Goal: Information Seeking & Learning: Learn about a topic

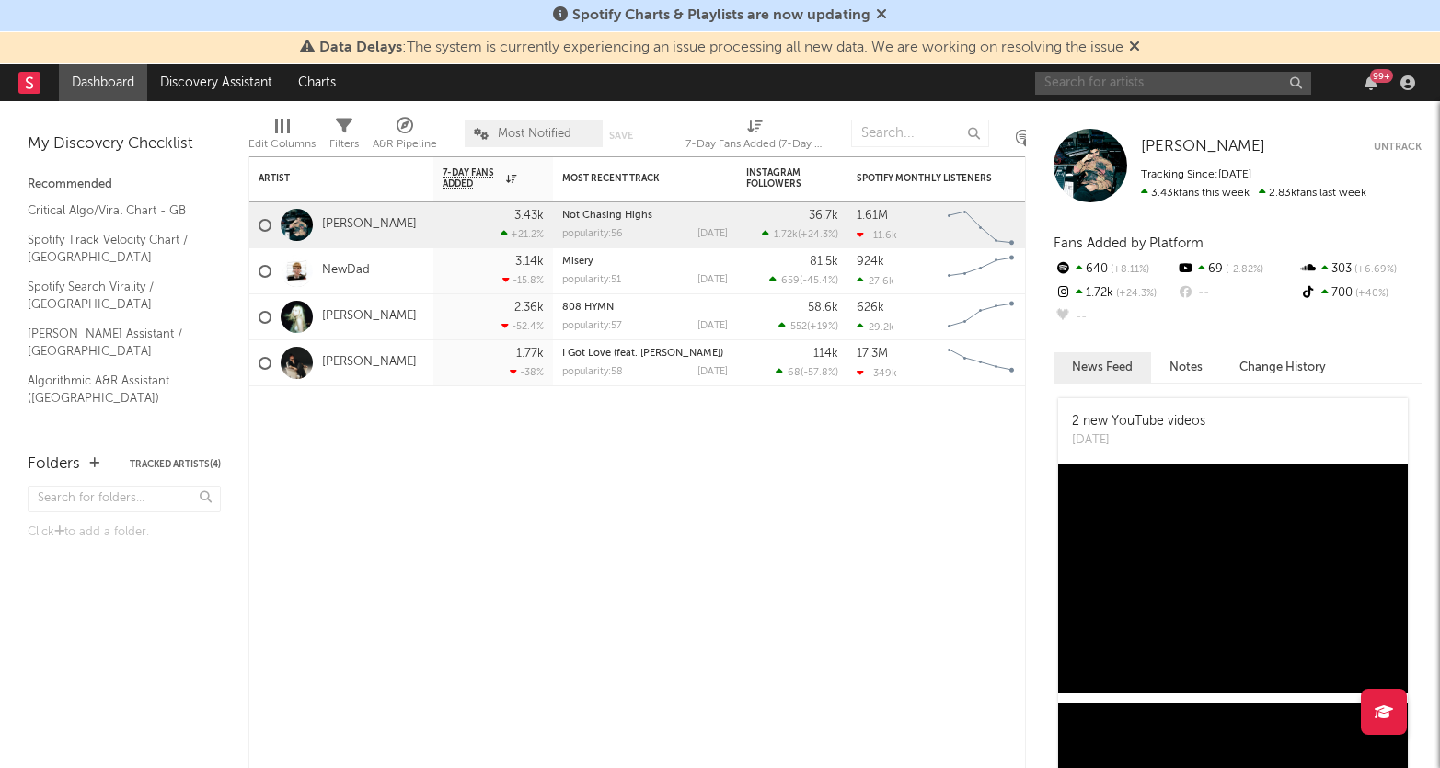
click at [1105, 80] on input "text" at bounding box center [1173, 83] width 276 height 23
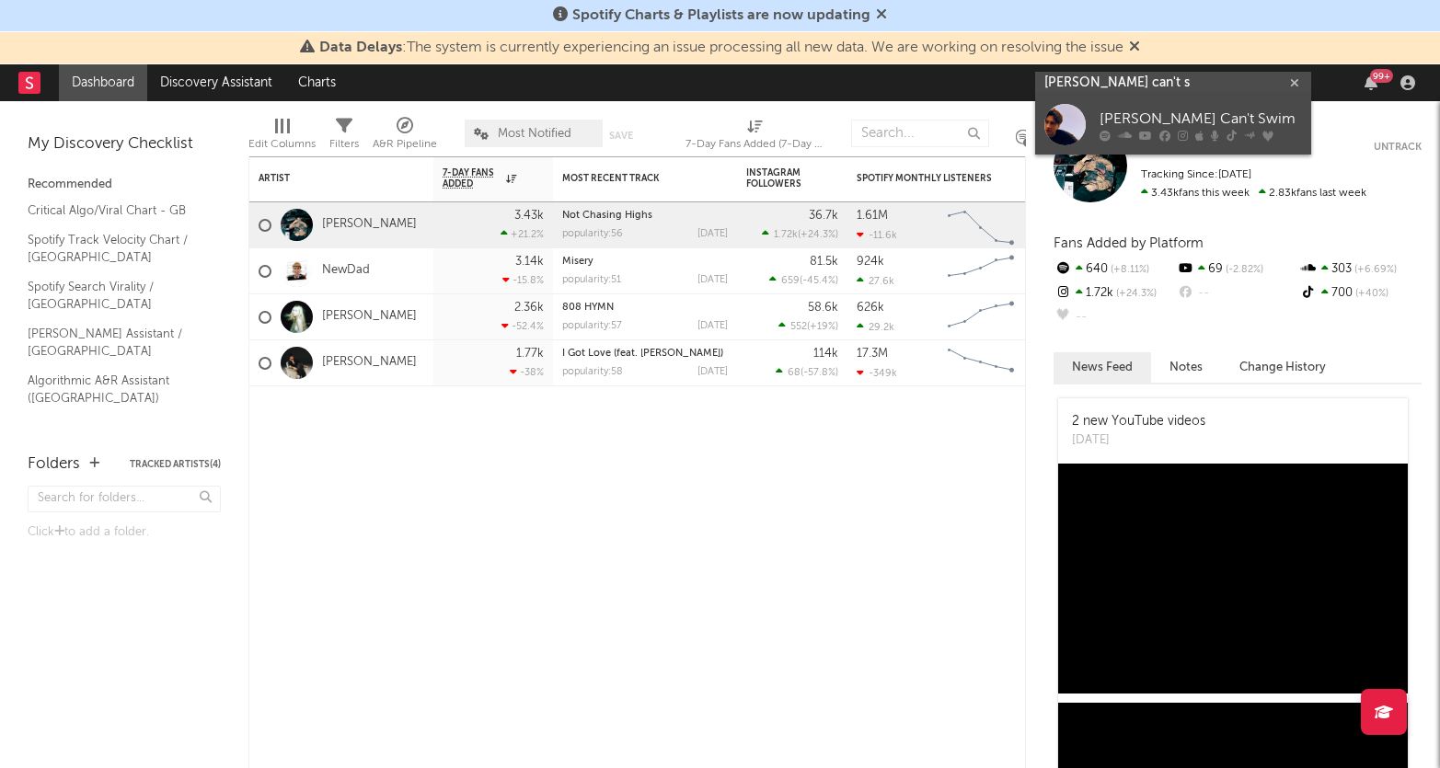
type input "[PERSON_NAME] can't s"
click at [1175, 110] on div "[PERSON_NAME] Can't Swim" at bounding box center [1201, 119] width 202 height 22
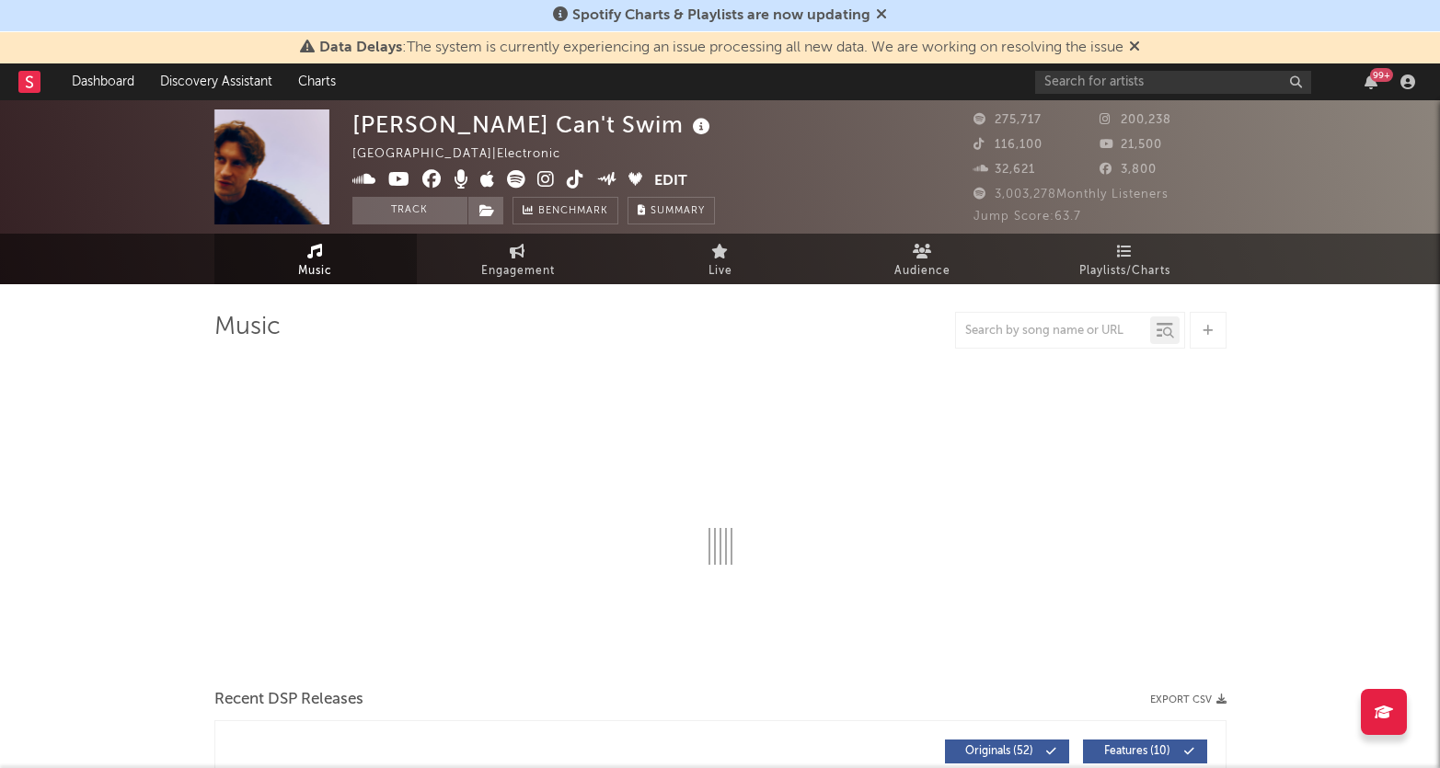
select select "6m"
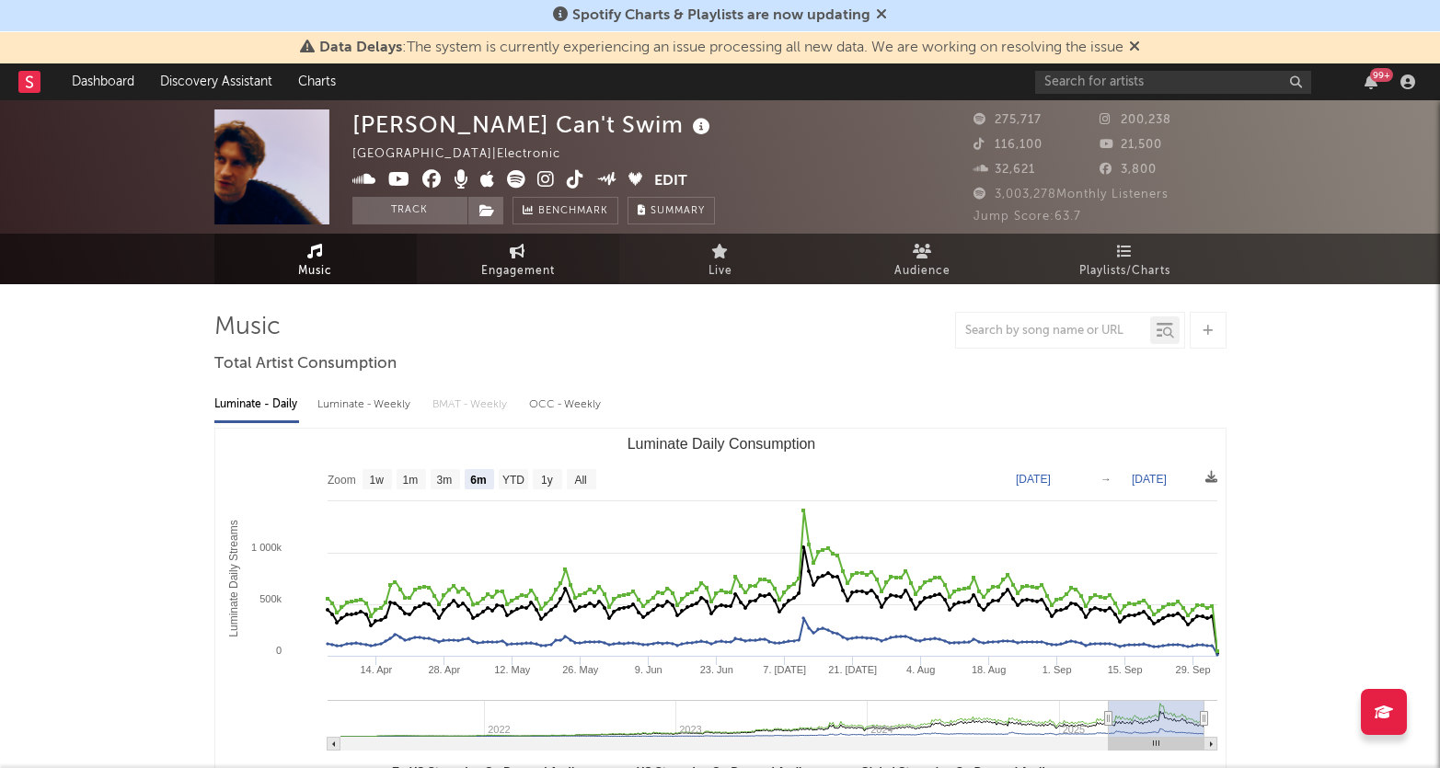
click at [572, 242] on link "Engagement" at bounding box center [518, 259] width 202 height 51
select select "1w"
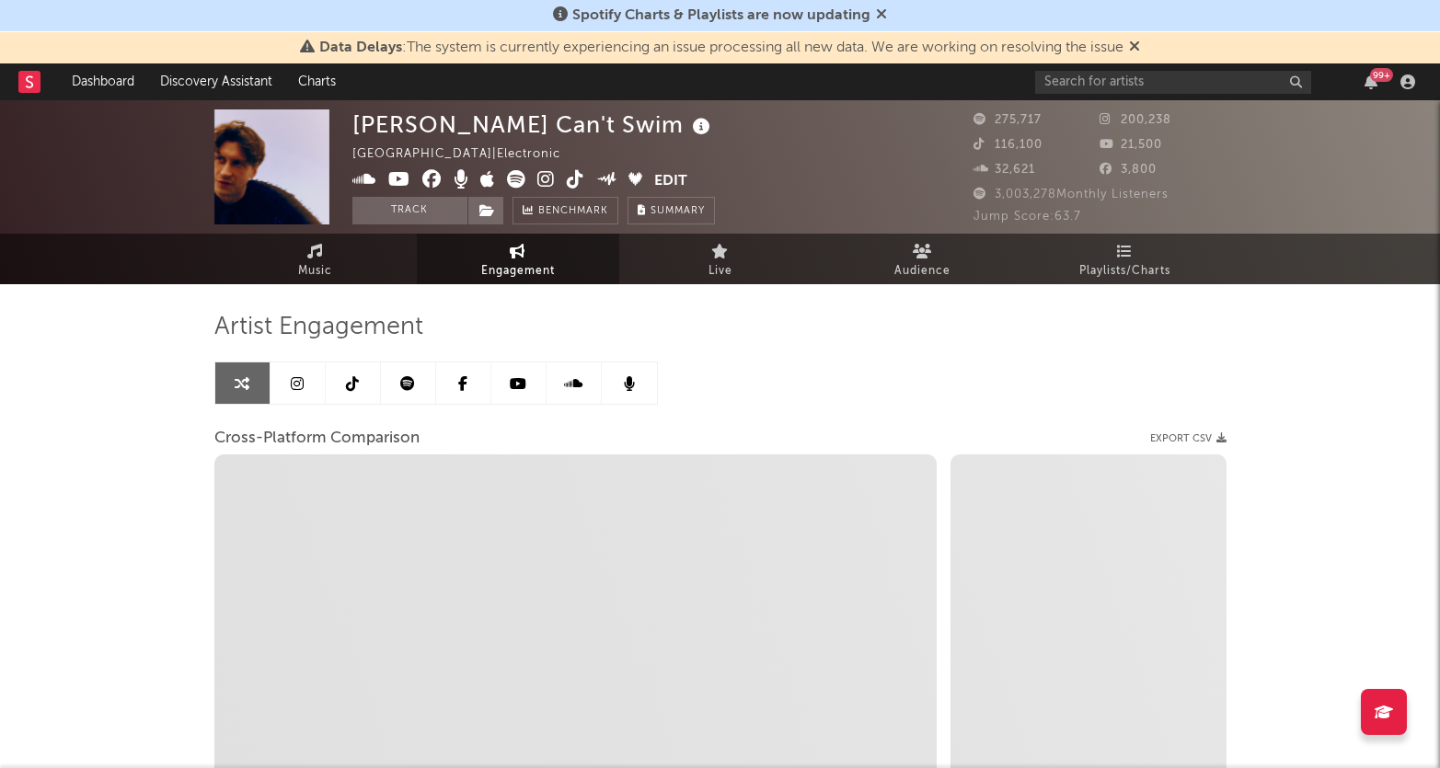
click at [298, 372] on link at bounding box center [298, 383] width 55 height 41
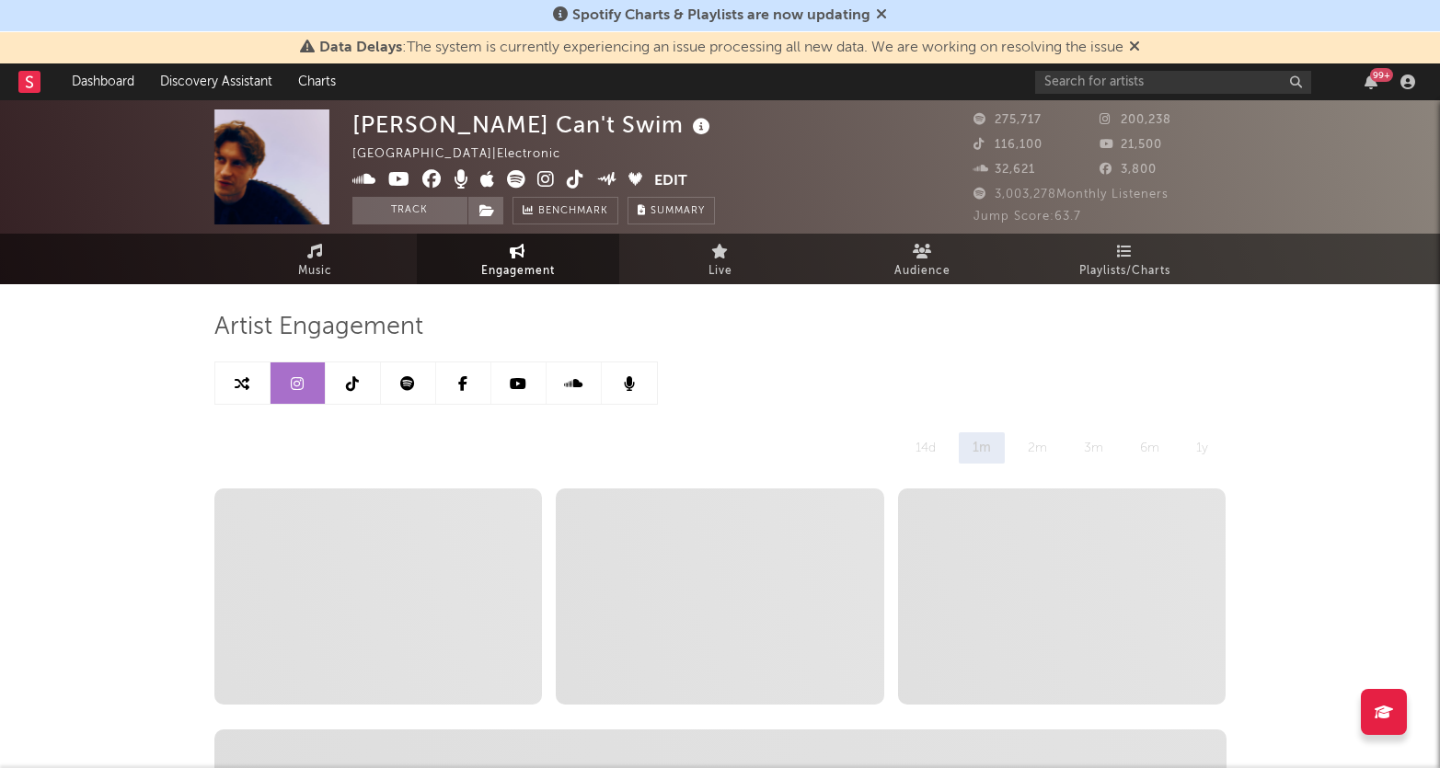
select select "6m"
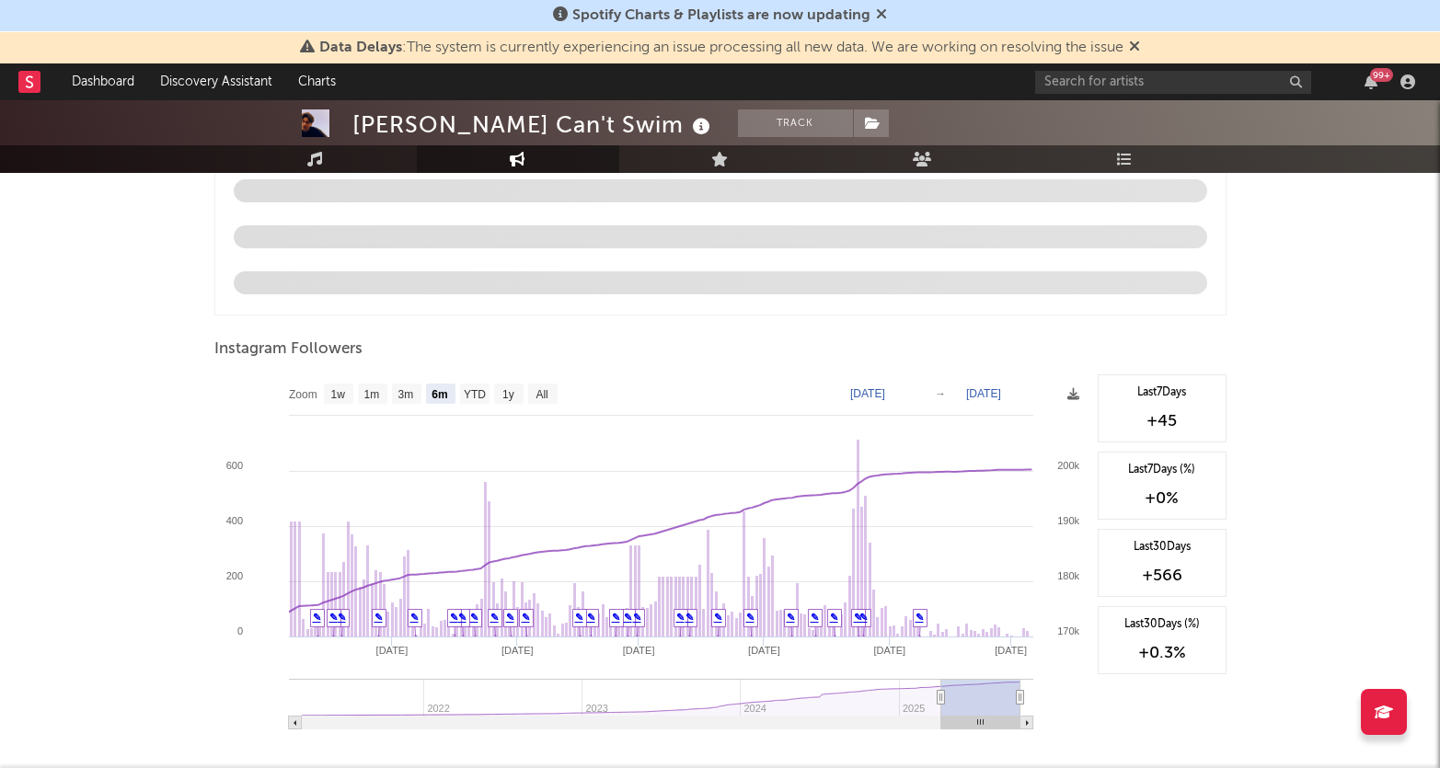
scroll to position [2006, 0]
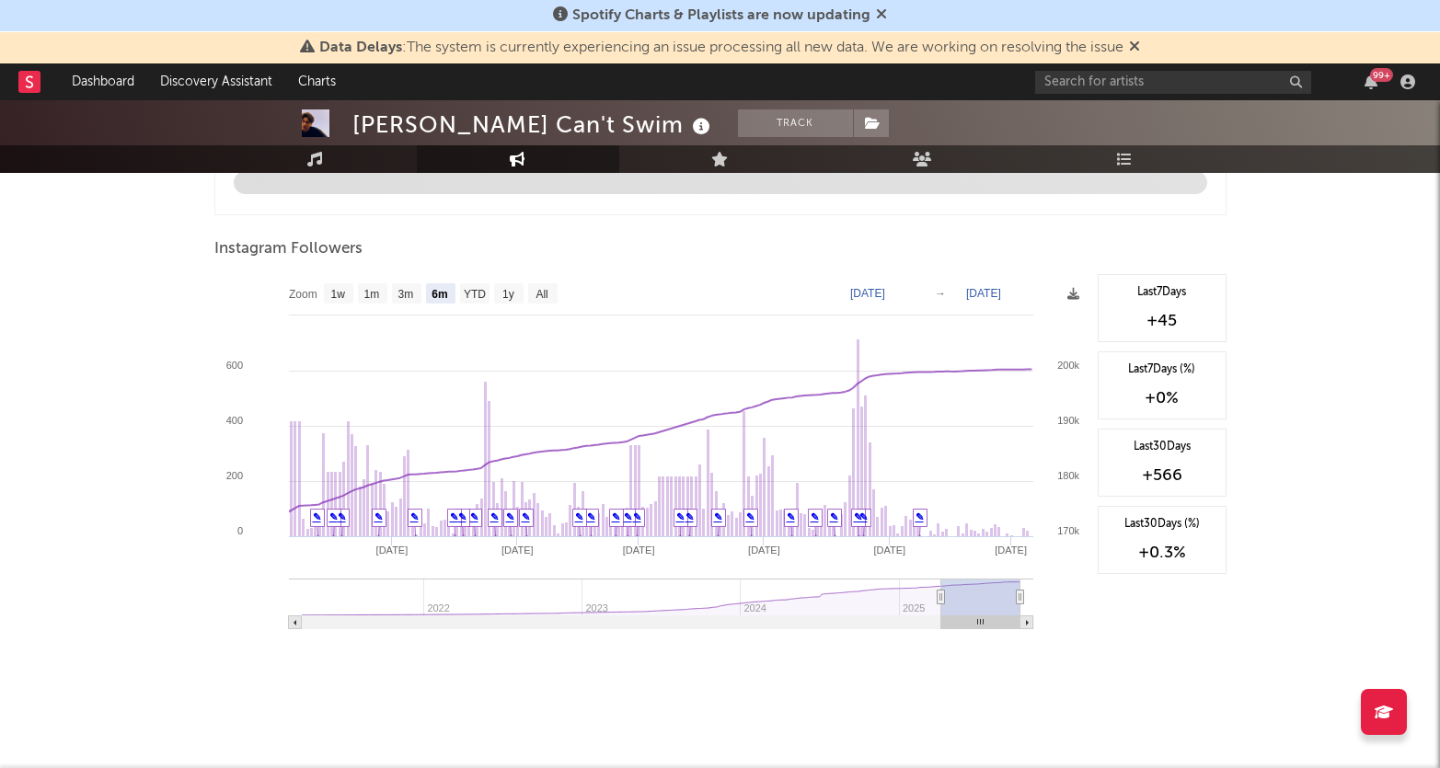
click at [885, 290] on text "[DATE]" at bounding box center [867, 293] width 35 height 13
click at [919, 290] on input "[DATE]" at bounding box center [877, 293] width 86 height 18
click at [963, 243] on div "Instagram Followers" at bounding box center [720, 249] width 1012 height 31
click at [883, 293] on text "[DATE]" at bounding box center [867, 293] width 35 height 13
click at [919, 287] on input "[DATE]" at bounding box center [877, 293] width 86 height 18
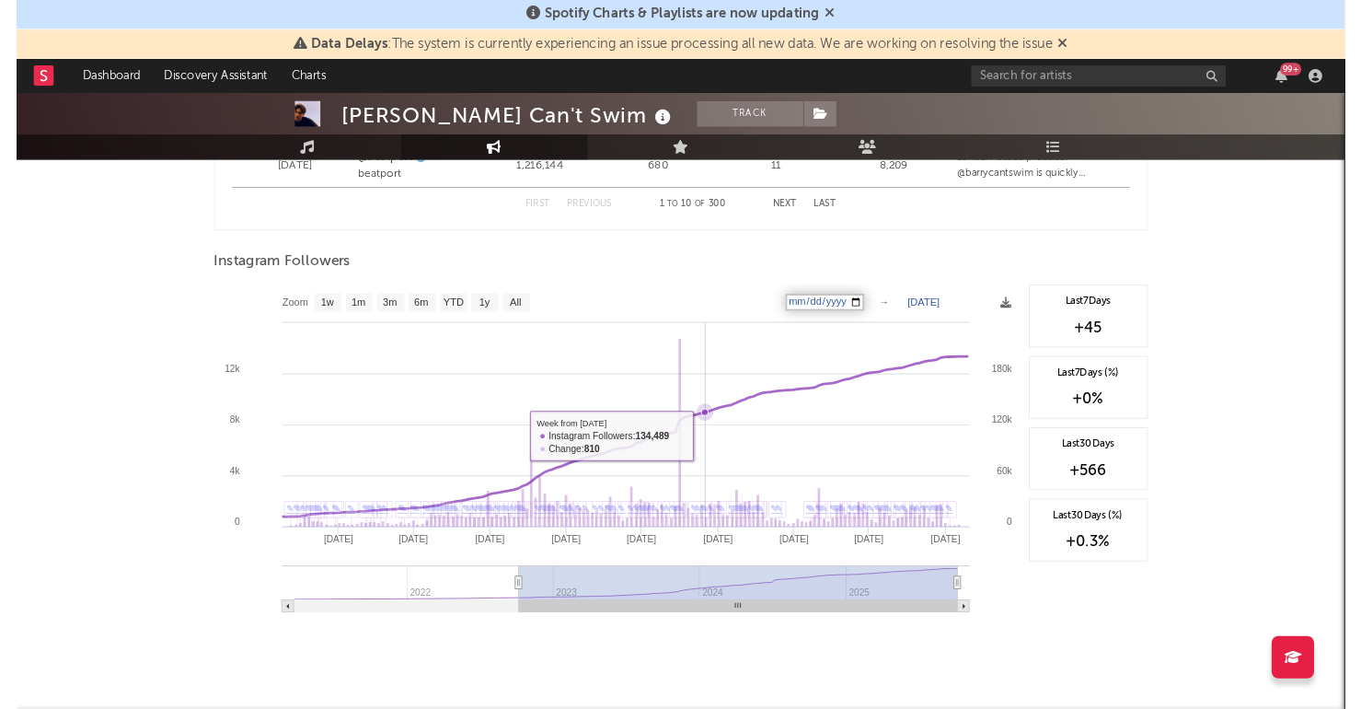
scroll to position [2737, 0]
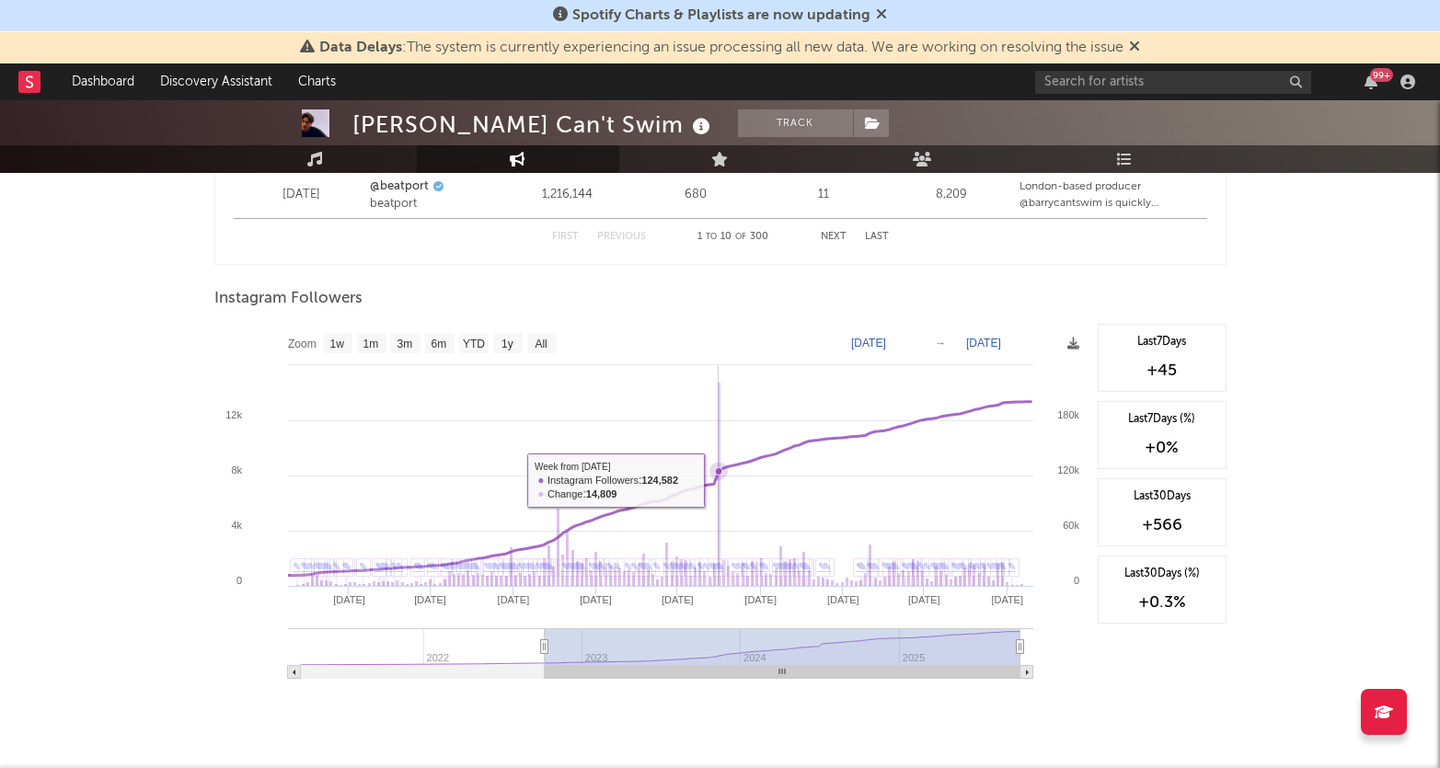
click at [716, 478] on icon at bounding box center [659, 489] width 743 height 174
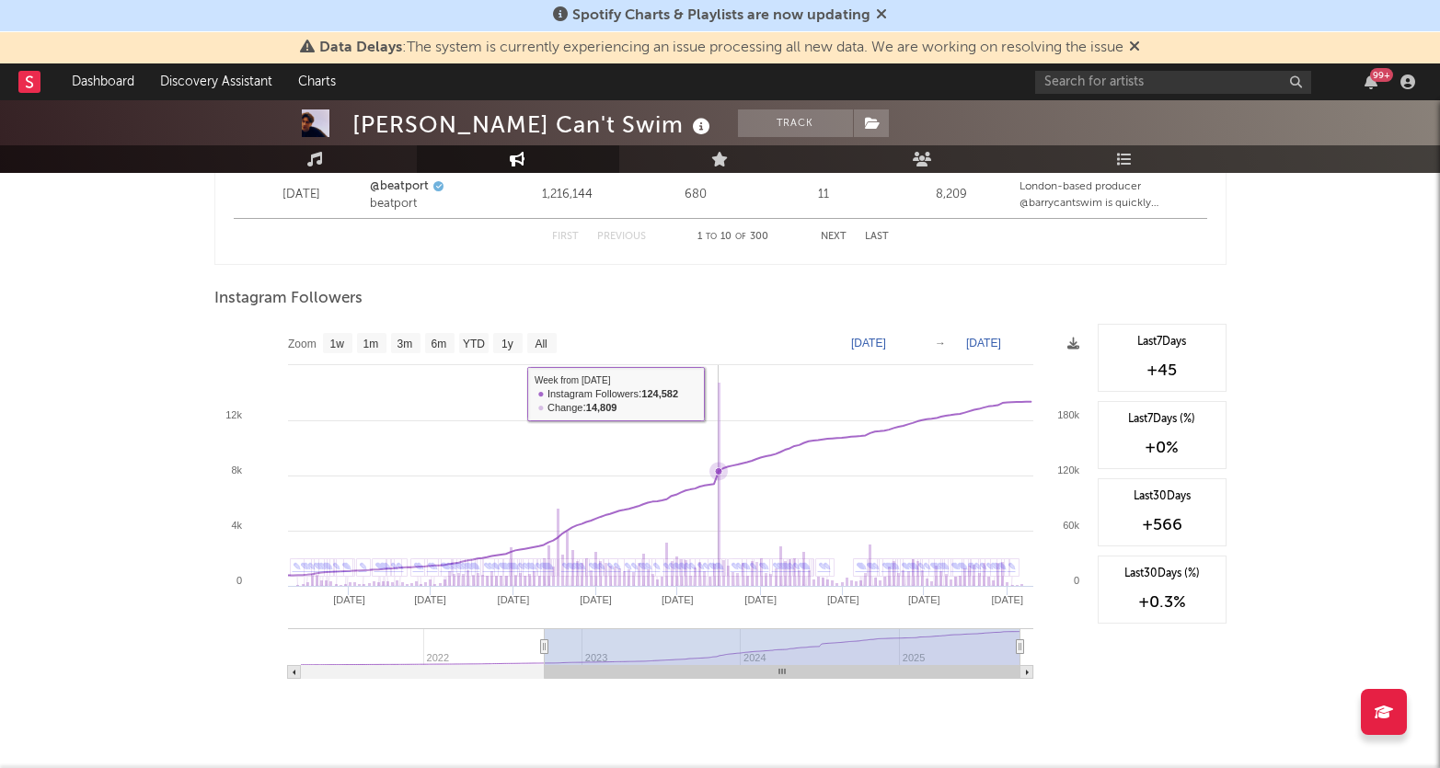
click at [717, 390] on rect at bounding box center [651, 508] width 874 height 368
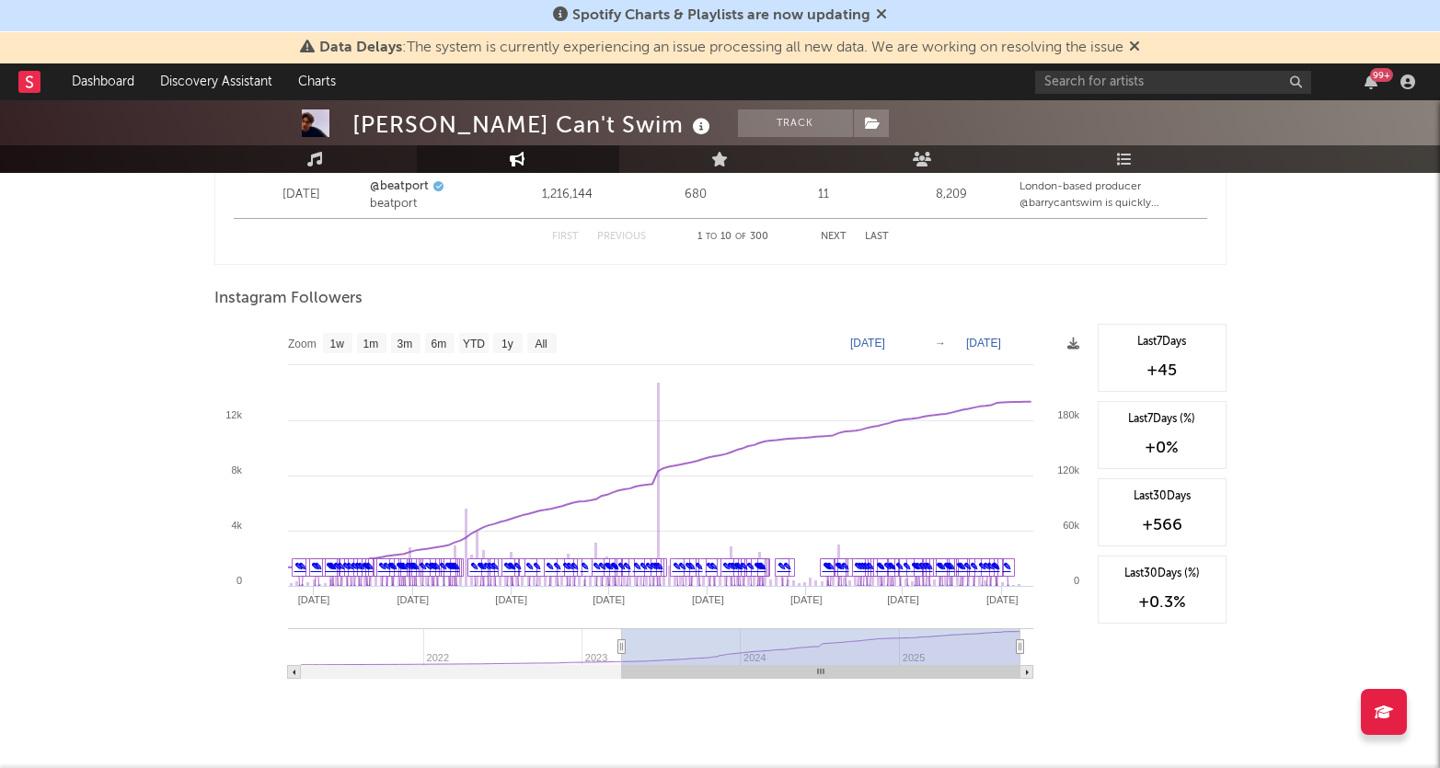
drag, startPoint x: 545, startPoint y: 643, endPoint x: 620, endPoint y: 650, distance: 75.7
click at [620, 650] on icon at bounding box center [620, 647] width 7 height 14
type input "[DATE]"
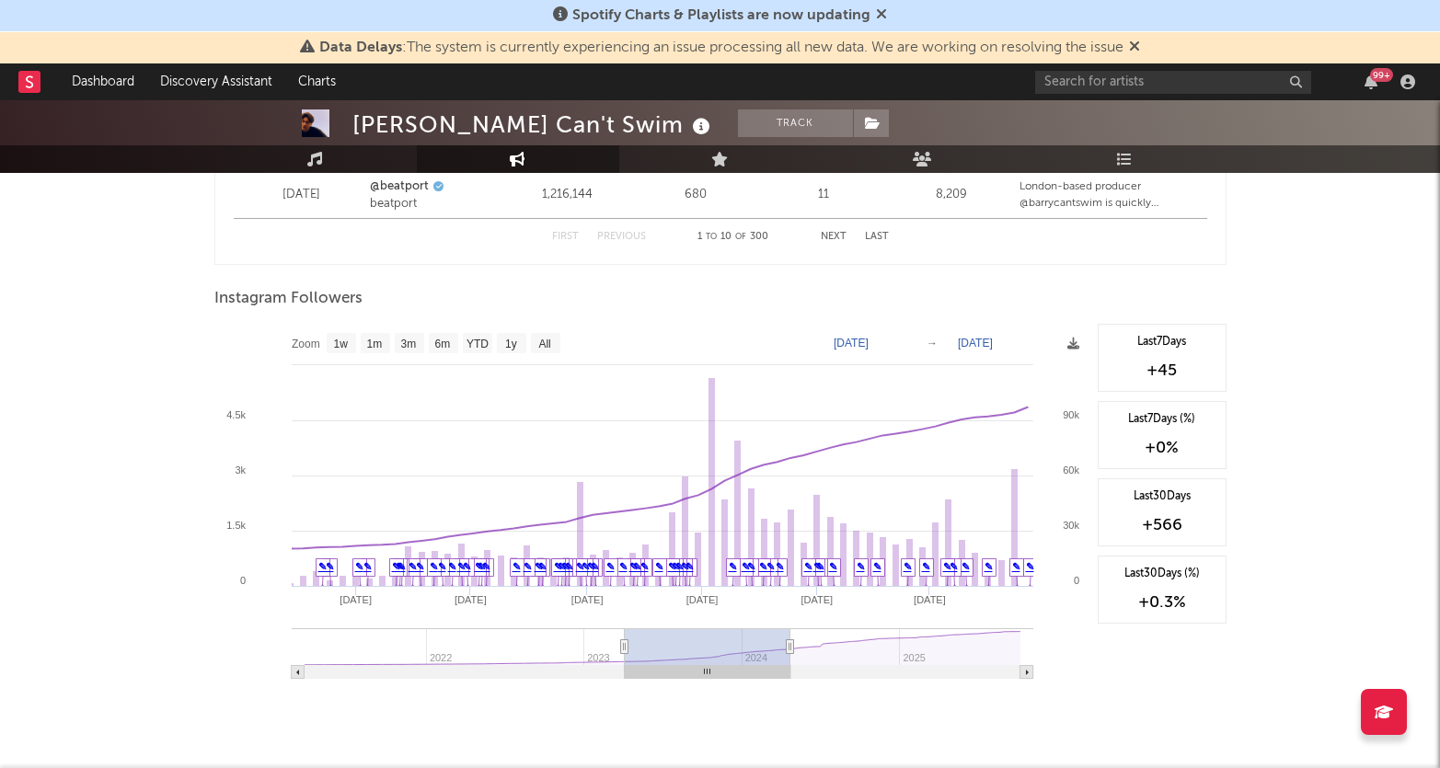
type input "[DATE]"
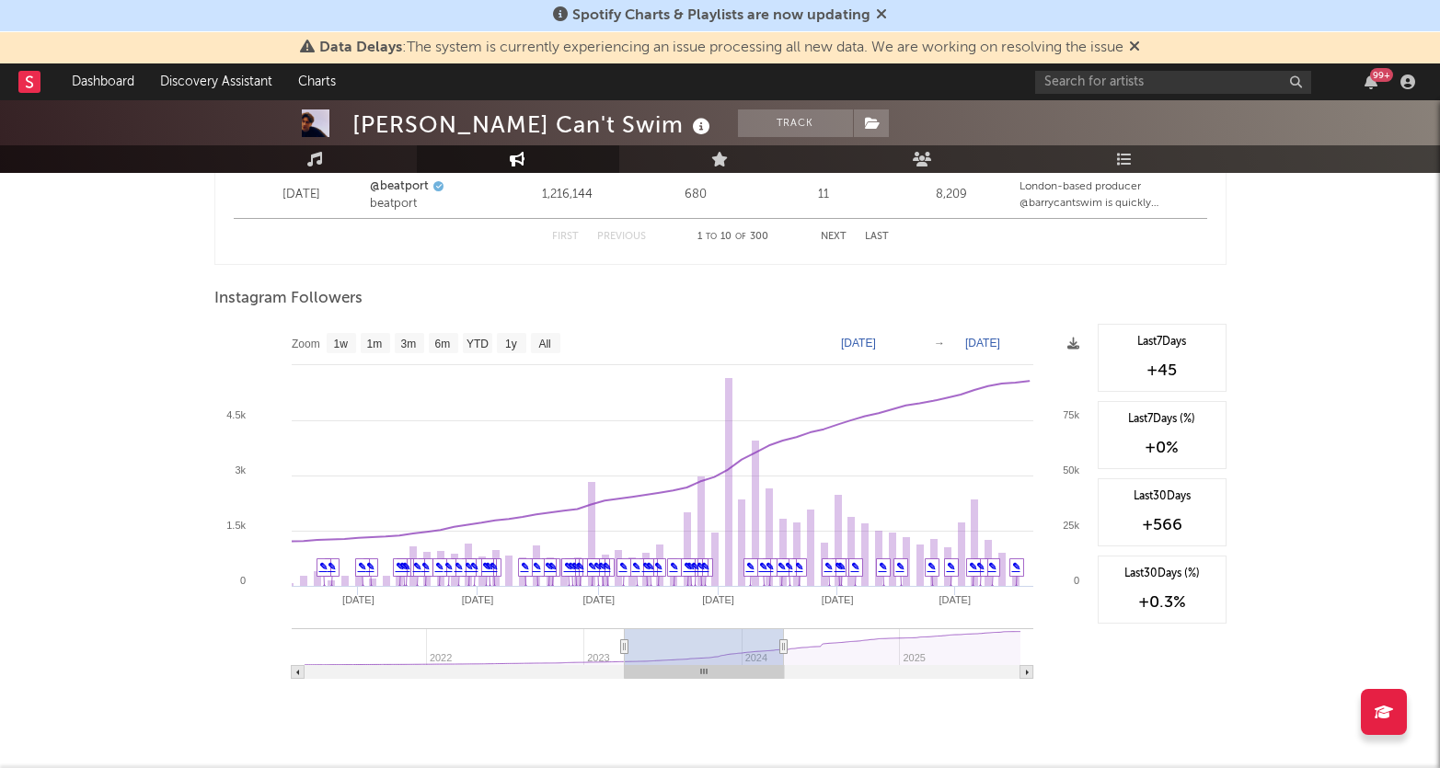
drag, startPoint x: 1020, startPoint y: 643, endPoint x: 783, endPoint y: 648, distance: 236.5
click at [783, 648] on icon at bounding box center [782, 647] width 7 height 14
type input "[DATE]"
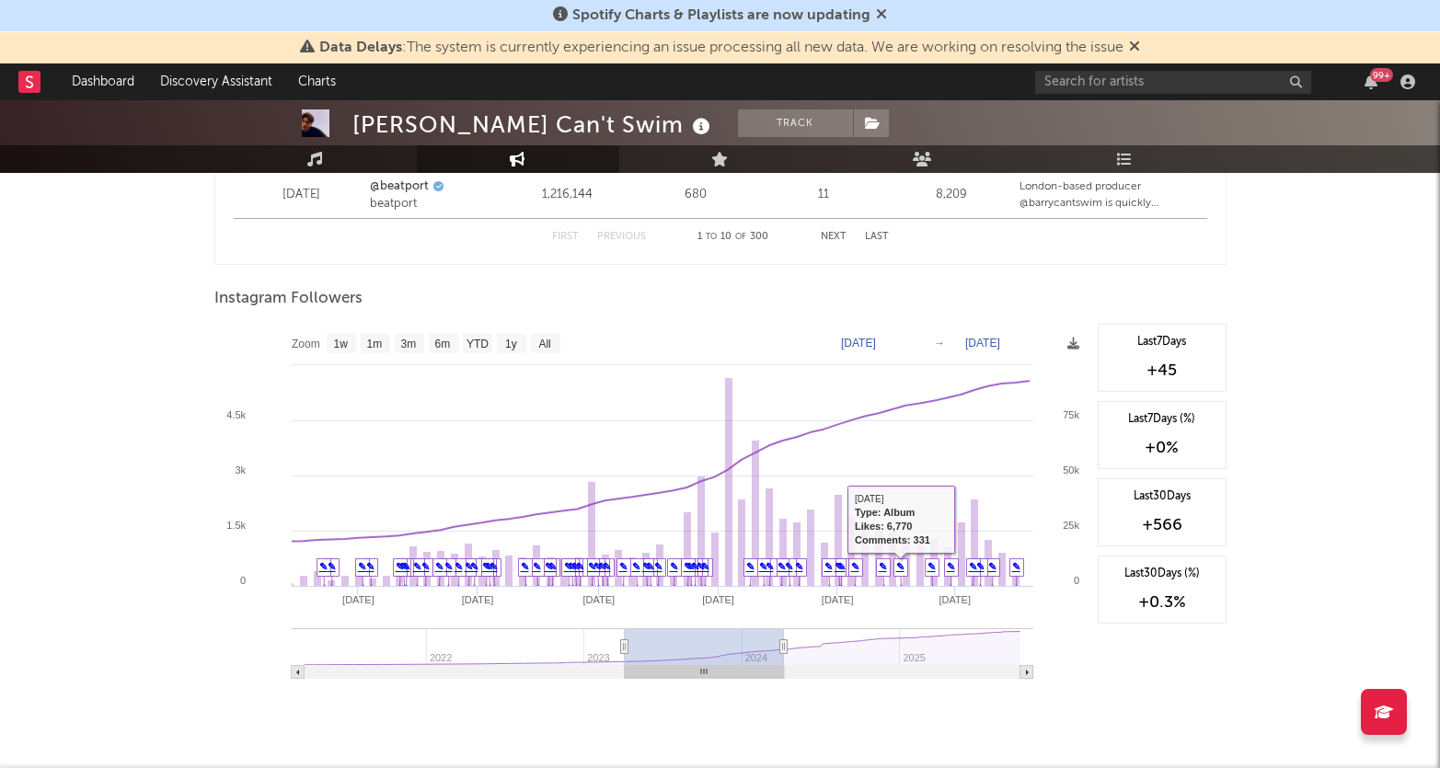
type input "[DATE]"
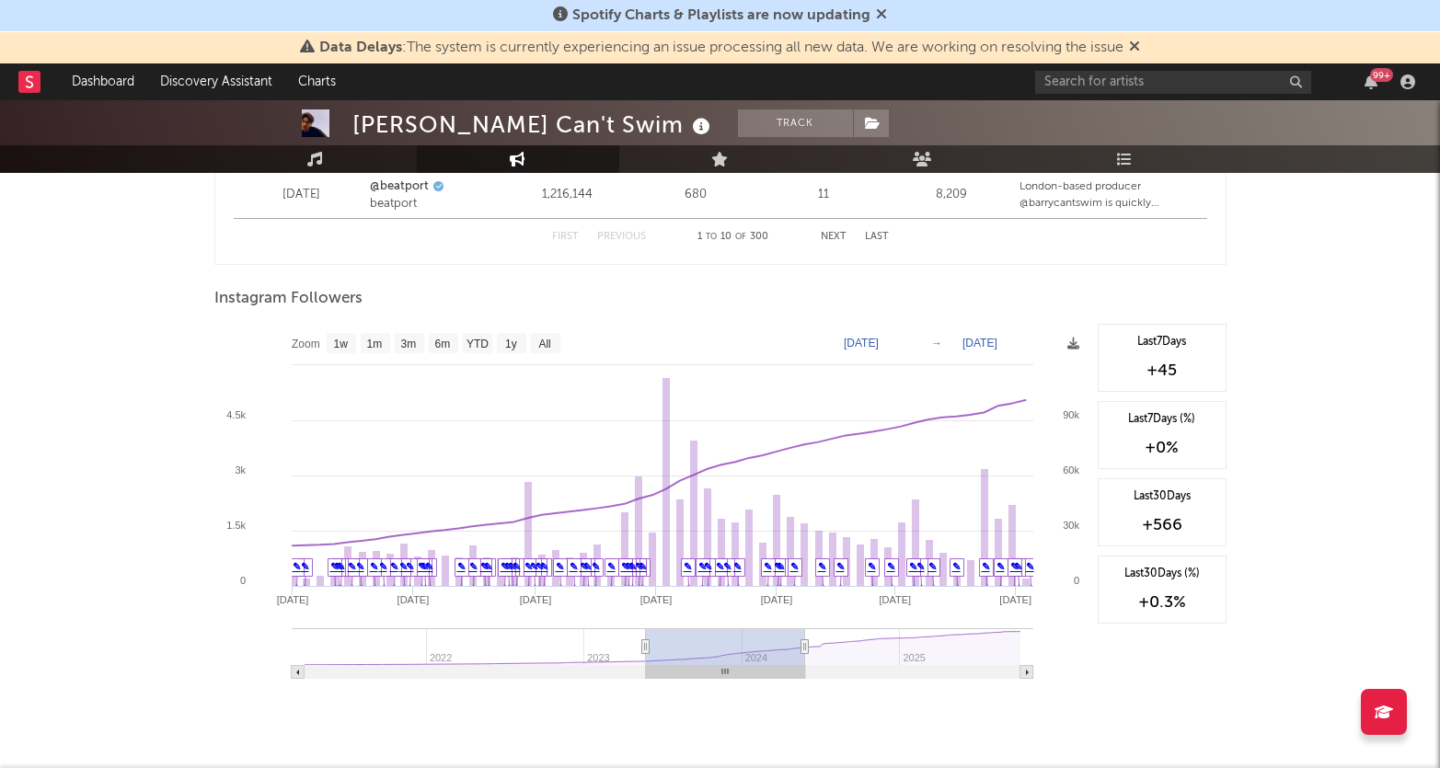
type input "[DATE]"
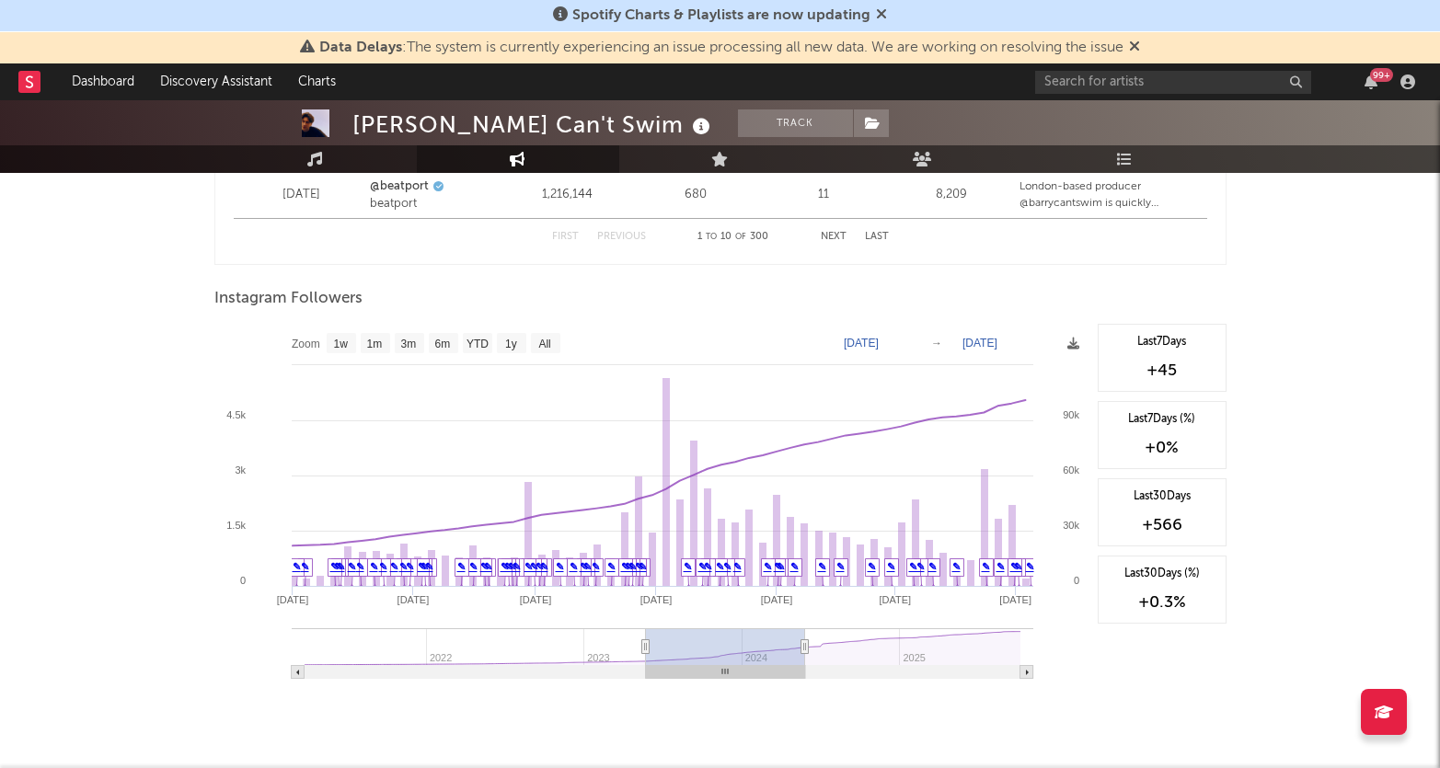
type input "[DATE]"
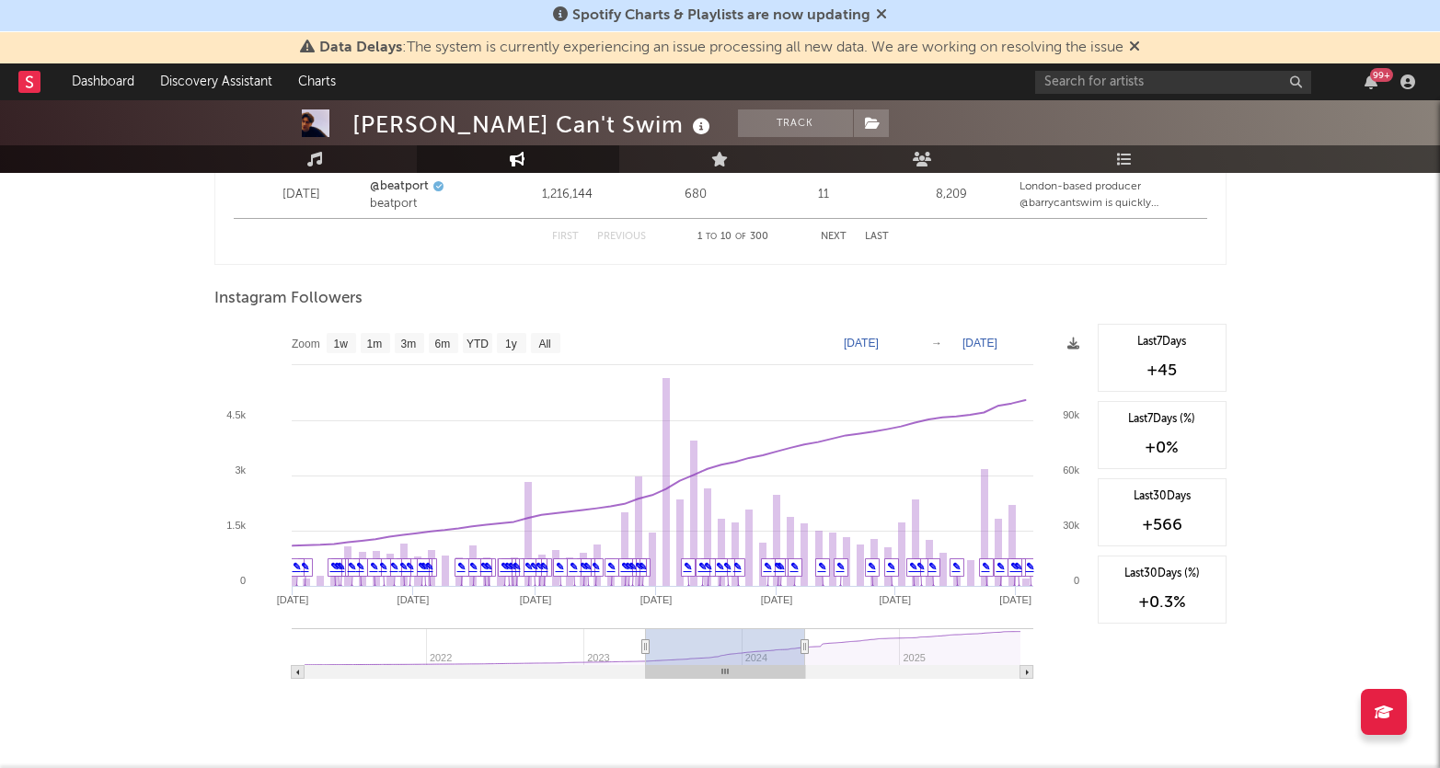
type input "[DATE]"
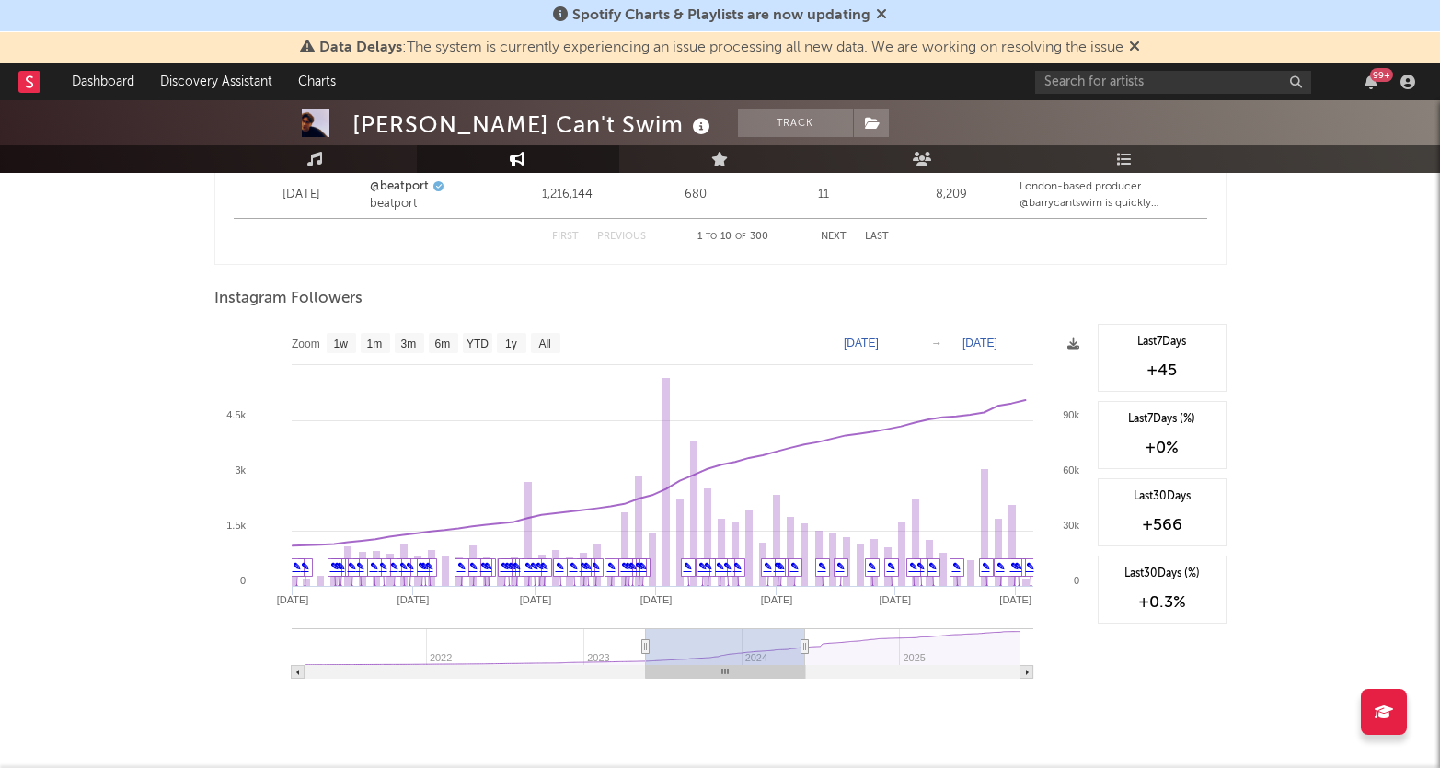
type input "[DATE]"
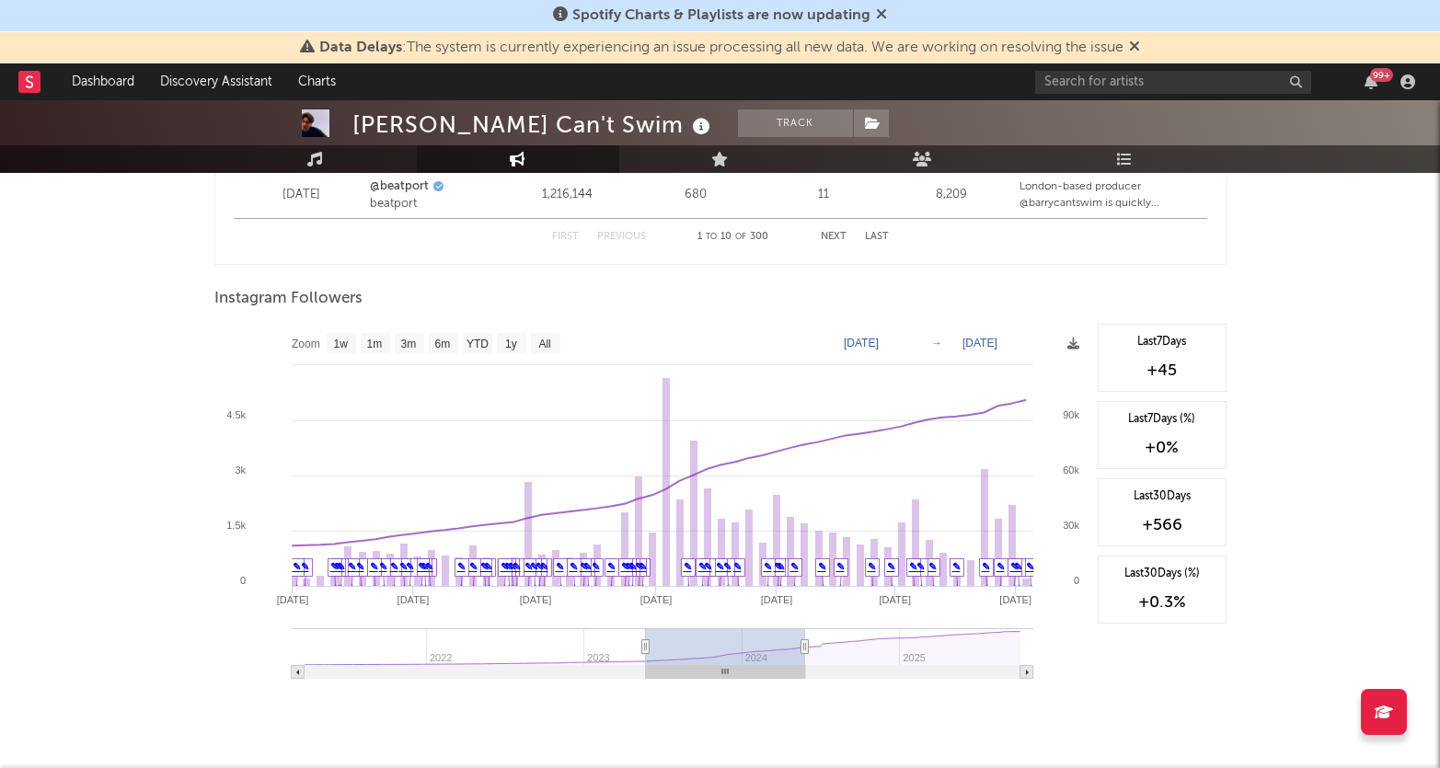
type input "[DATE]"
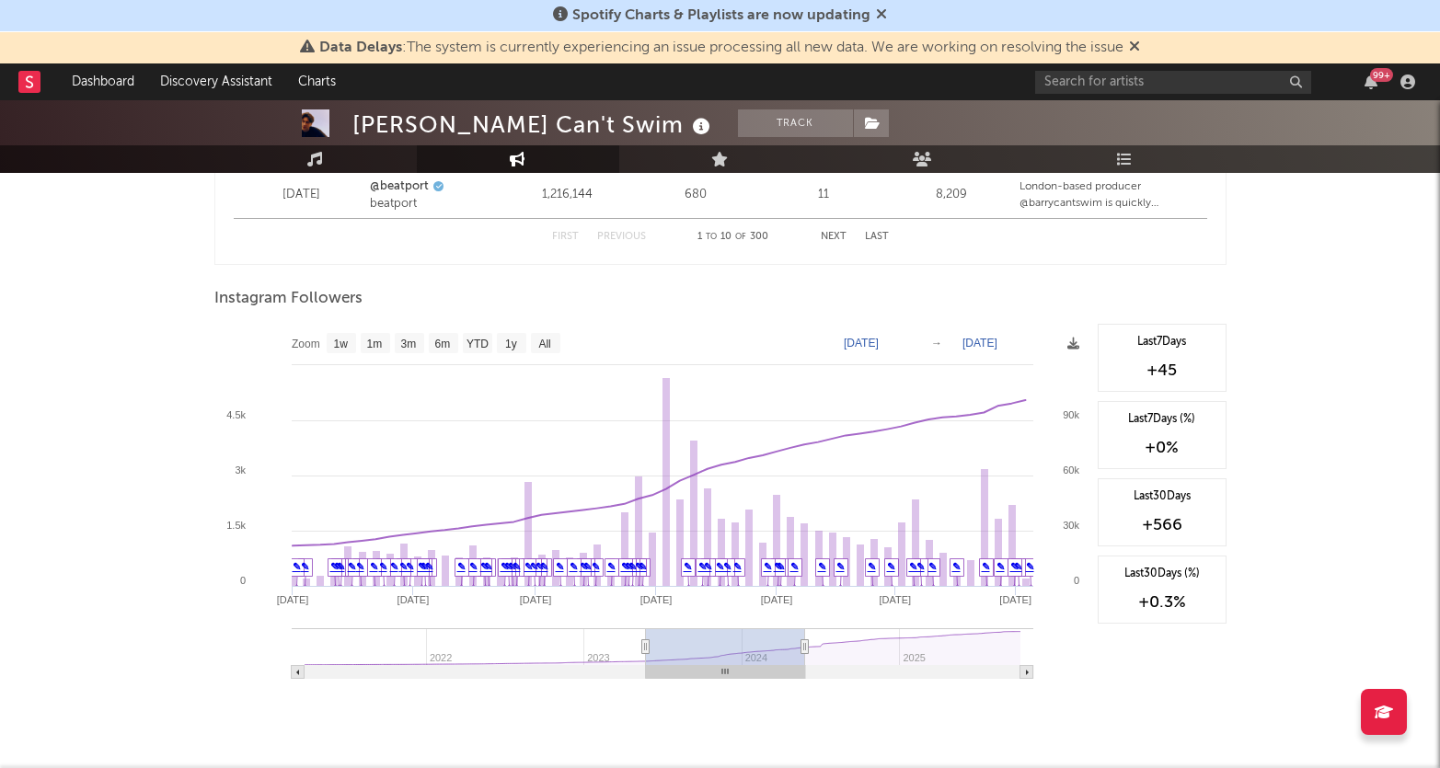
type input "[DATE]"
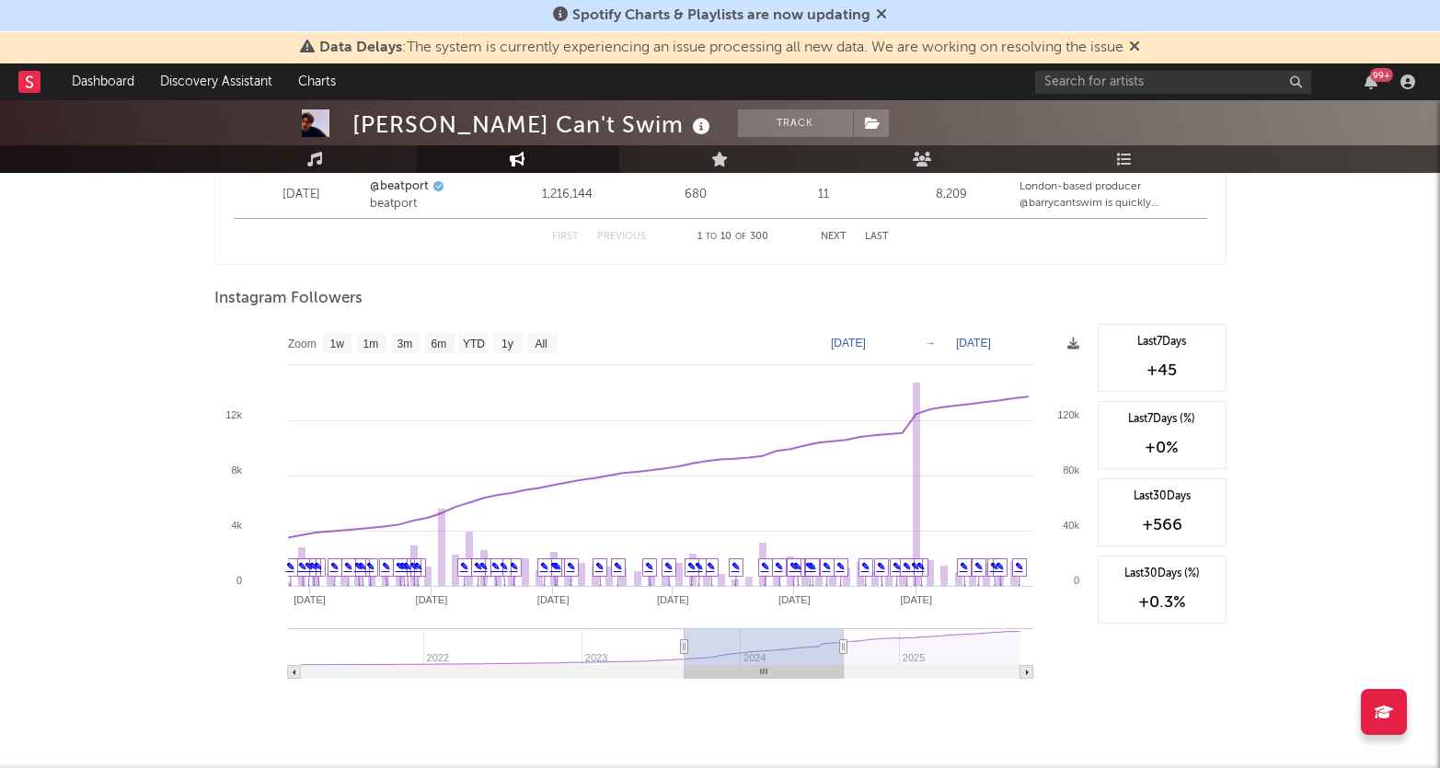
type input "[DATE]"
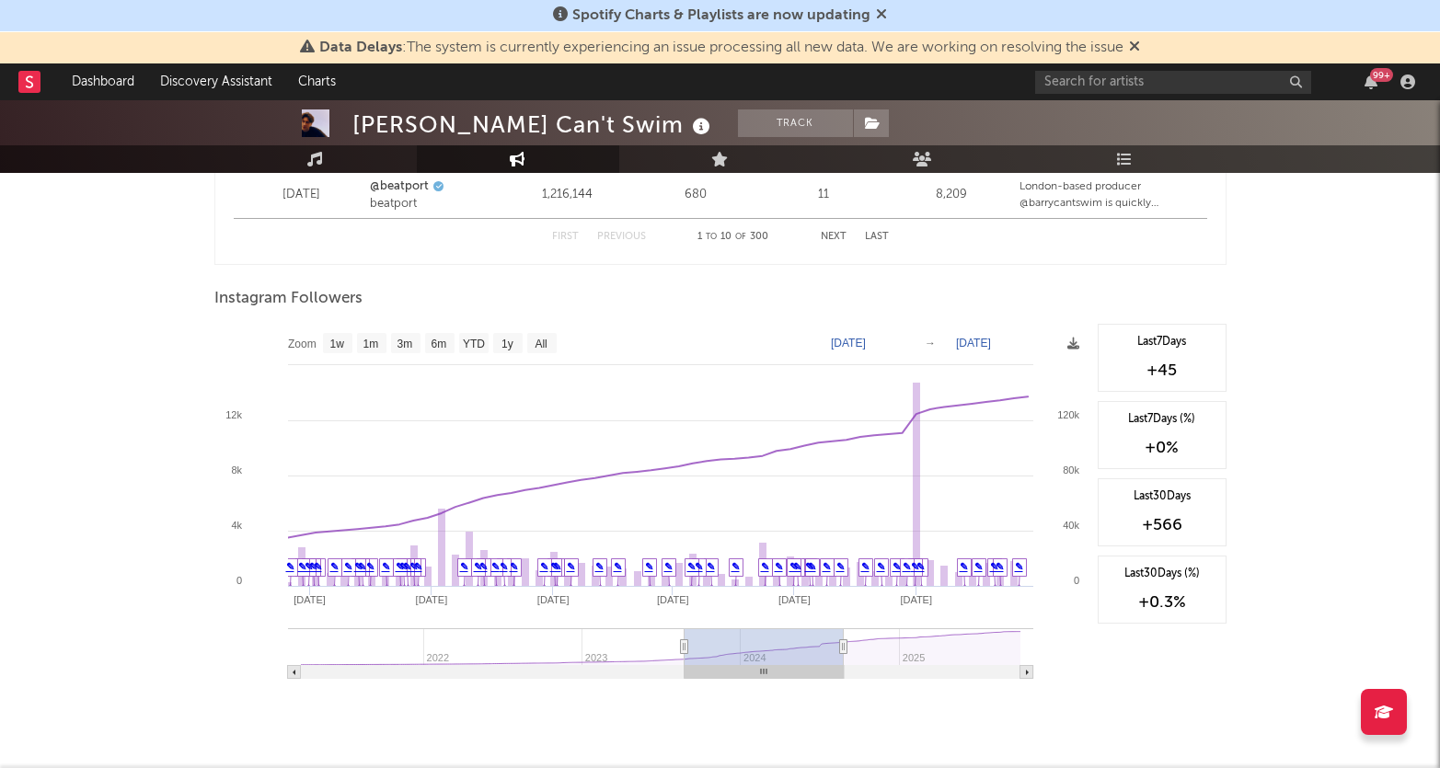
type input "[DATE]"
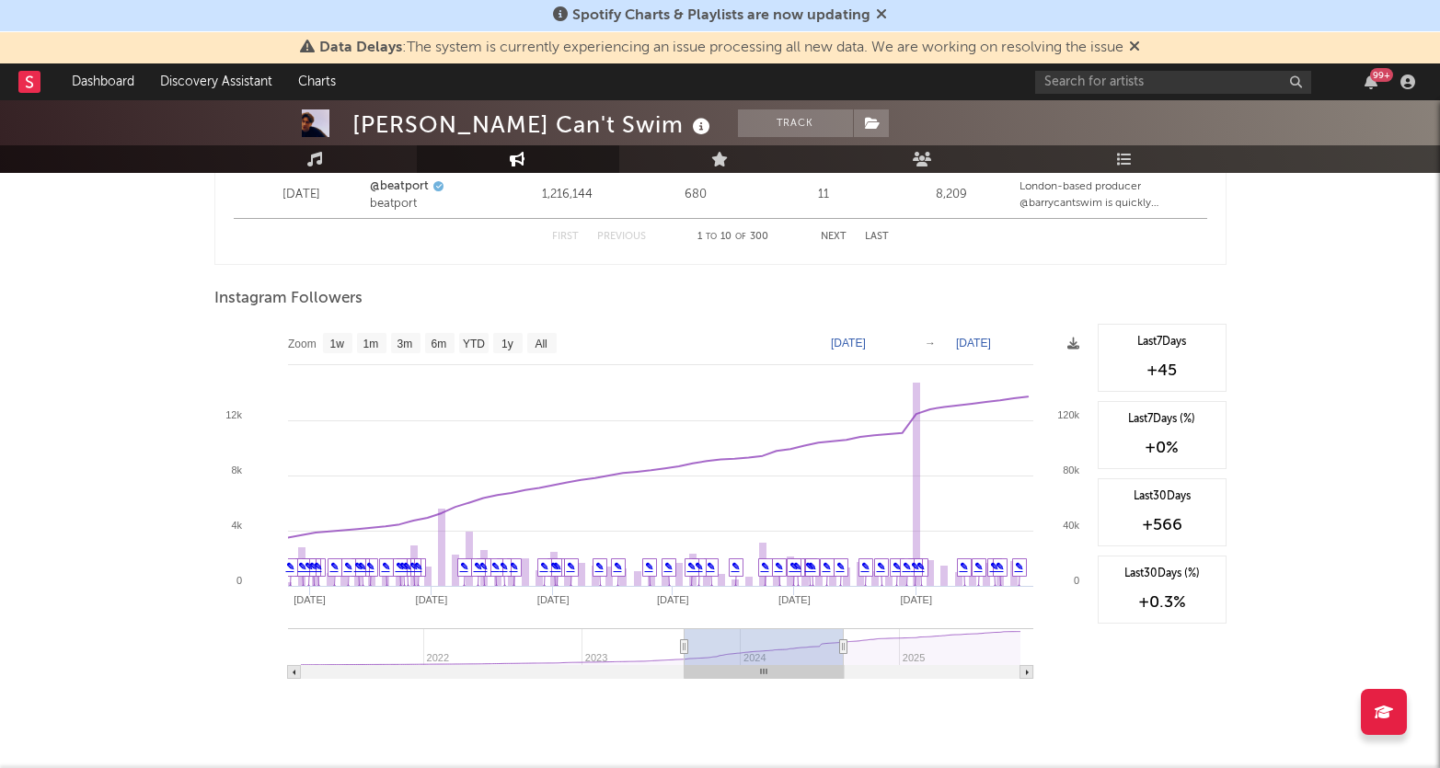
type input "[DATE]"
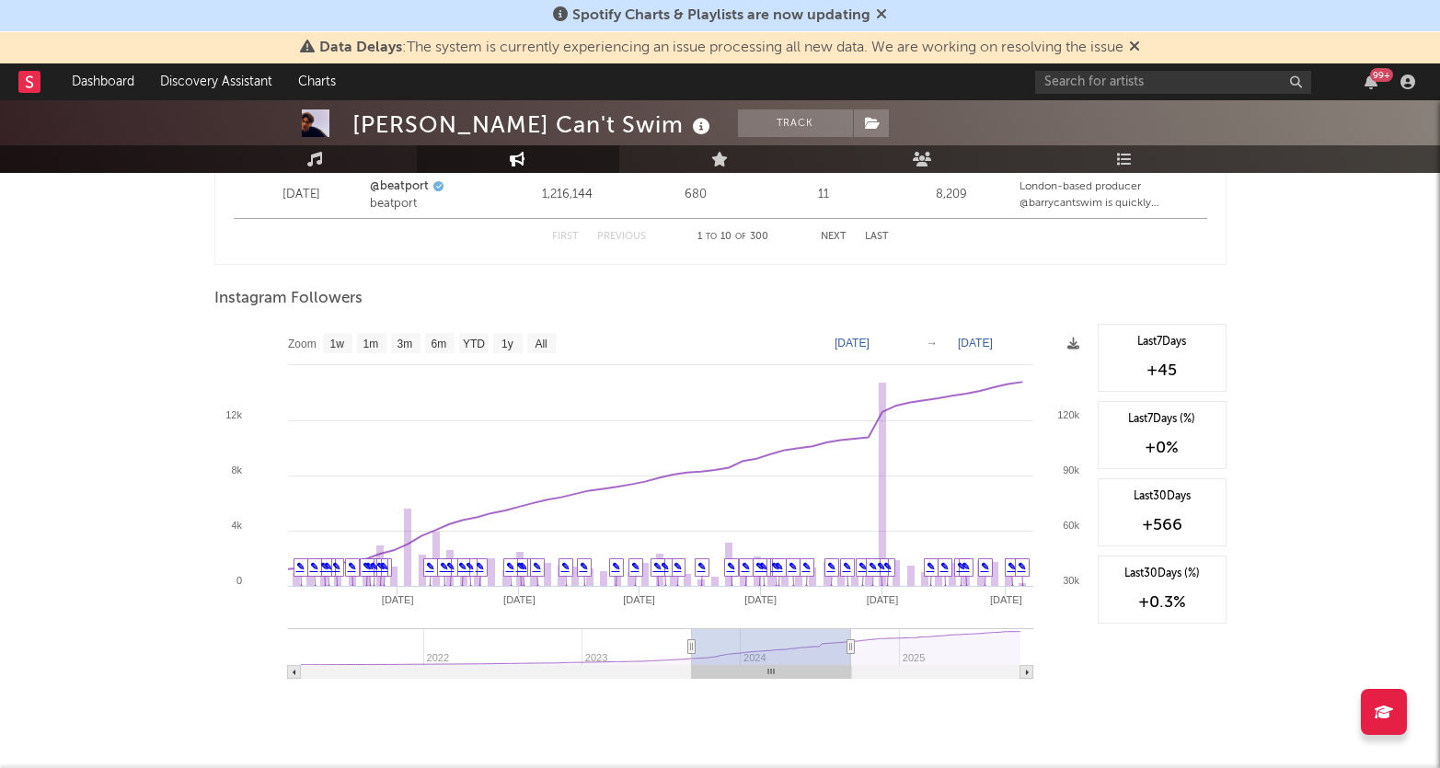
type input "[DATE]"
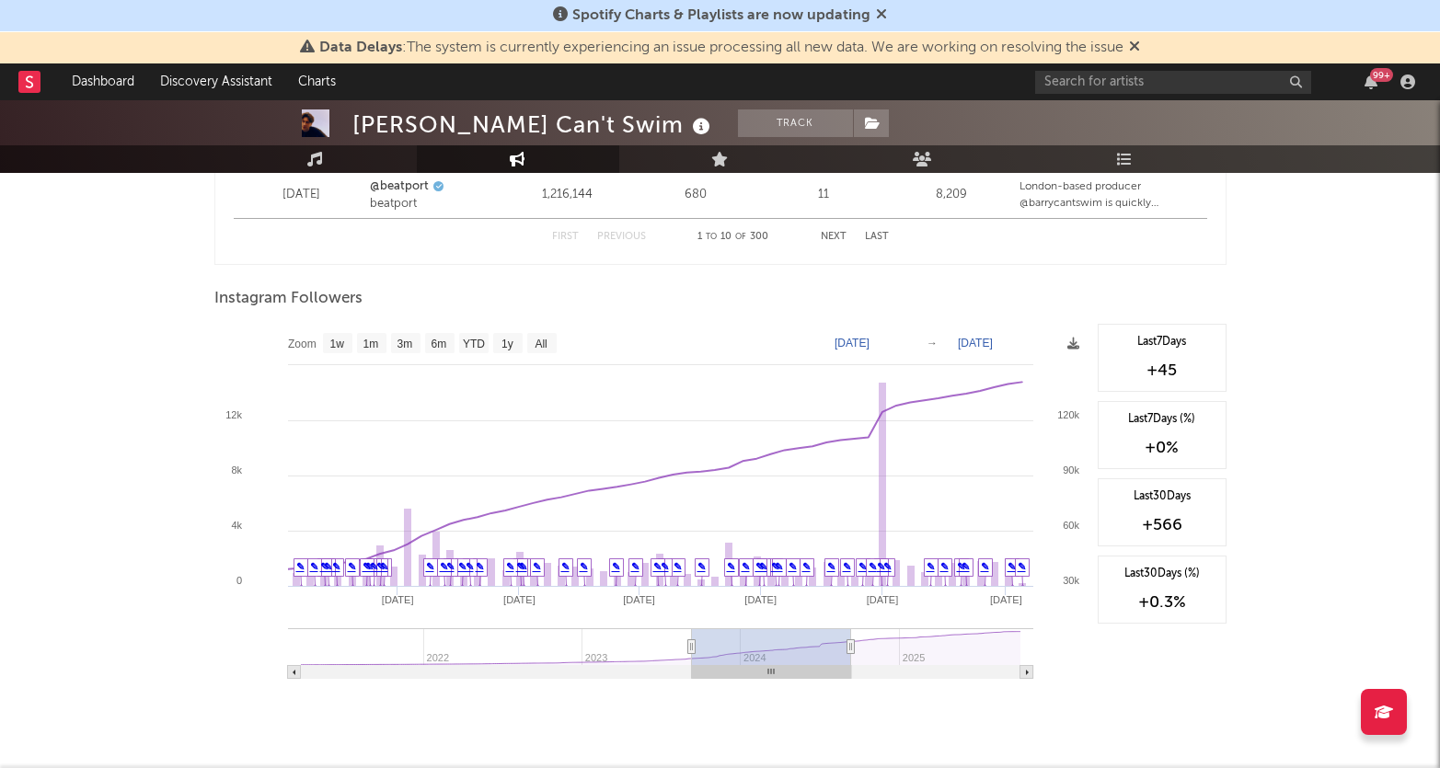
type input "[DATE]"
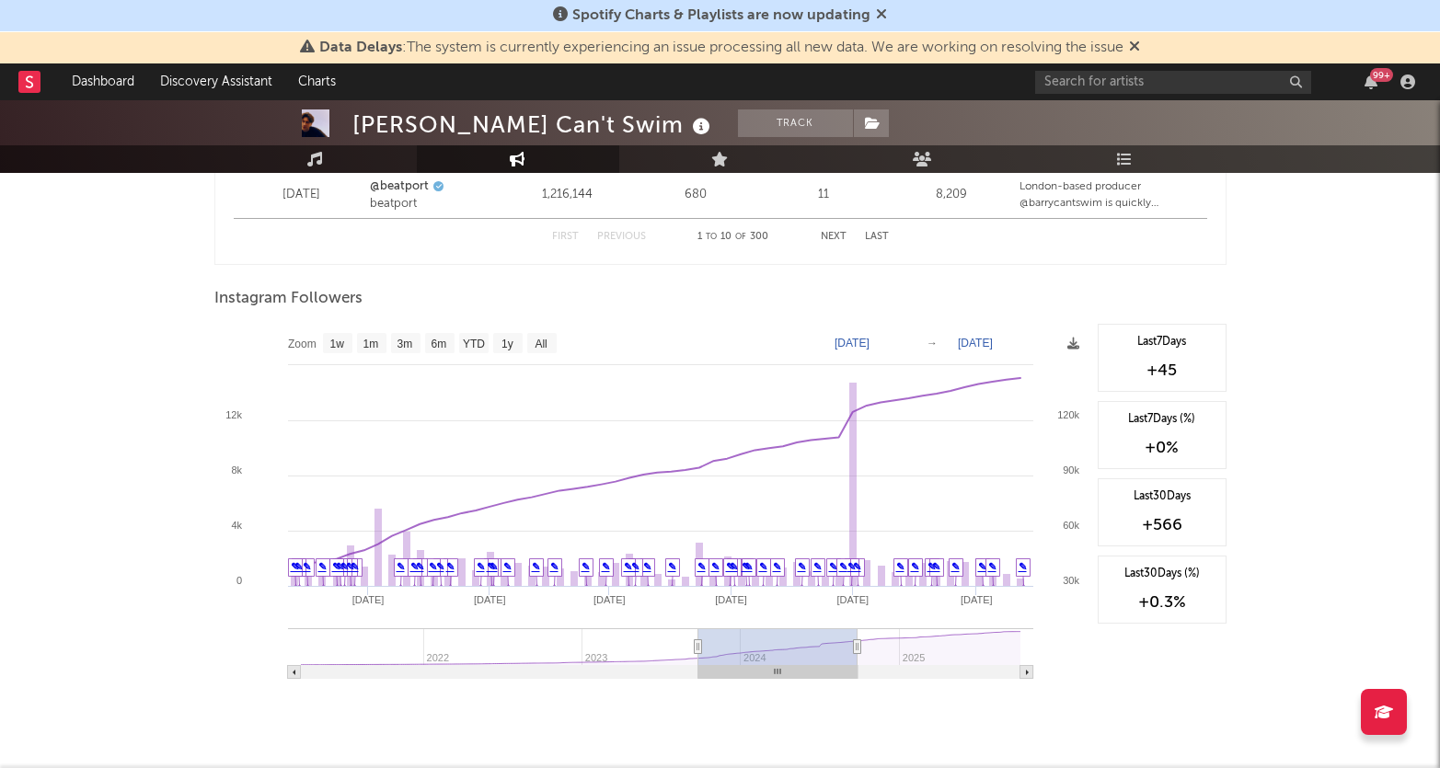
type input "[DATE]"
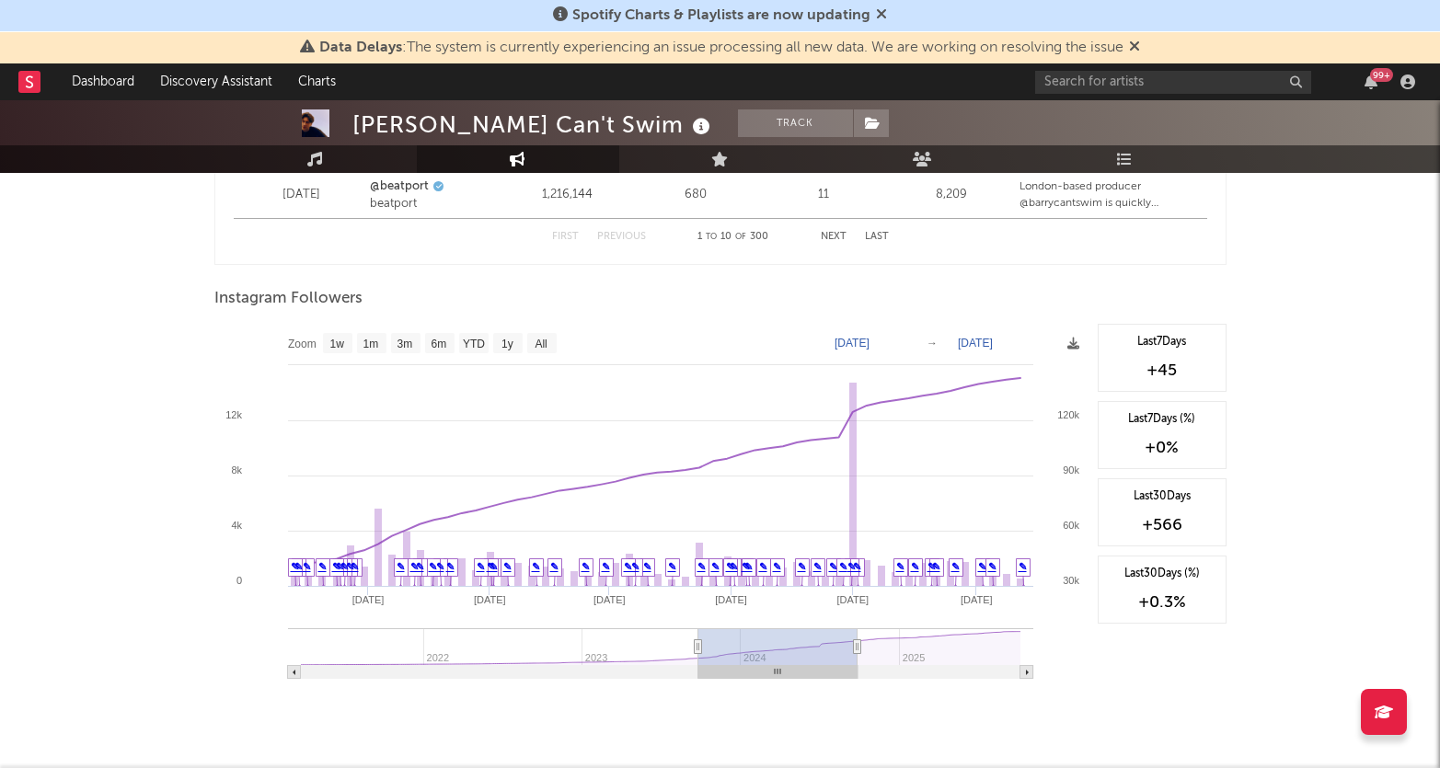
type input "[DATE]"
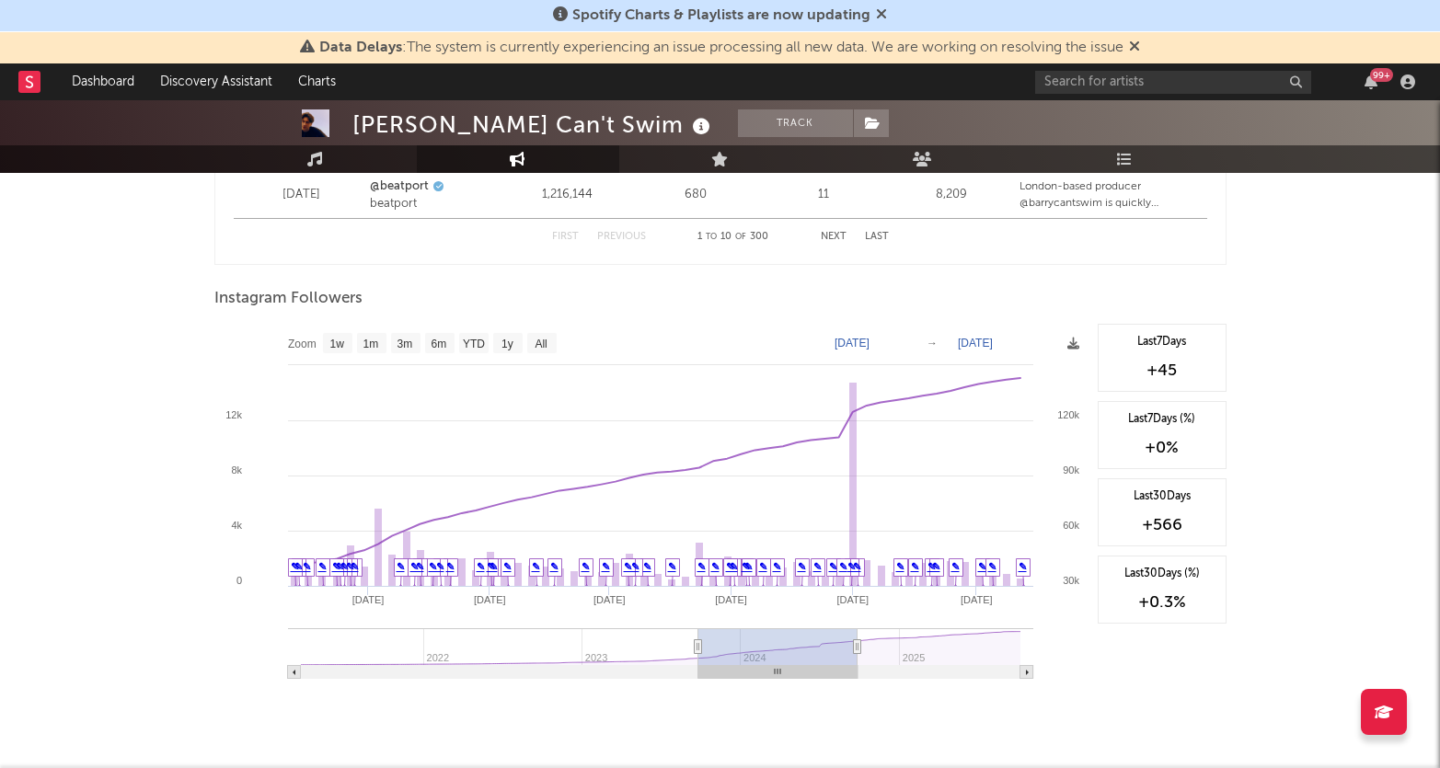
type input "[DATE]"
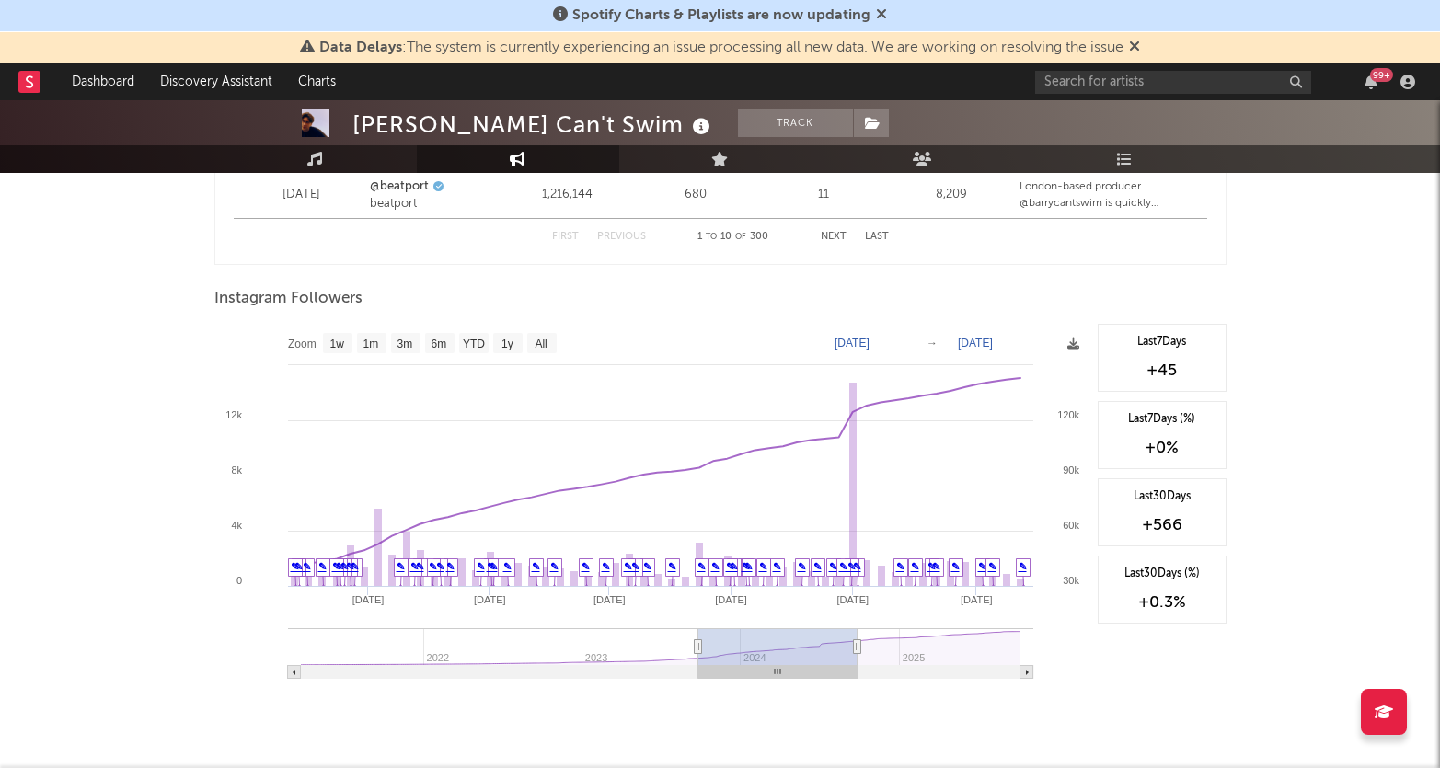
type input "[DATE]"
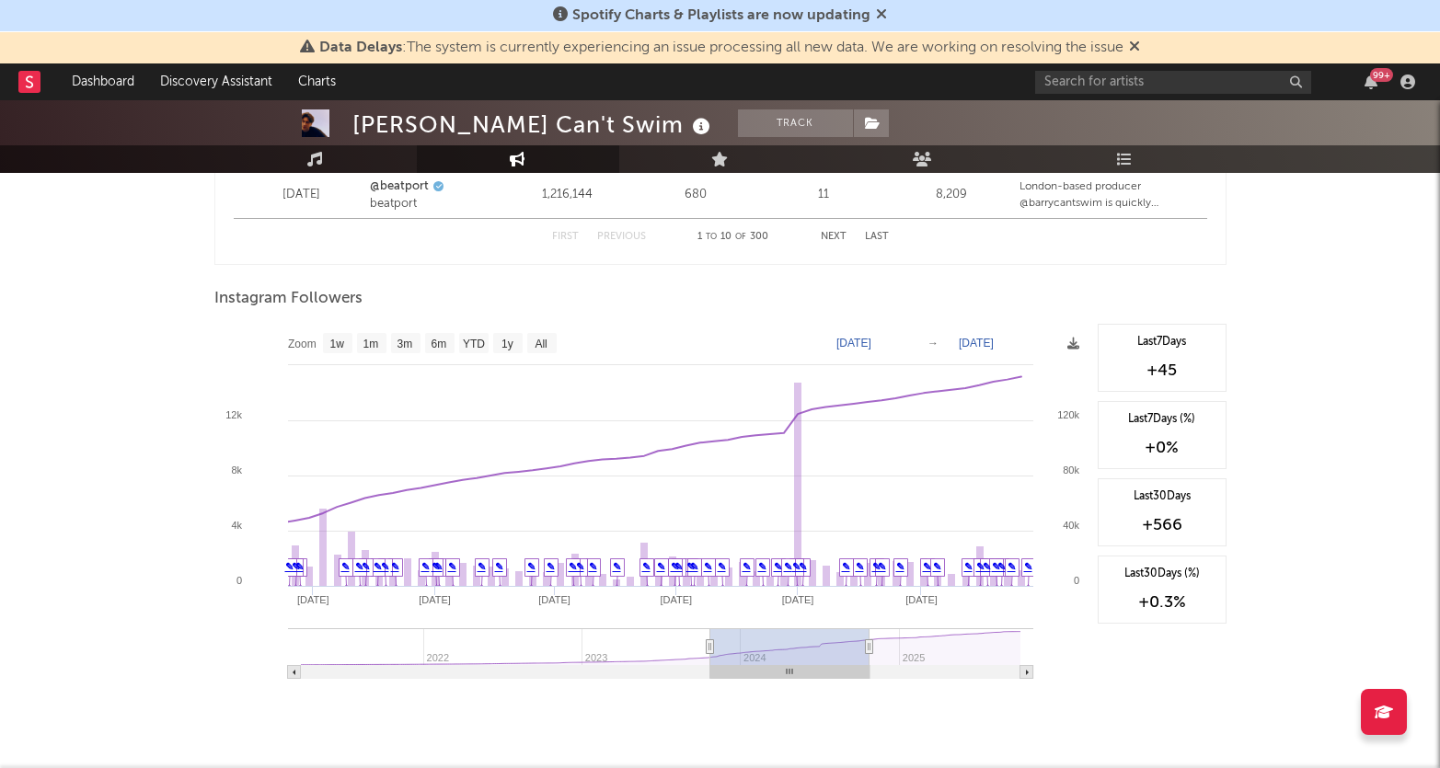
type input "[DATE]"
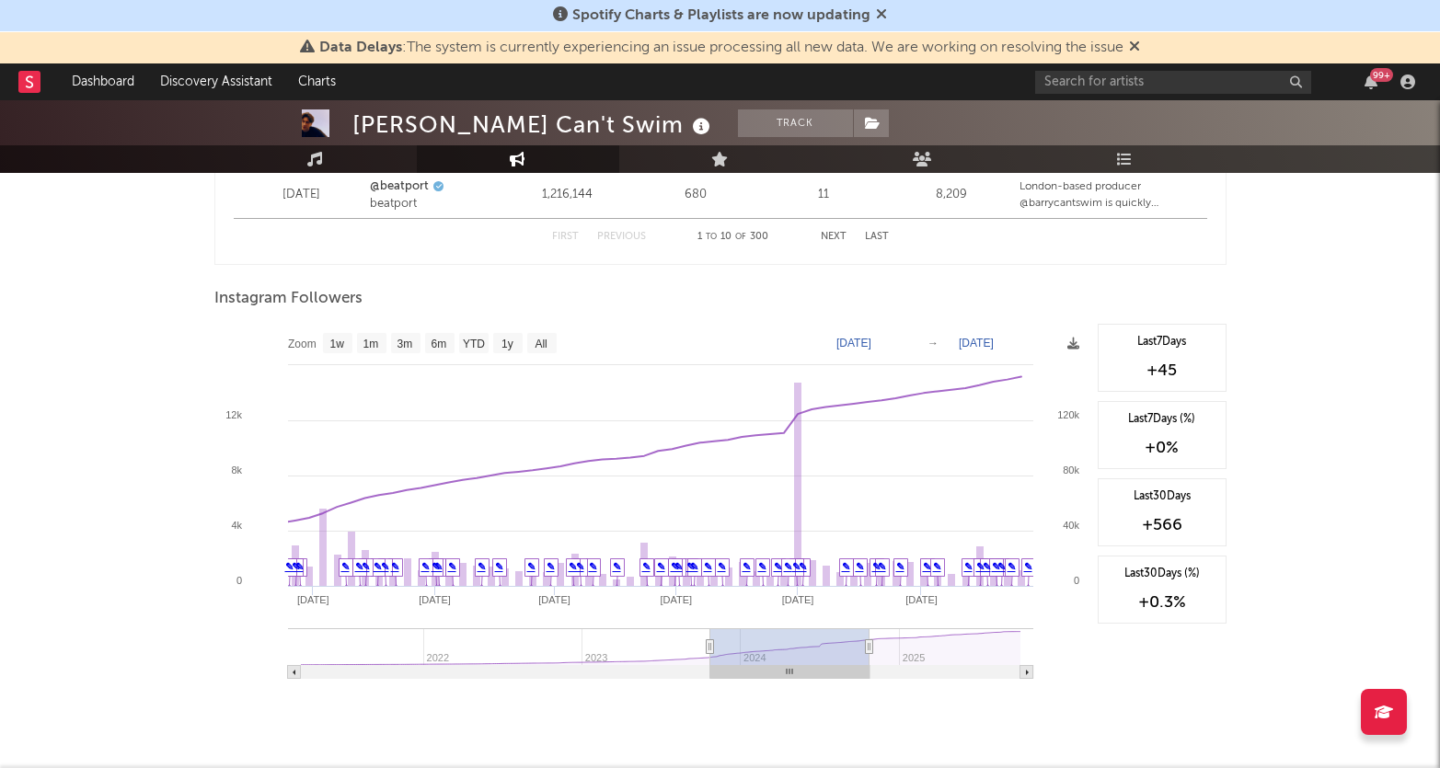
type input "[DATE]"
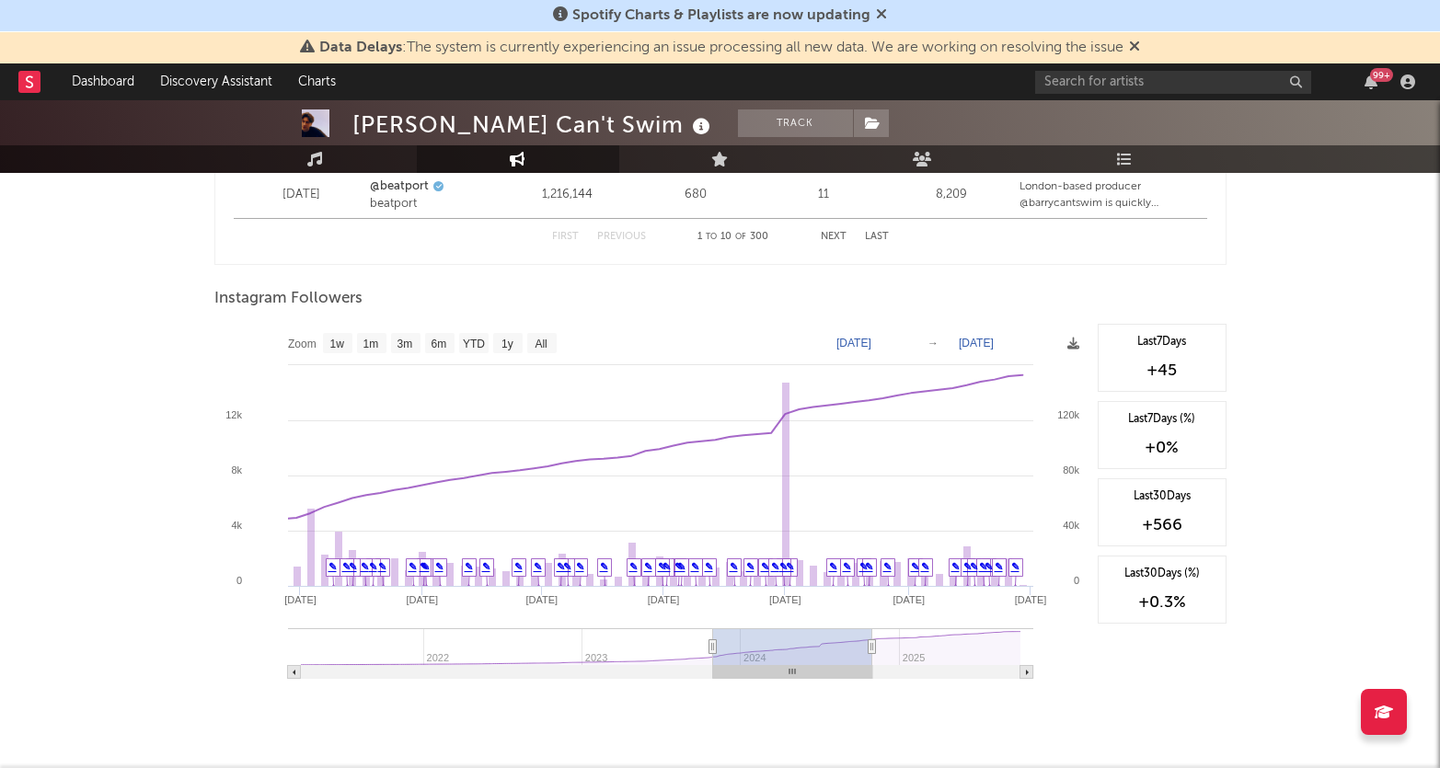
type input "[DATE]"
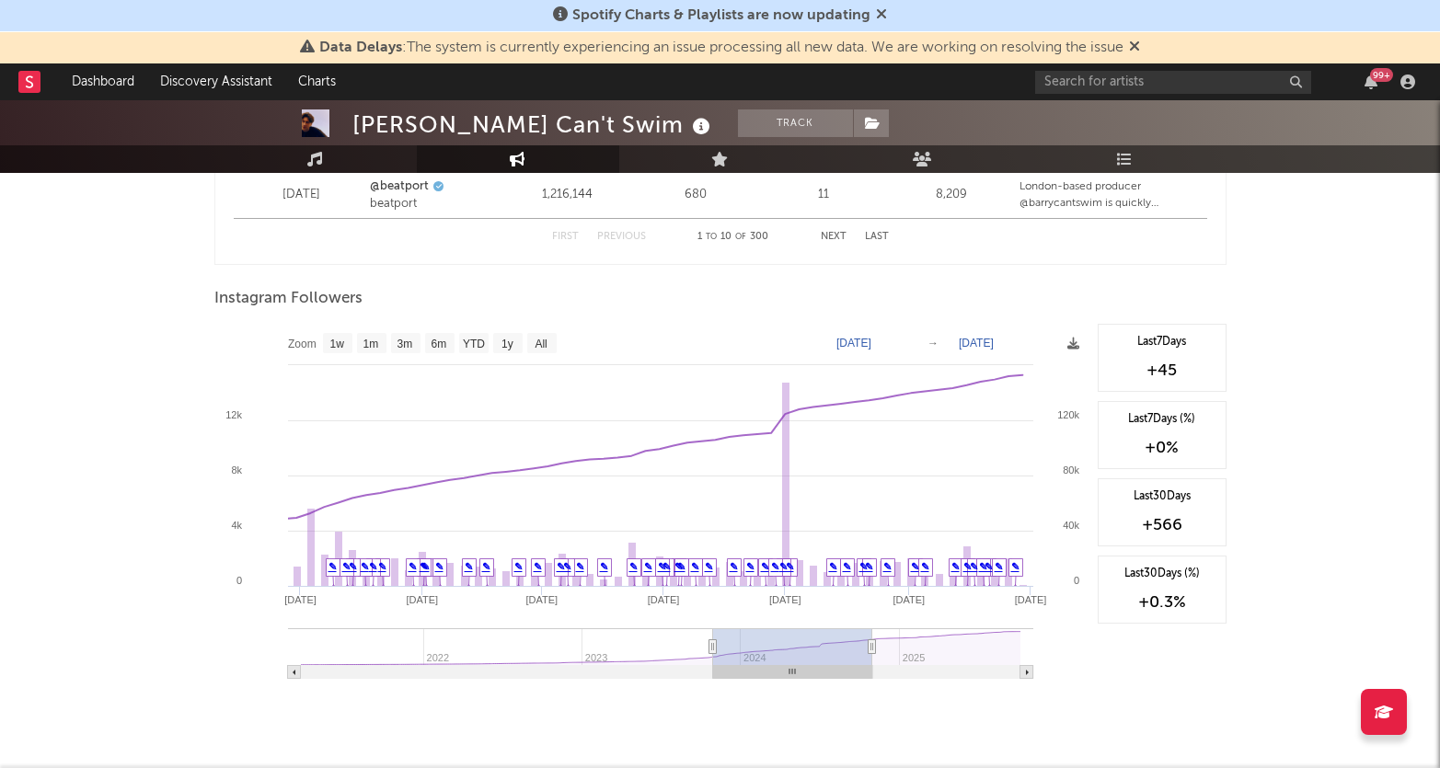
type input "[DATE]"
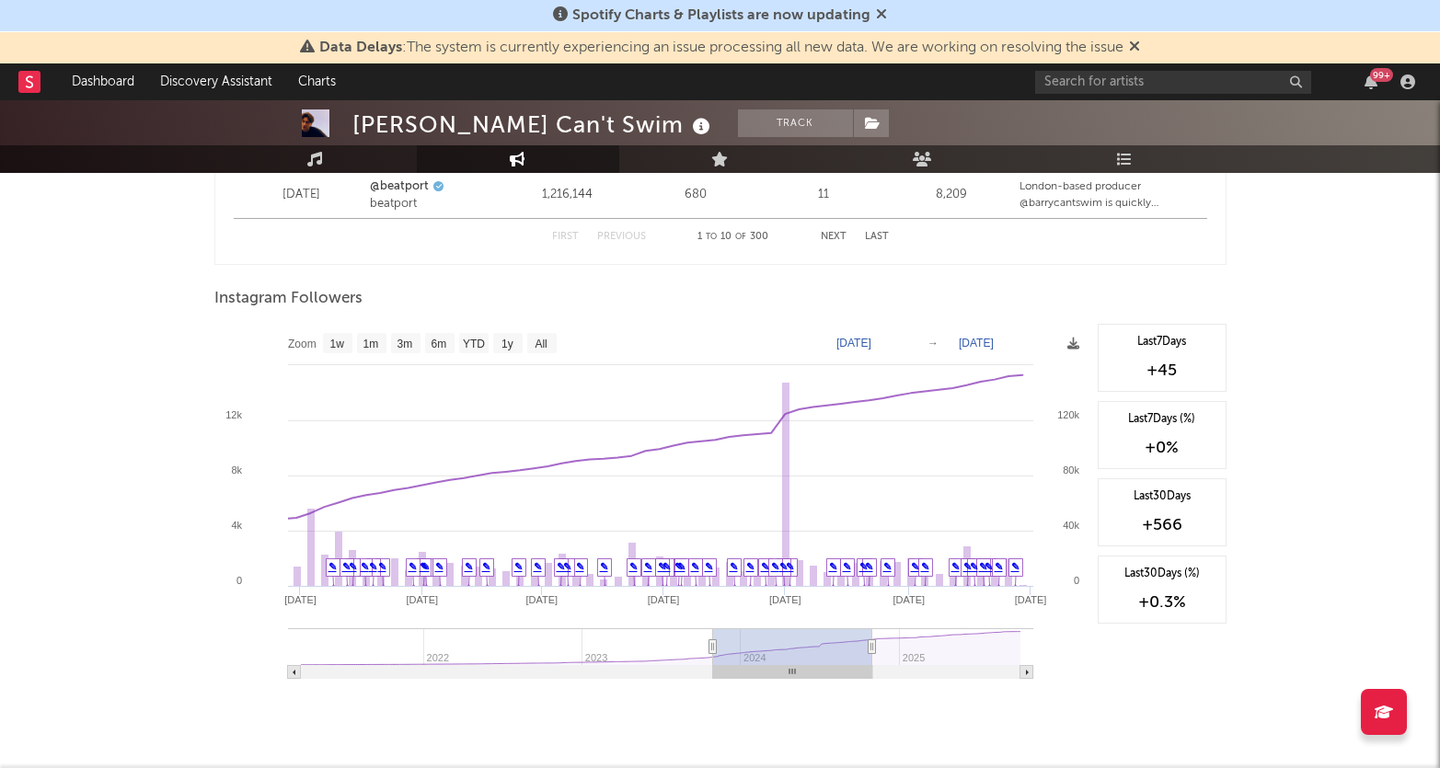
type input "[DATE]"
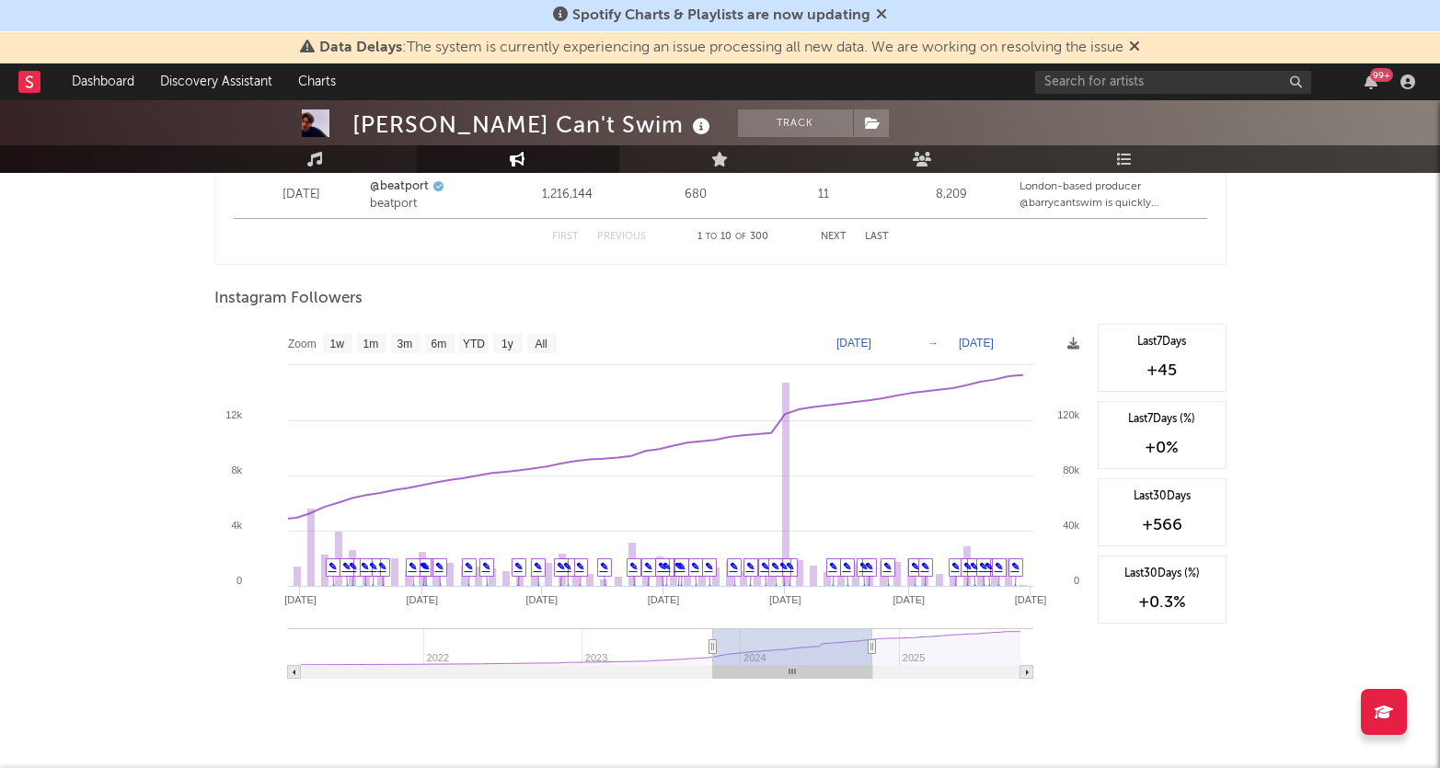
type input "[DATE]"
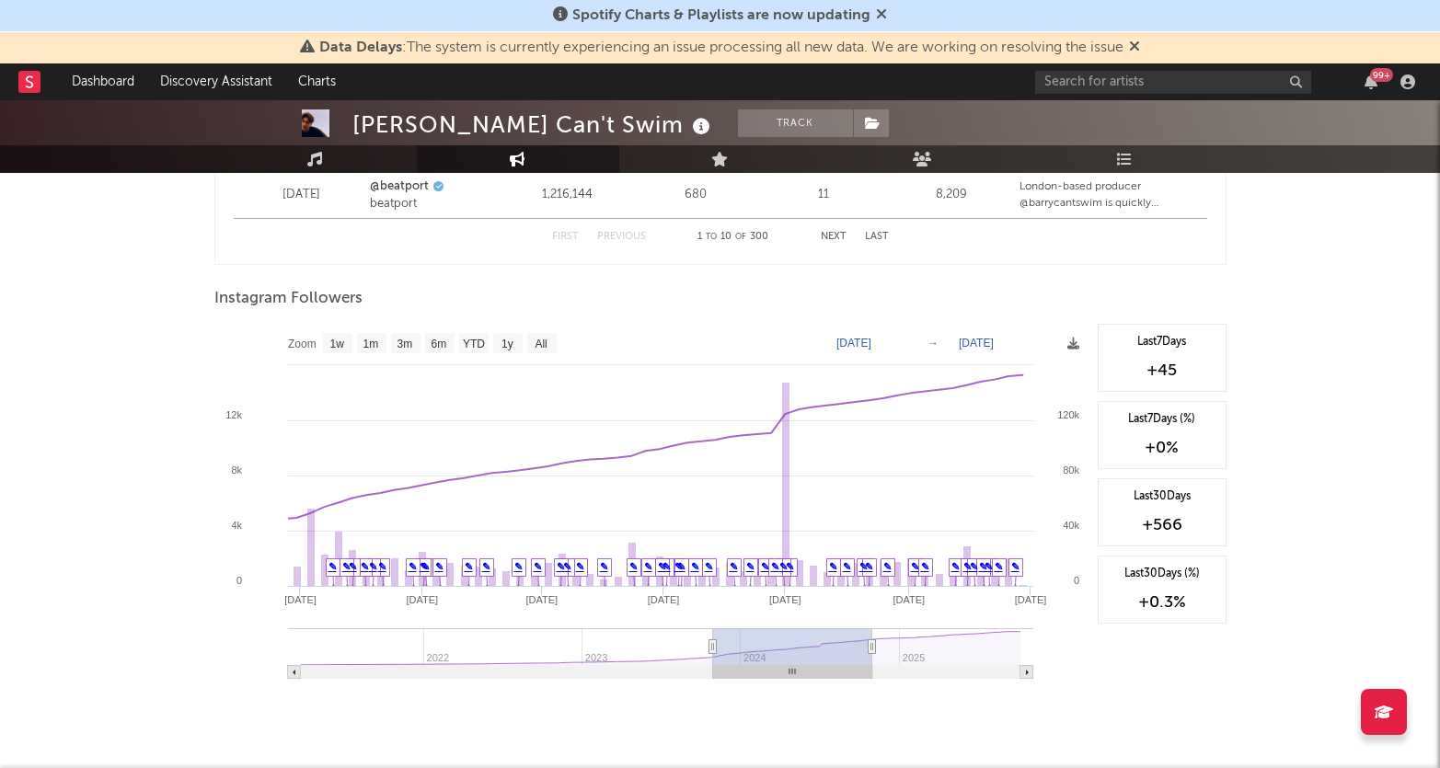
type input "[DATE]"
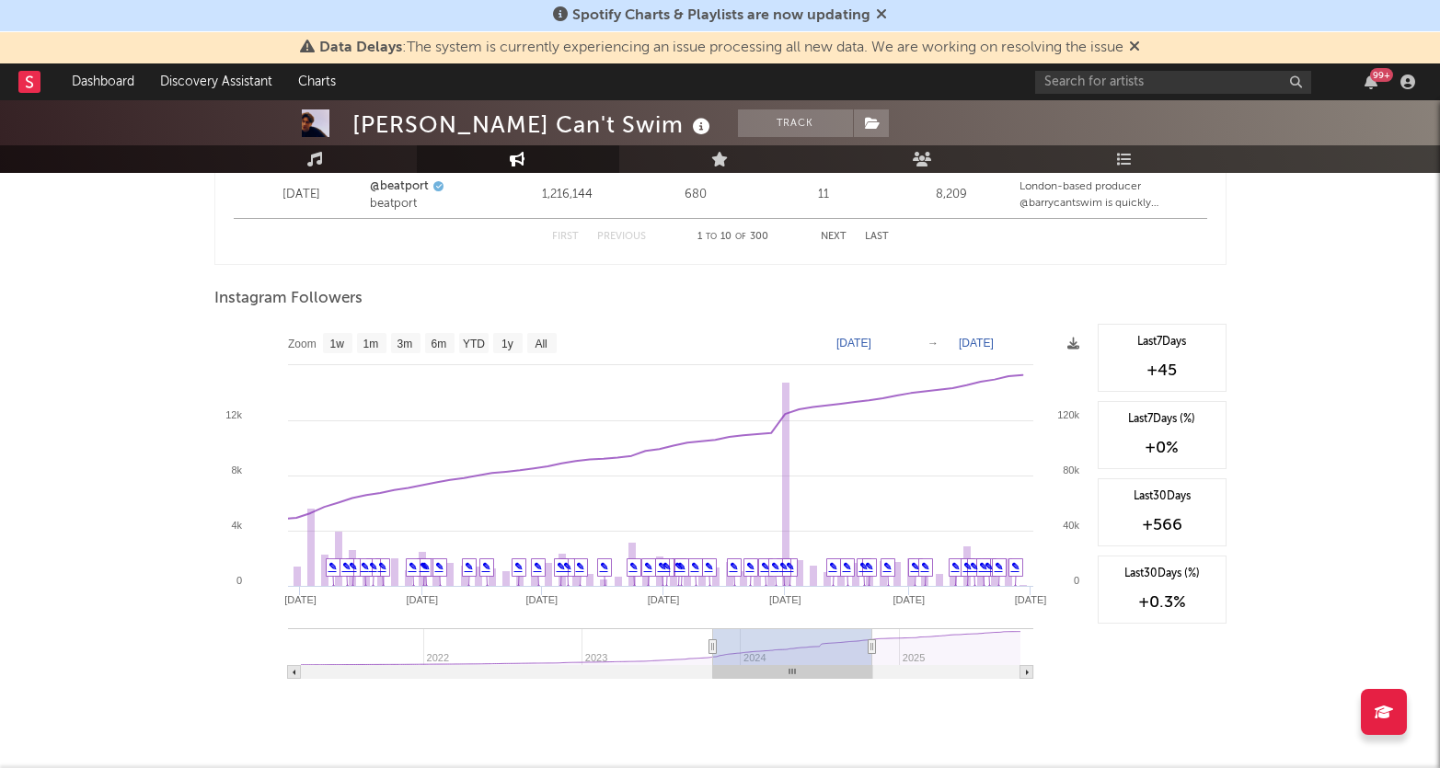
type input "[DATE]"
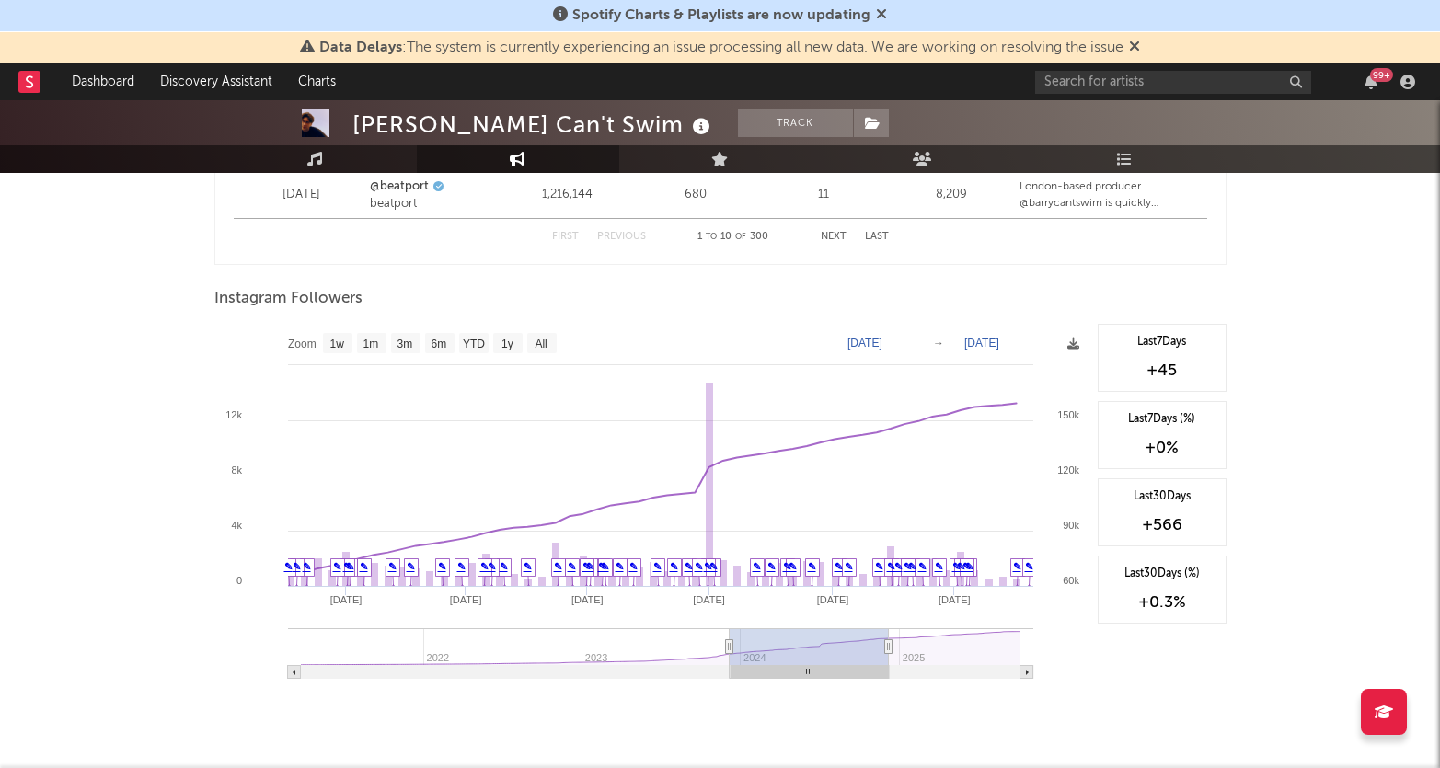
type input "[DATE]"
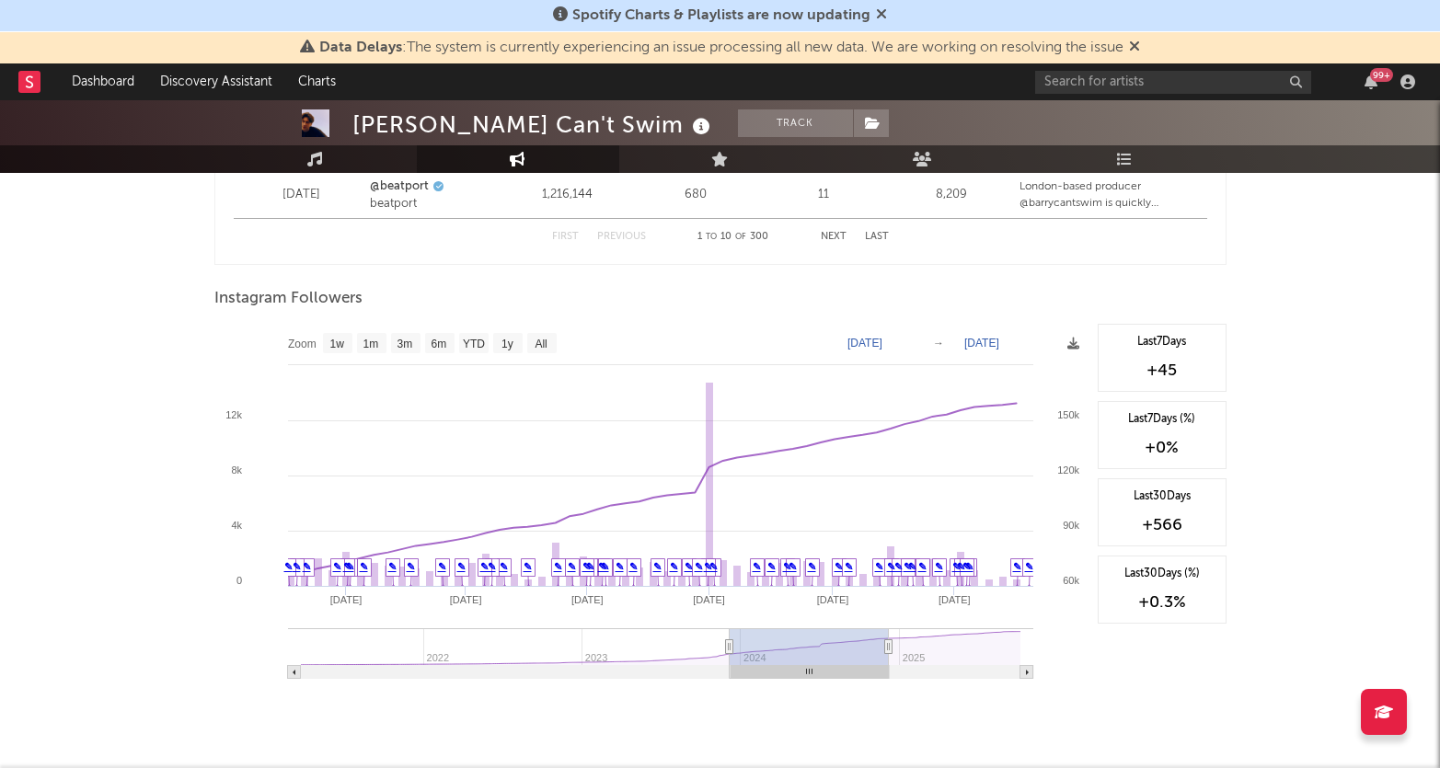
type input "[DATE]"
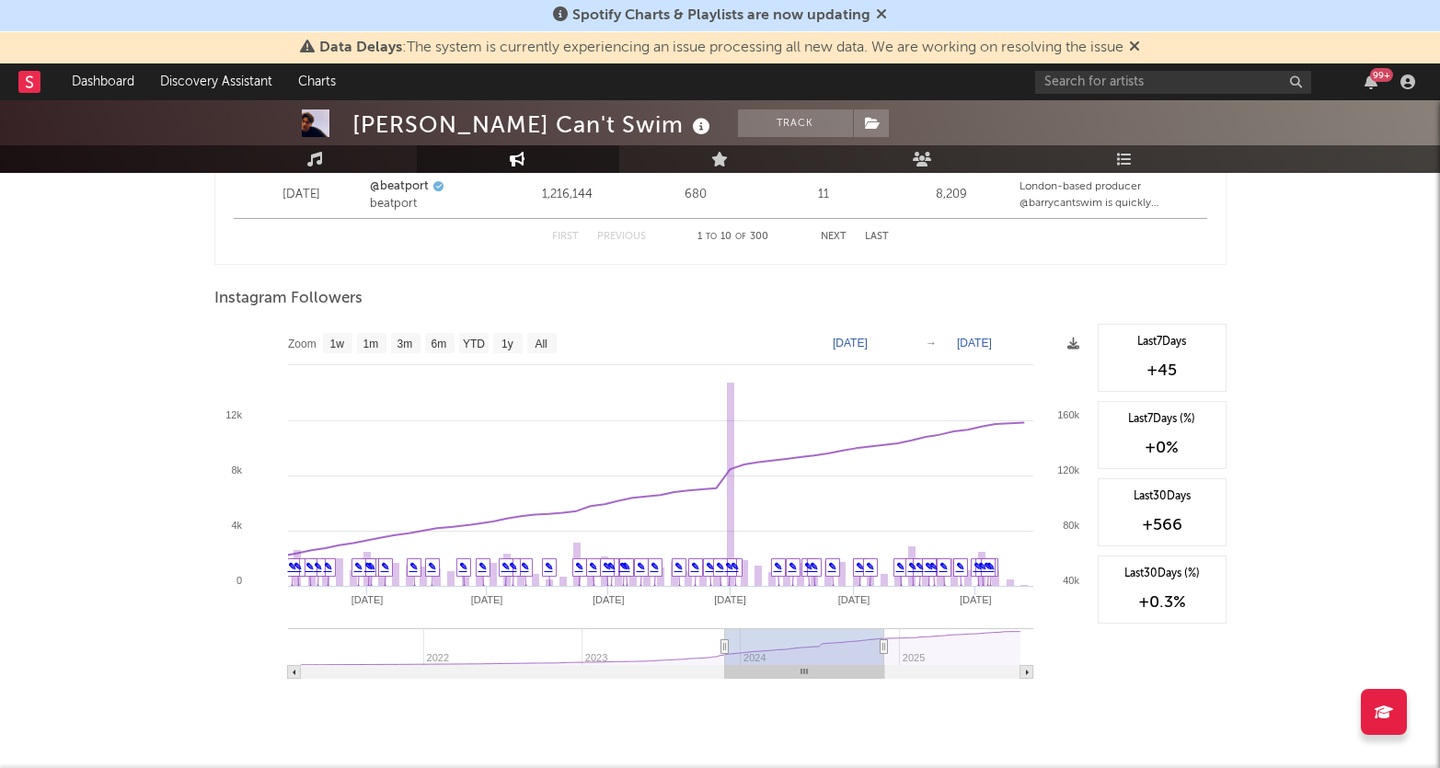
type input "[DATE]"
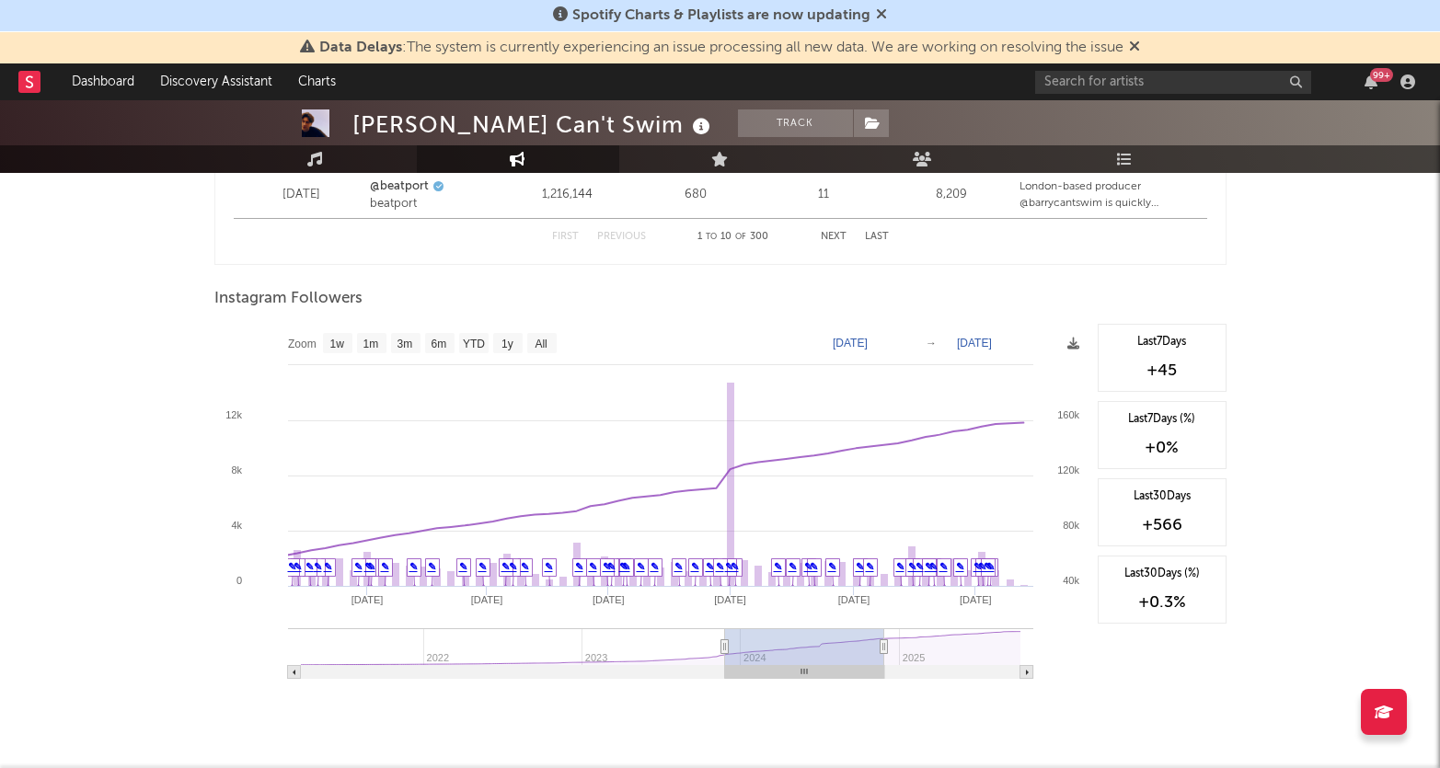
type input "[DATE]"
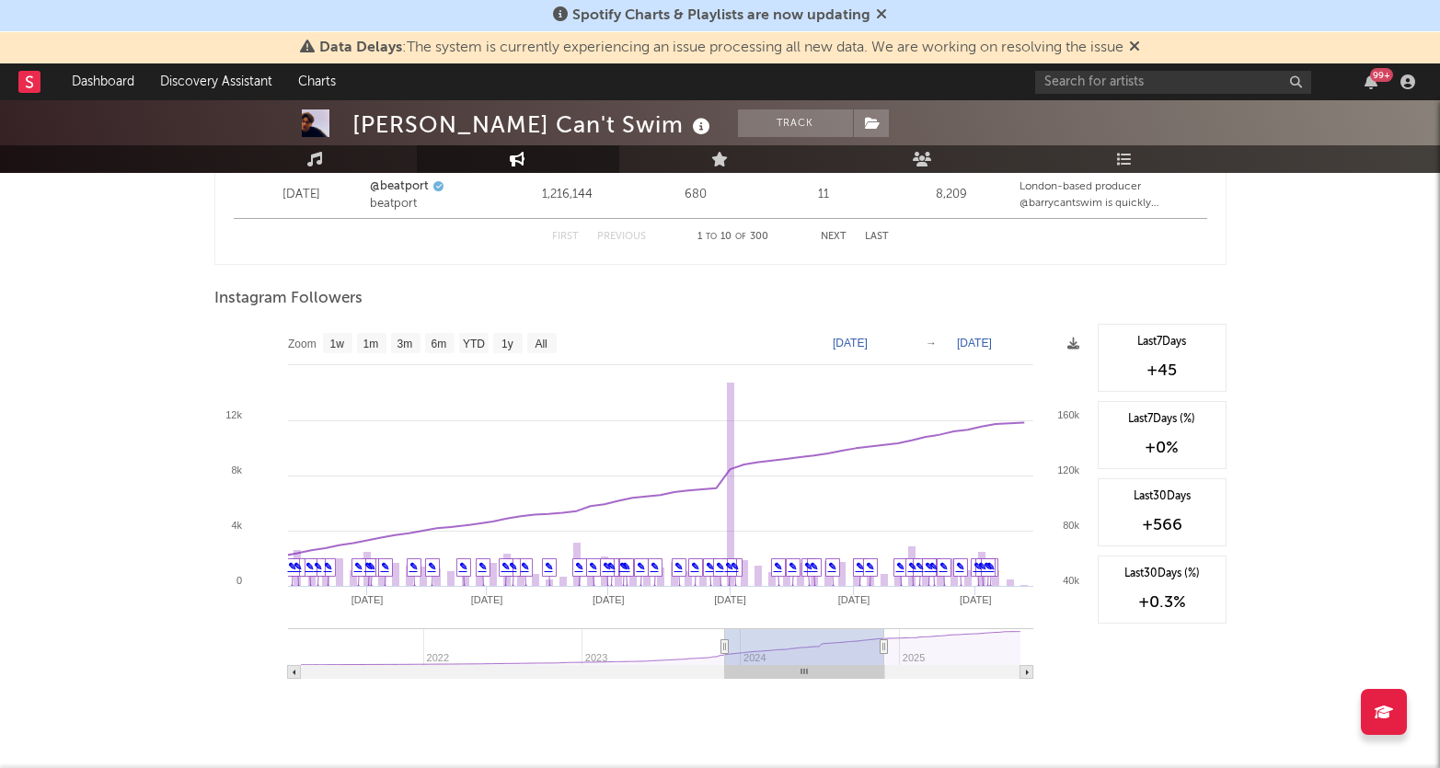
type input "[DATE]"
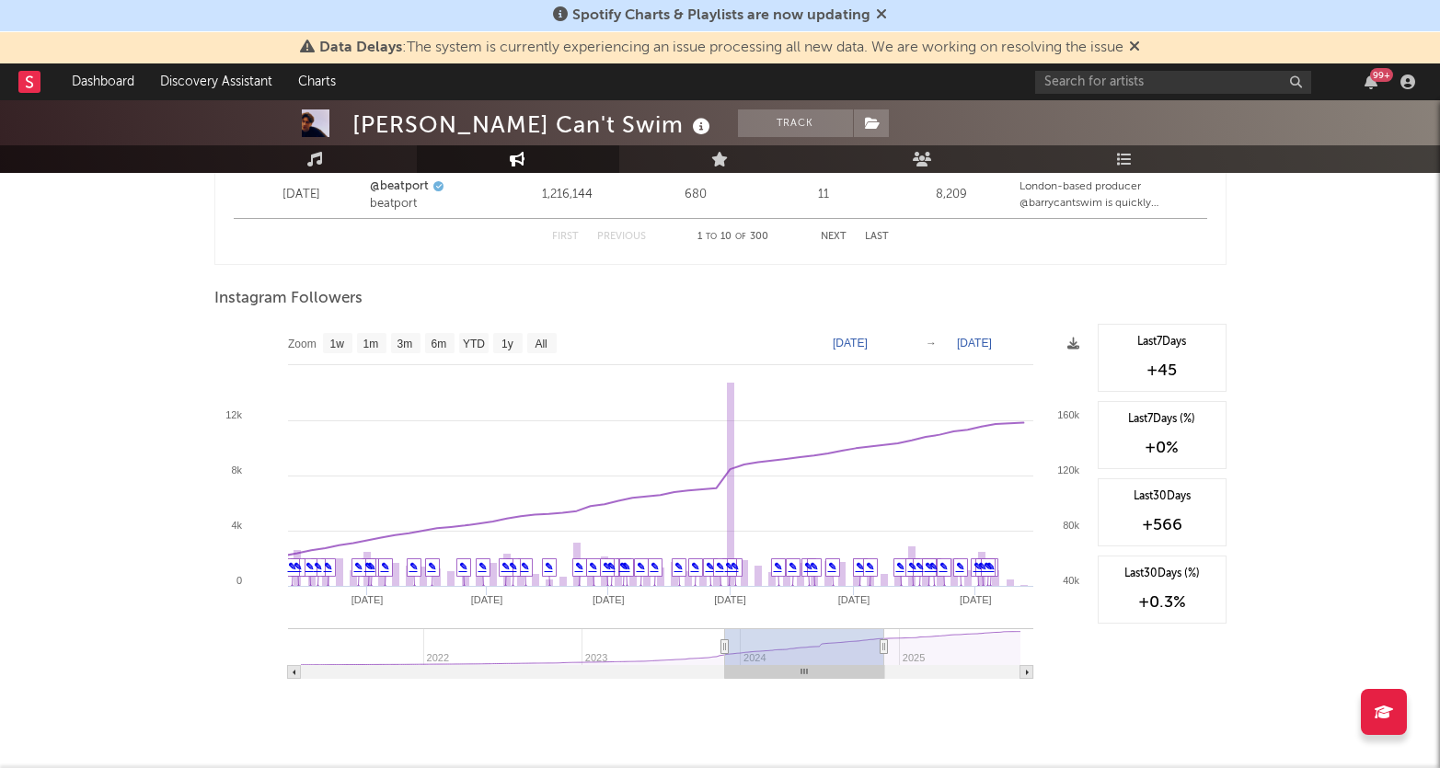
type input "[DATE]"
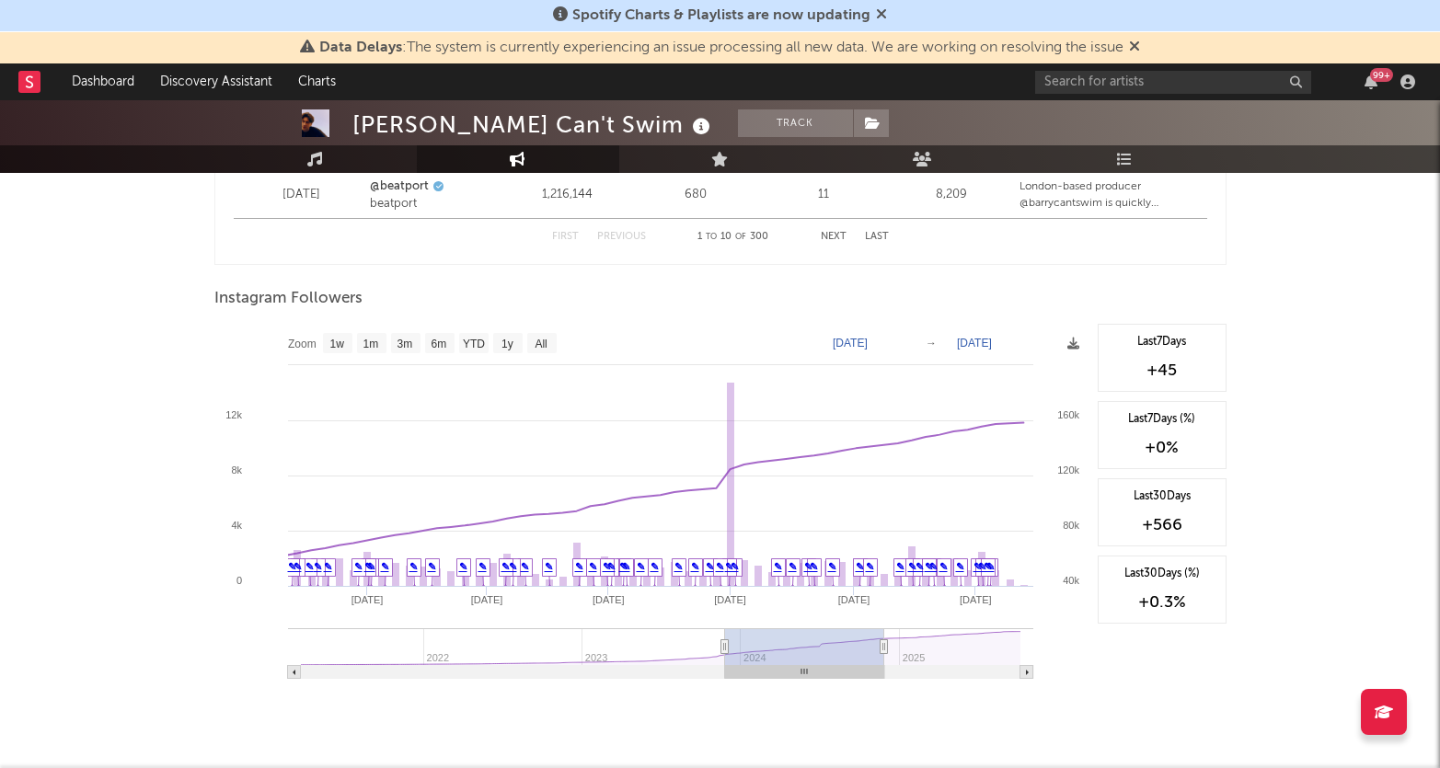
type input "[DATE]"
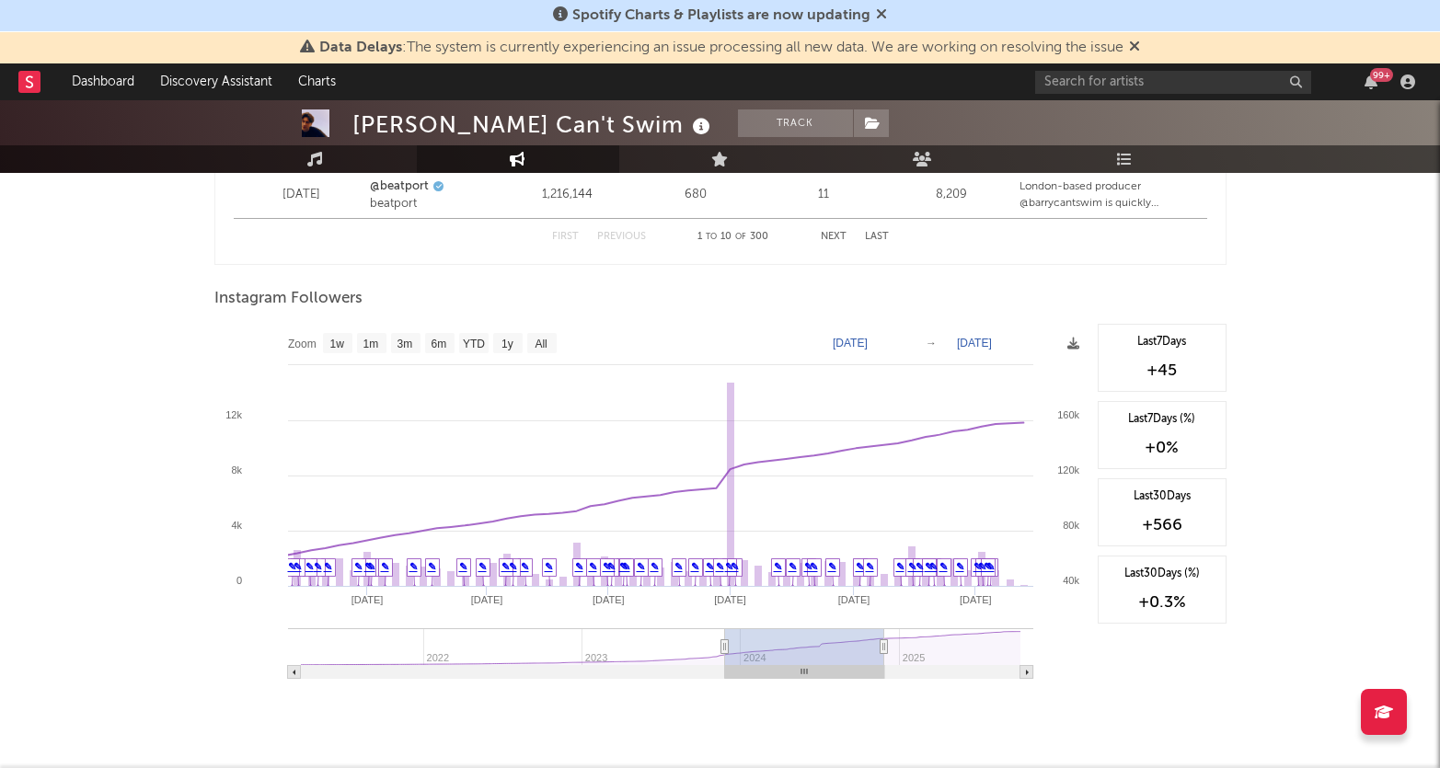
type input "[DATE]"
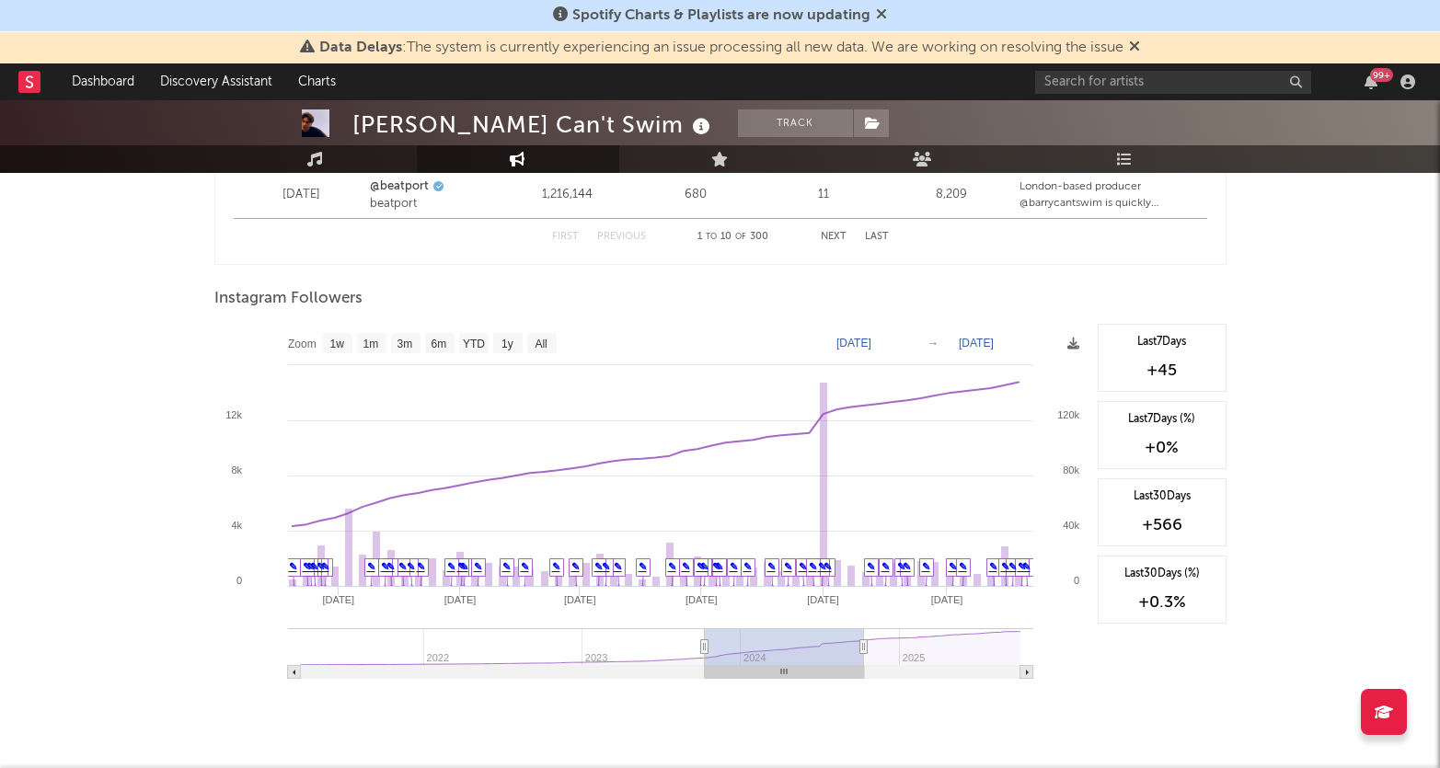
drag, startPoint x: 697, startPoint y: 640, endPoint x: 780, endPoint y: 643, distance: 83.8
click at [780, 643] on rect at bounding box center [784, 647] width 159 height 37
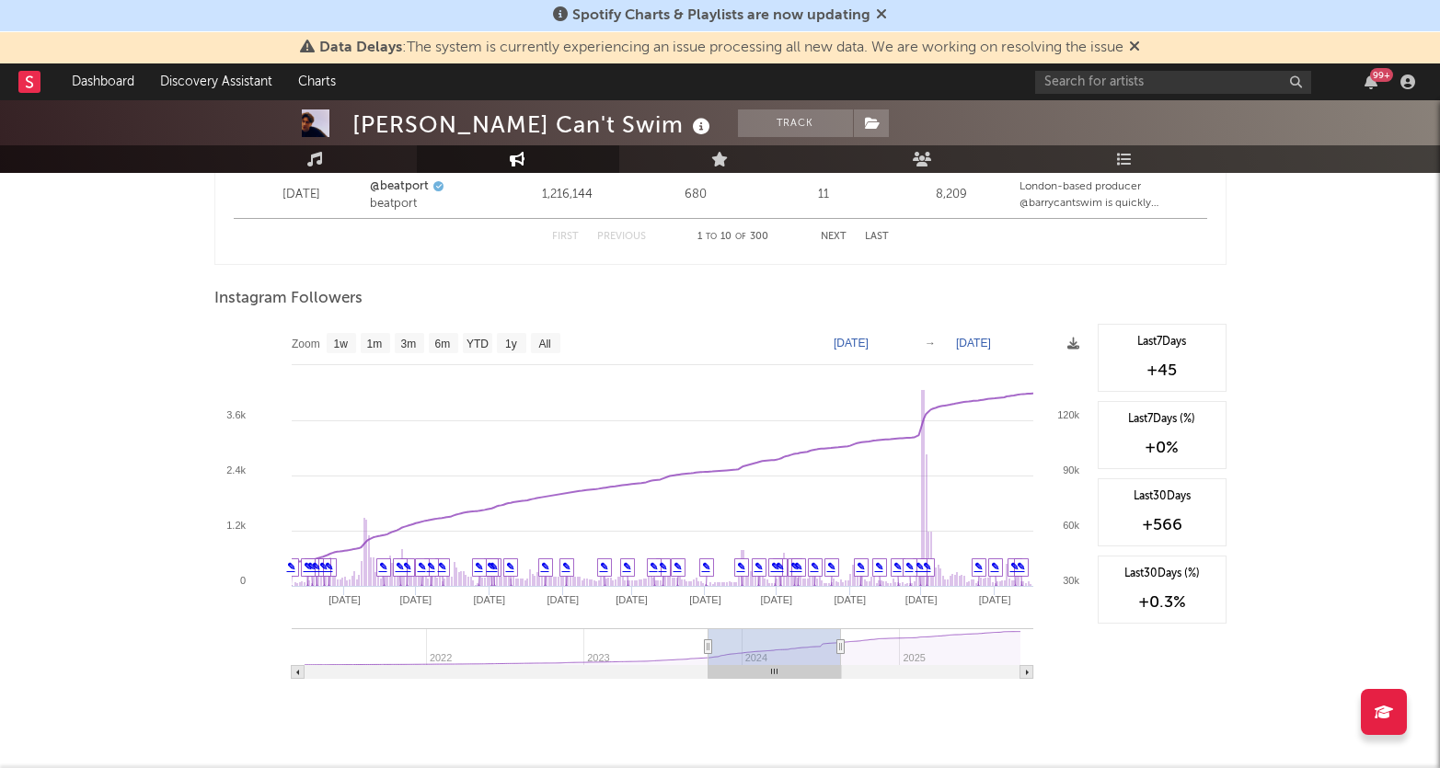
type input "[DATE]"
drag, startPoint x: 860, startPoint y: 641, endPoint x: 838, endPoint y: 641, distance: 22.1
click at [838, 641] on icon at bounding box center [839, 647] width 7 height 14
type input "[DATE]"
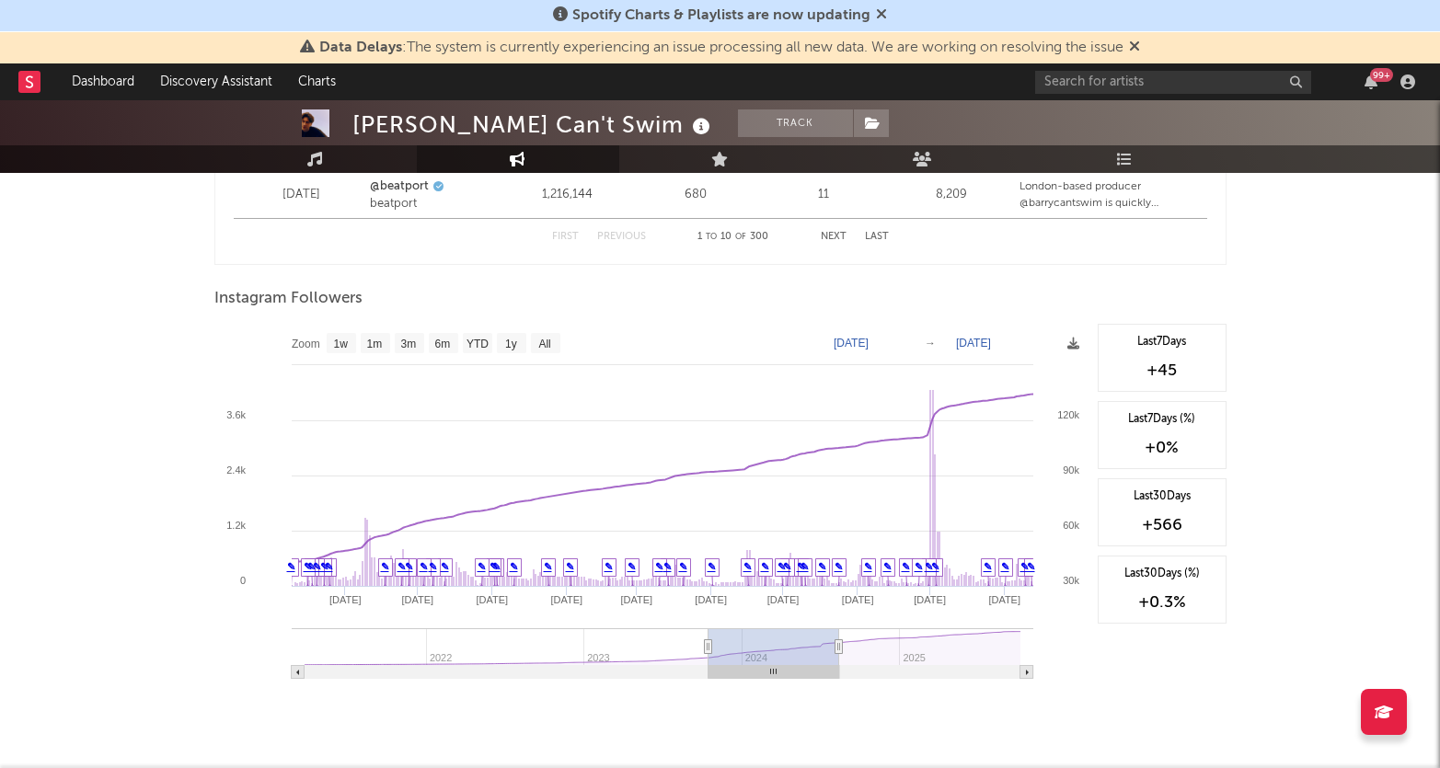
type input "[DATE]"
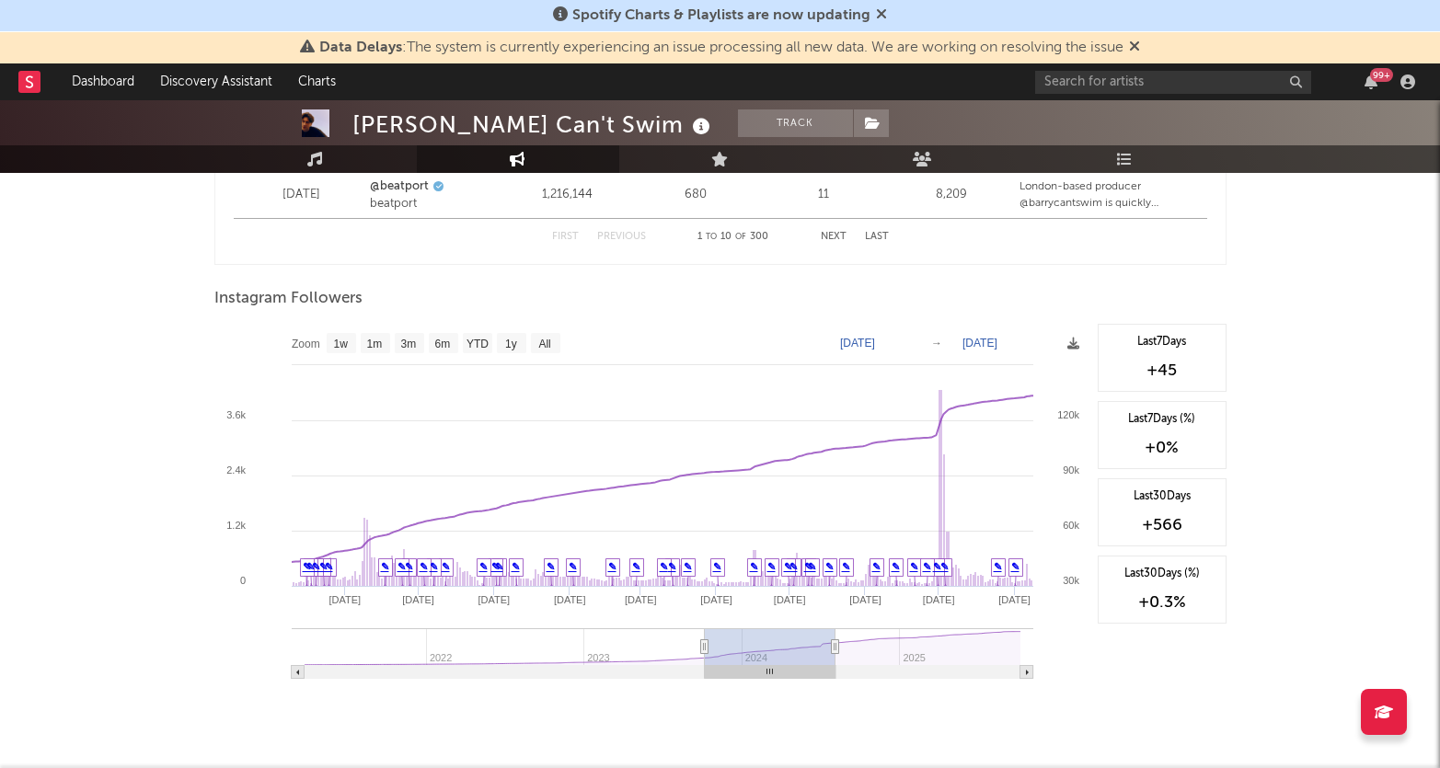
type input "[DATE]"
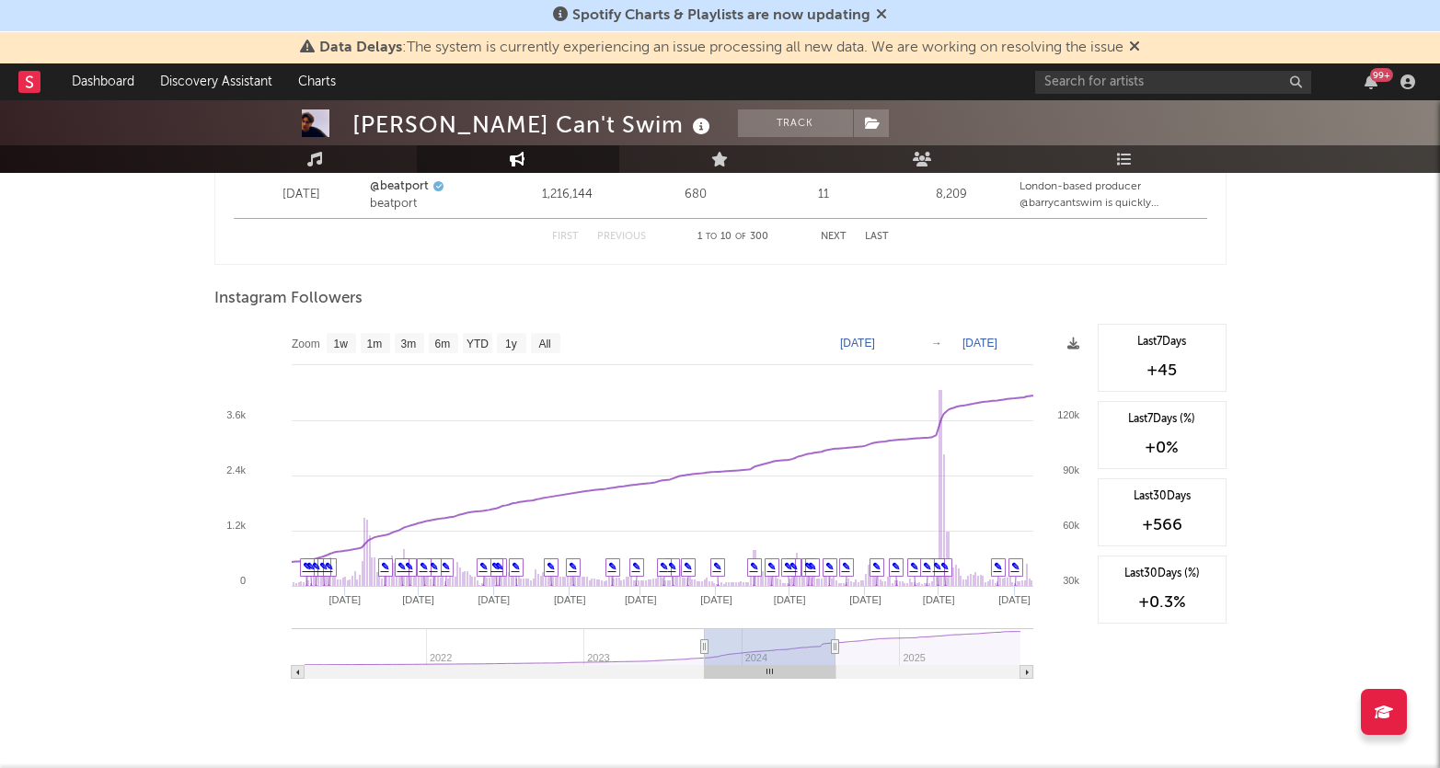
type input "[DATE]"
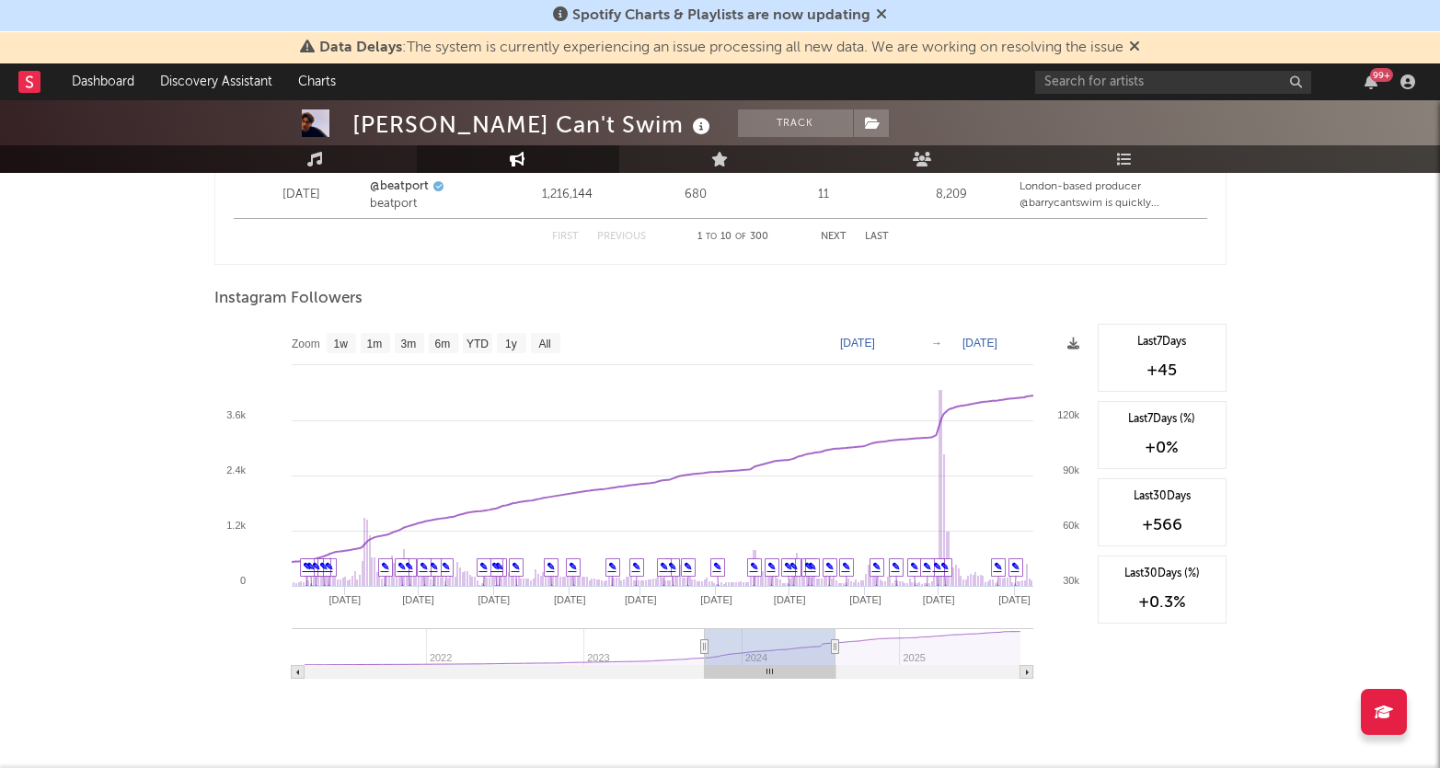
type input "[DATE]"
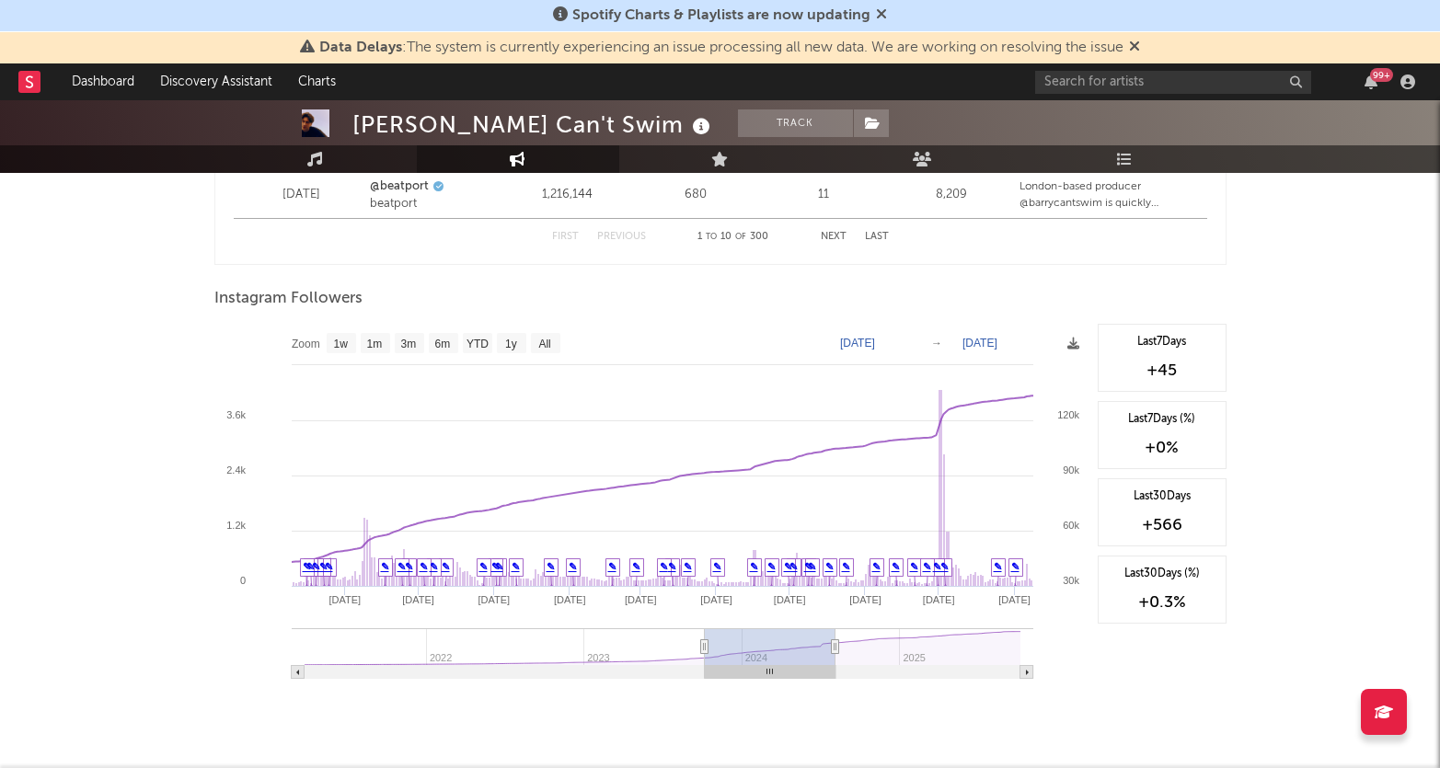
type input "[DATE]"
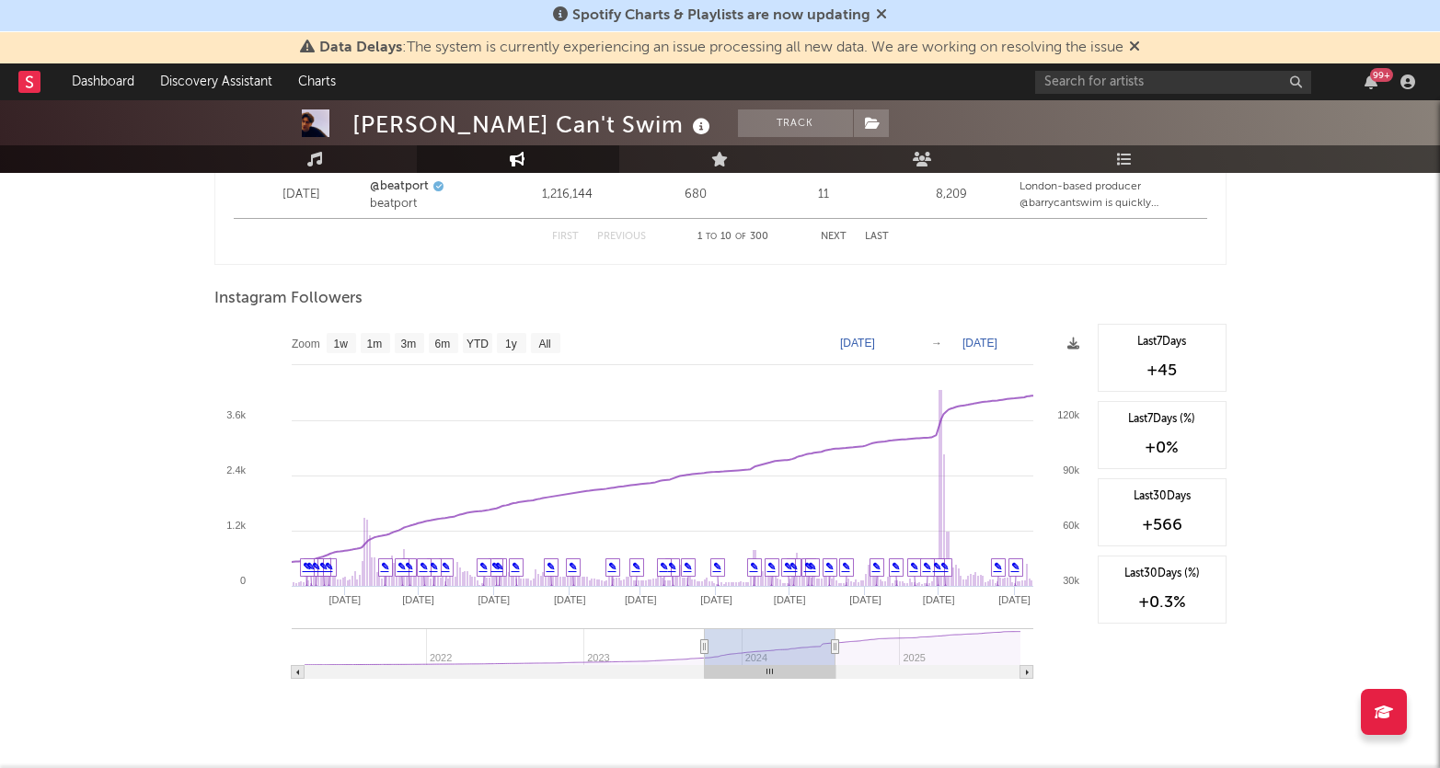
type input "[DATE]"
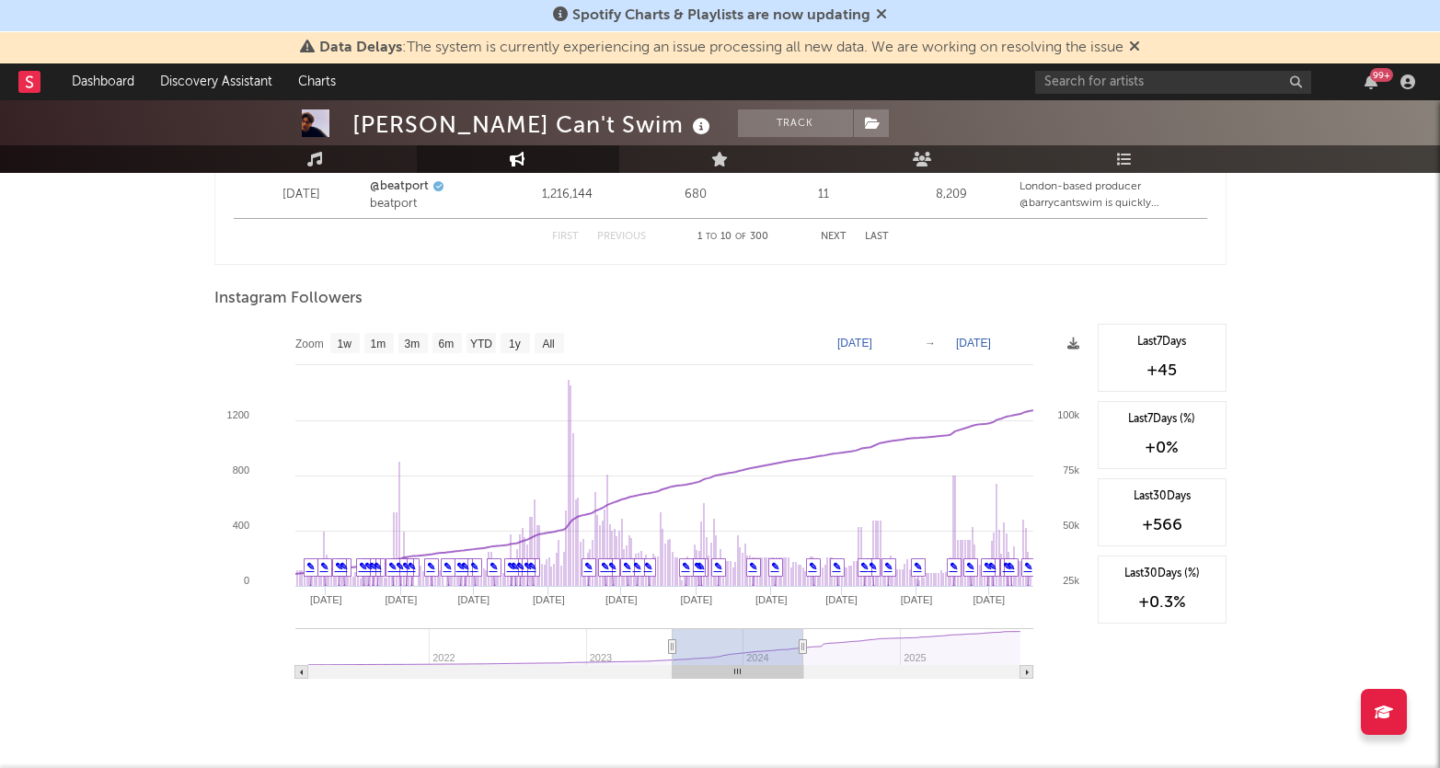
type input "[DATE]"
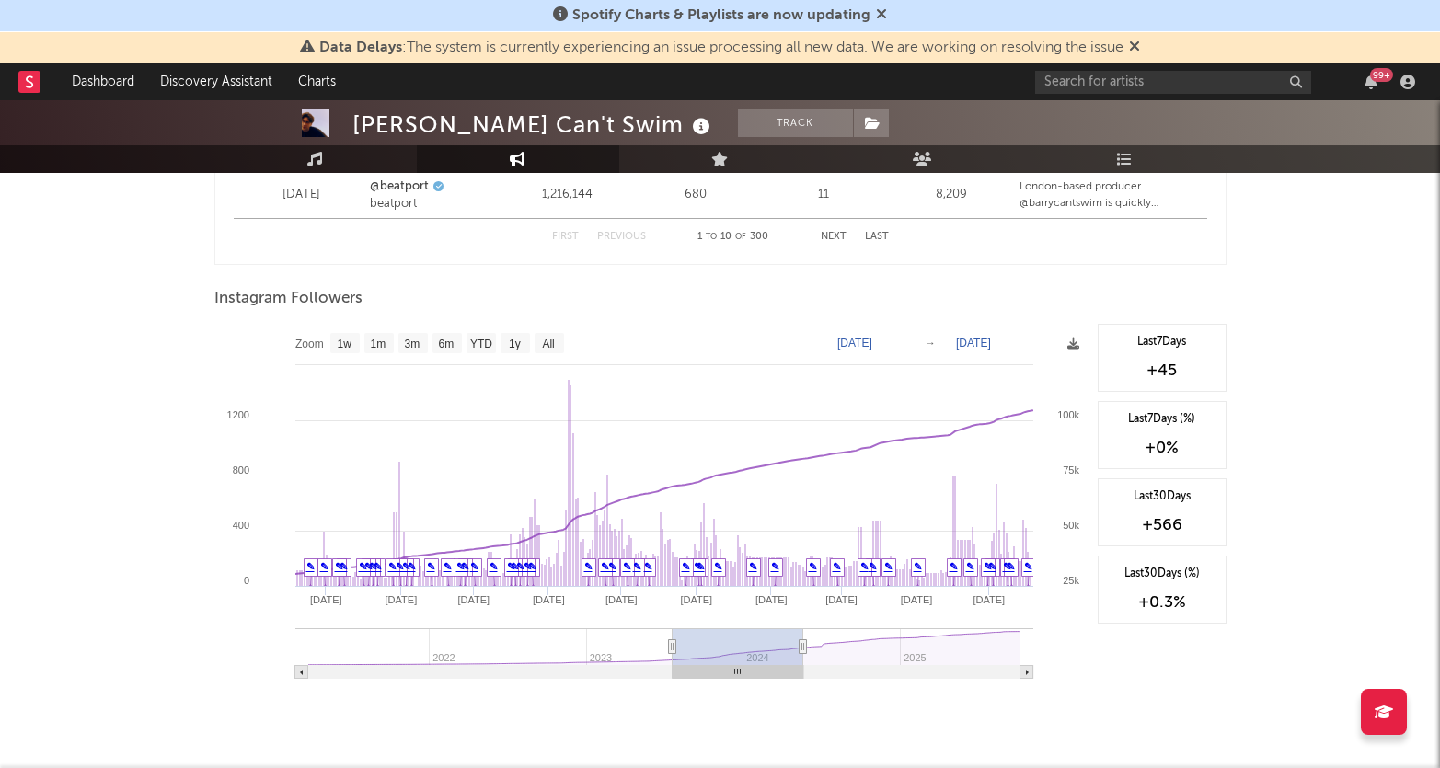
type input "[DATE]"
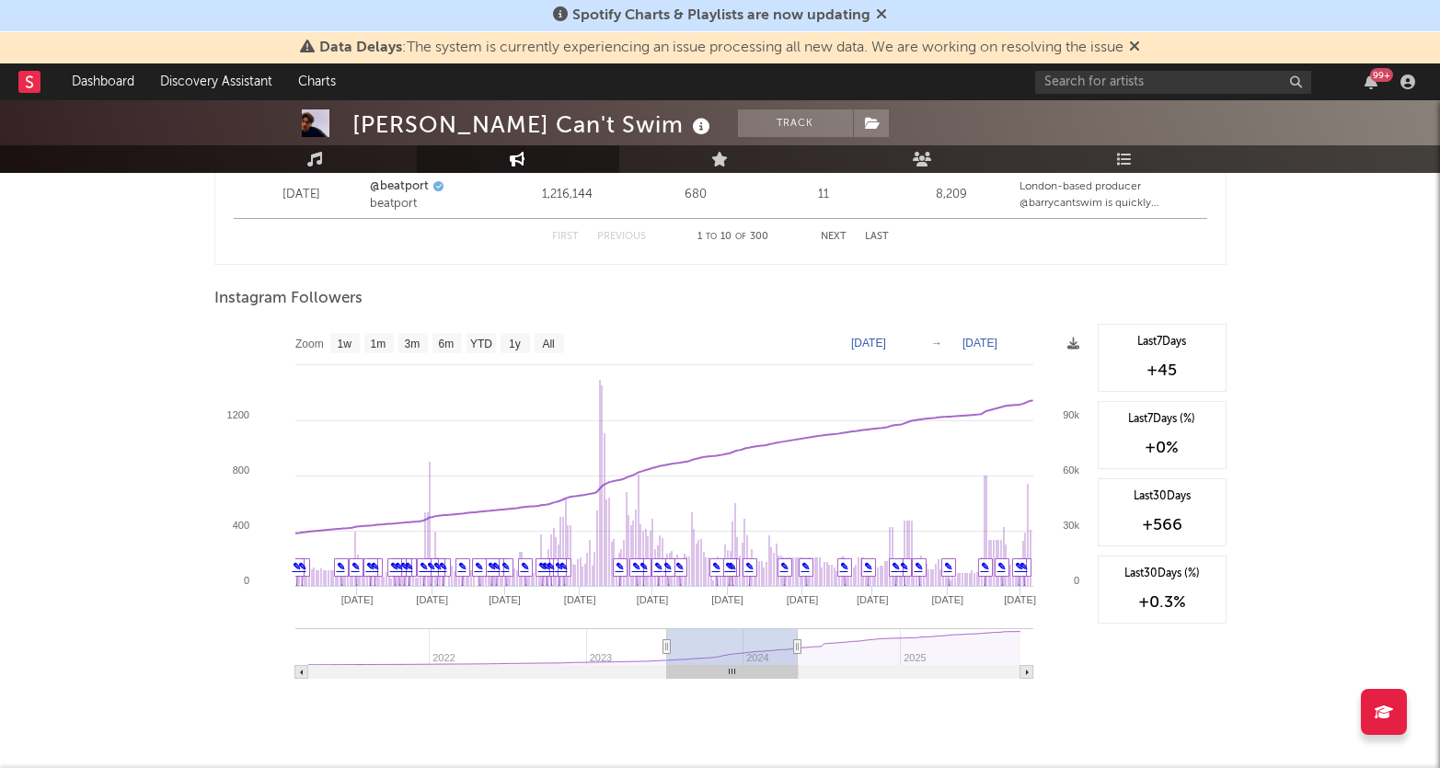
type input "[DATE]"
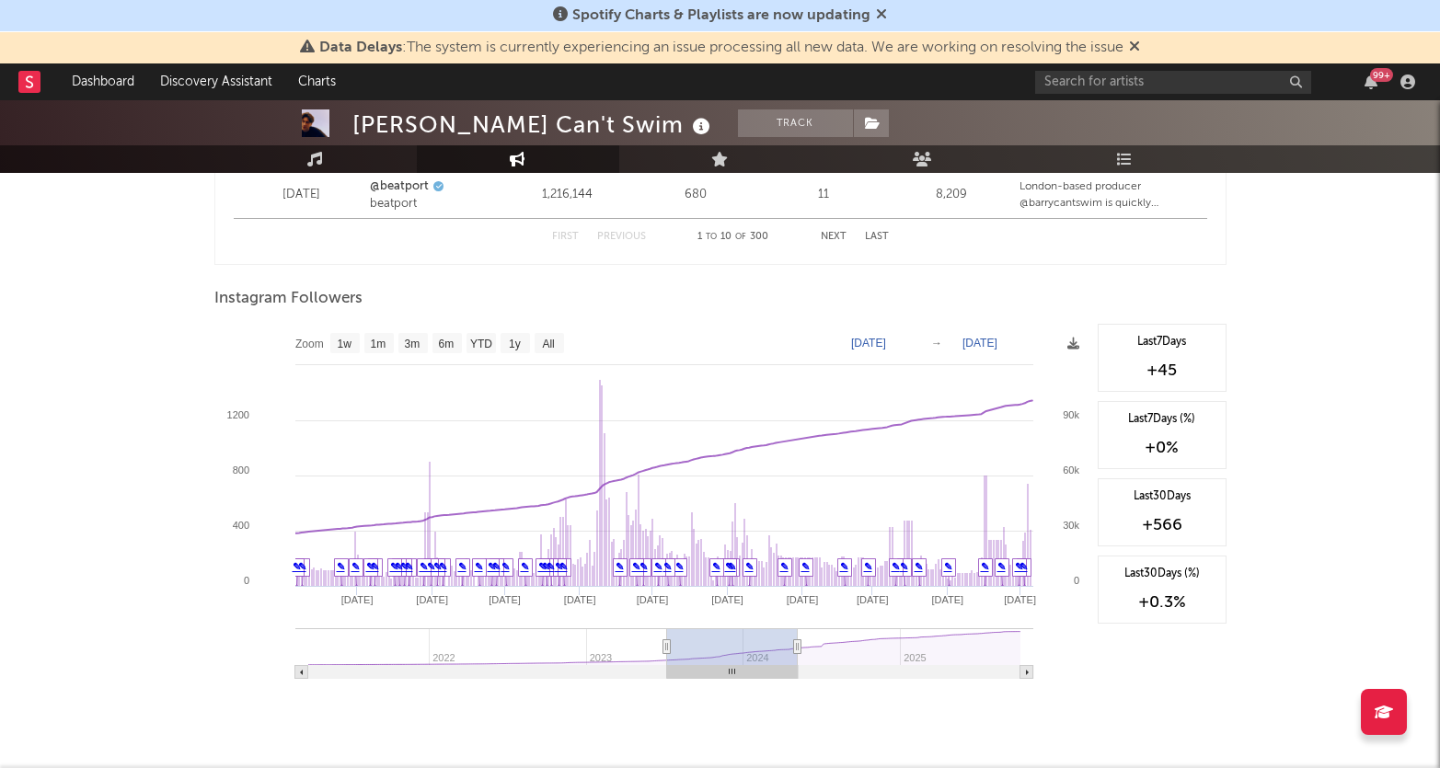
type input "[DATE]"
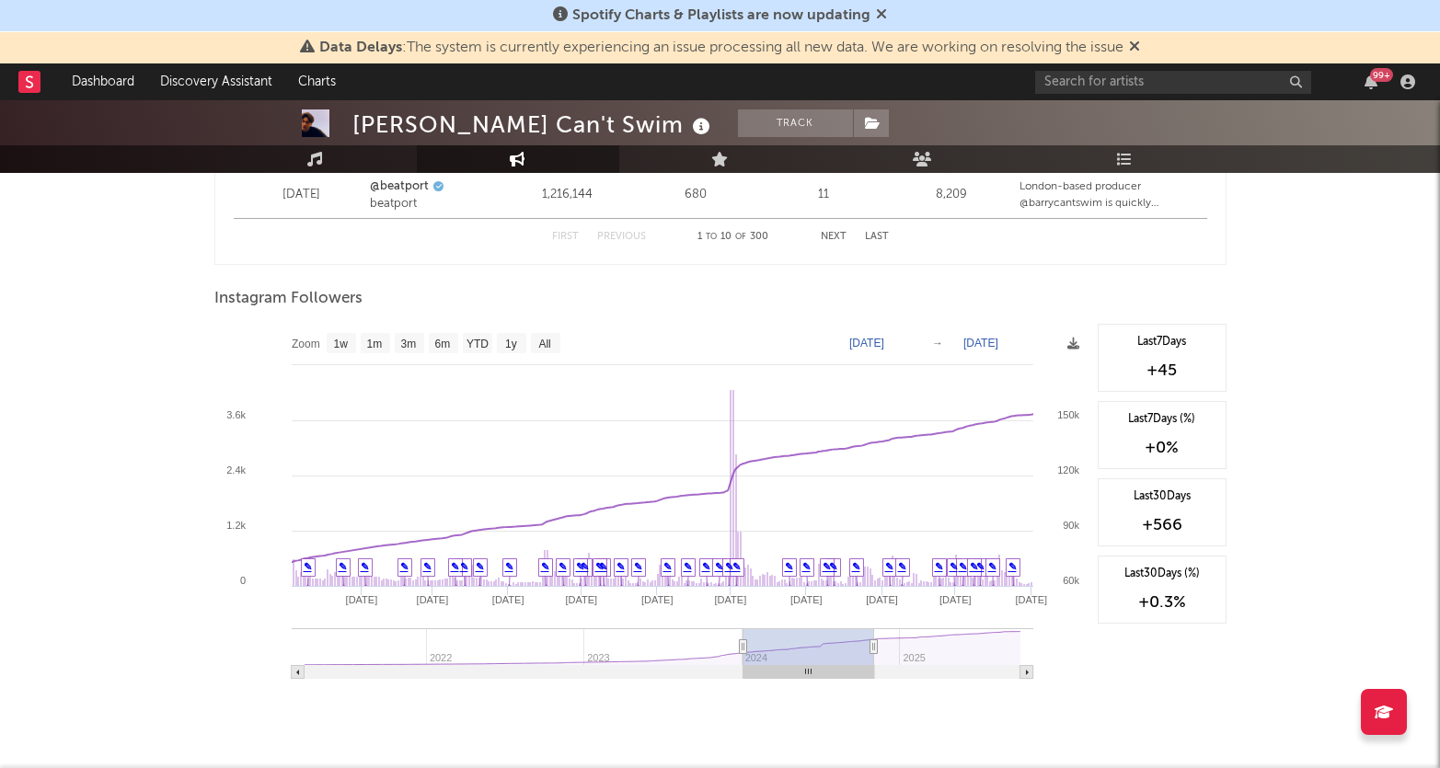
drag, startPoint x: 811, startPoint y: 644, endPoint x: 846, endPoint y: 648, distance: 35.2
click at [846, 648] on rect at bounding box center [809, 647] width 131 height 37
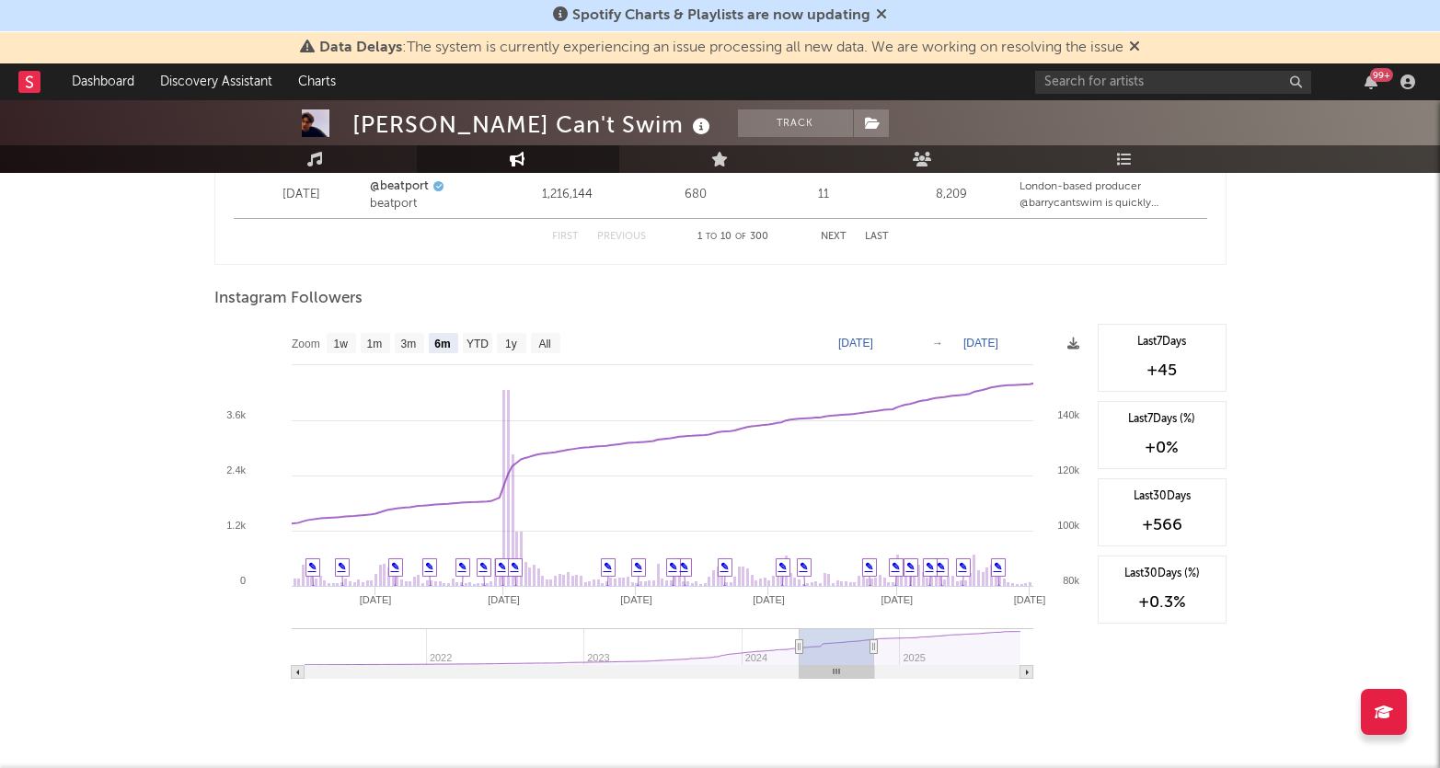
drag, startPoint x: 744, startPoint y: 648, endPoint x: 799, endPoint y: 657, distance: 56.0
click at [799, 657] on g at bounding box center [663, 654] width 742 height 51
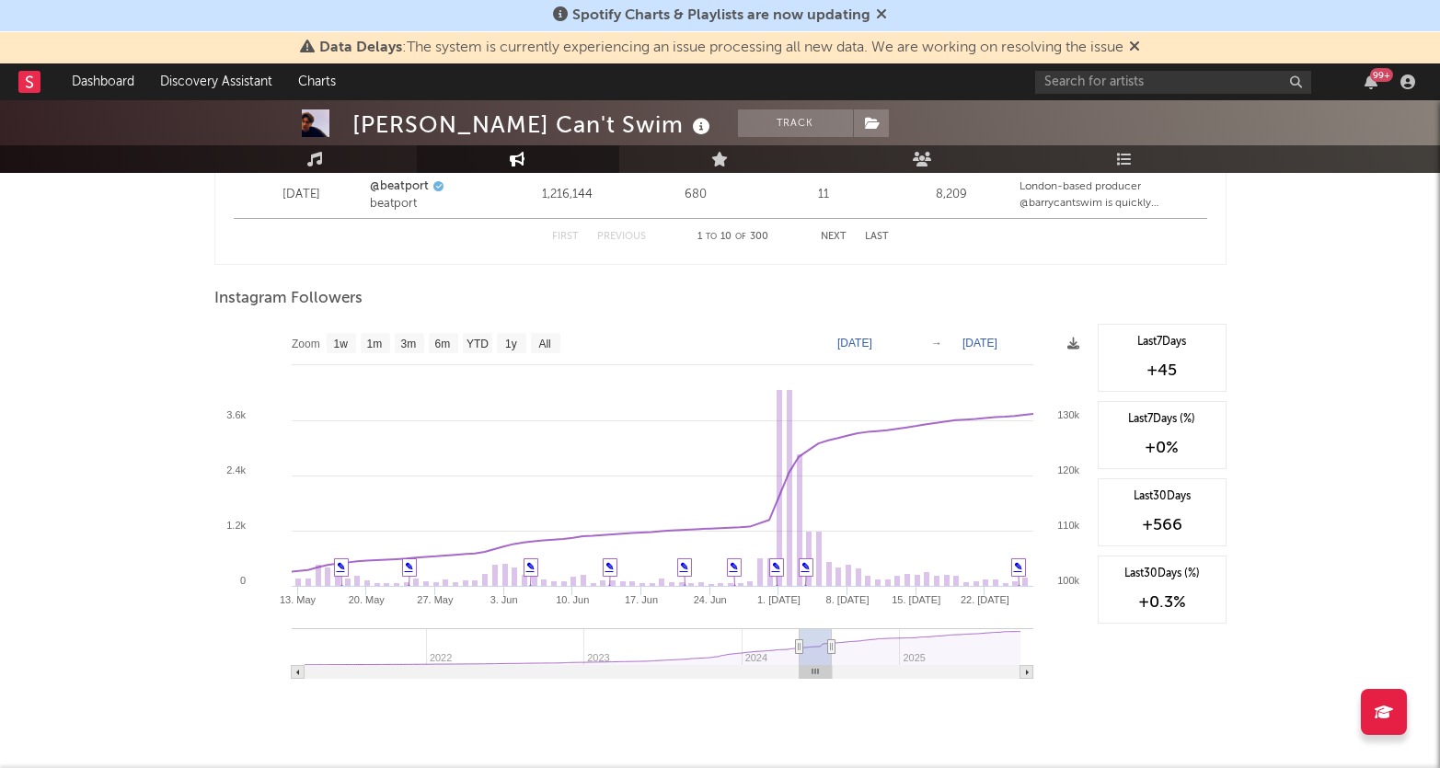
drag, startPoint x: 876, startPoint y: 644, endPoint x: 831, endPoint y: 656, distance: 46.7
click at [831, 656] on g at bounding box center [663, 654] width 742 height 51
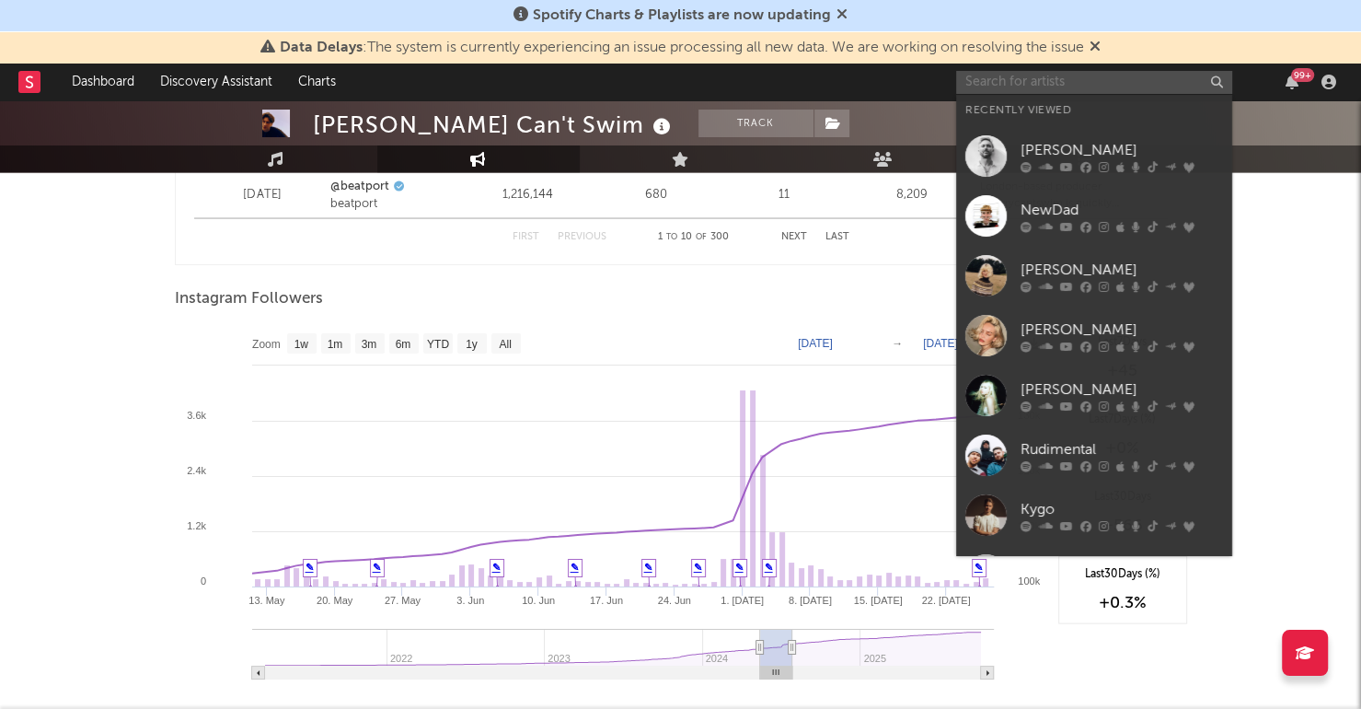
click at [1028, 82] on input "text" at bounding box center [1094, 82] width 276 height 23
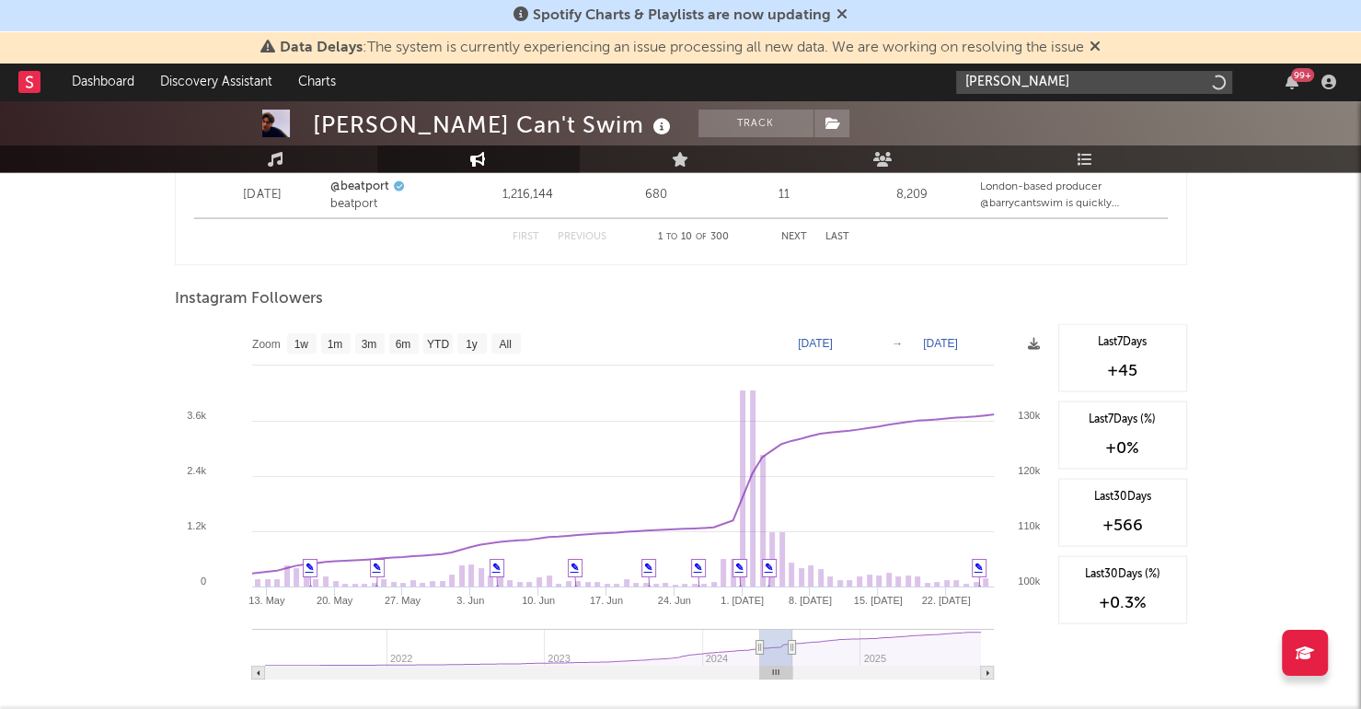
click at [1061, 81] on input "[PERSON_NAME]" at bounding box center [1094, 82] width 276 height 23
click at [1119, 71] on input "[PERSON_NAME]" at bounding box center [1094, 82] width 276 height 23
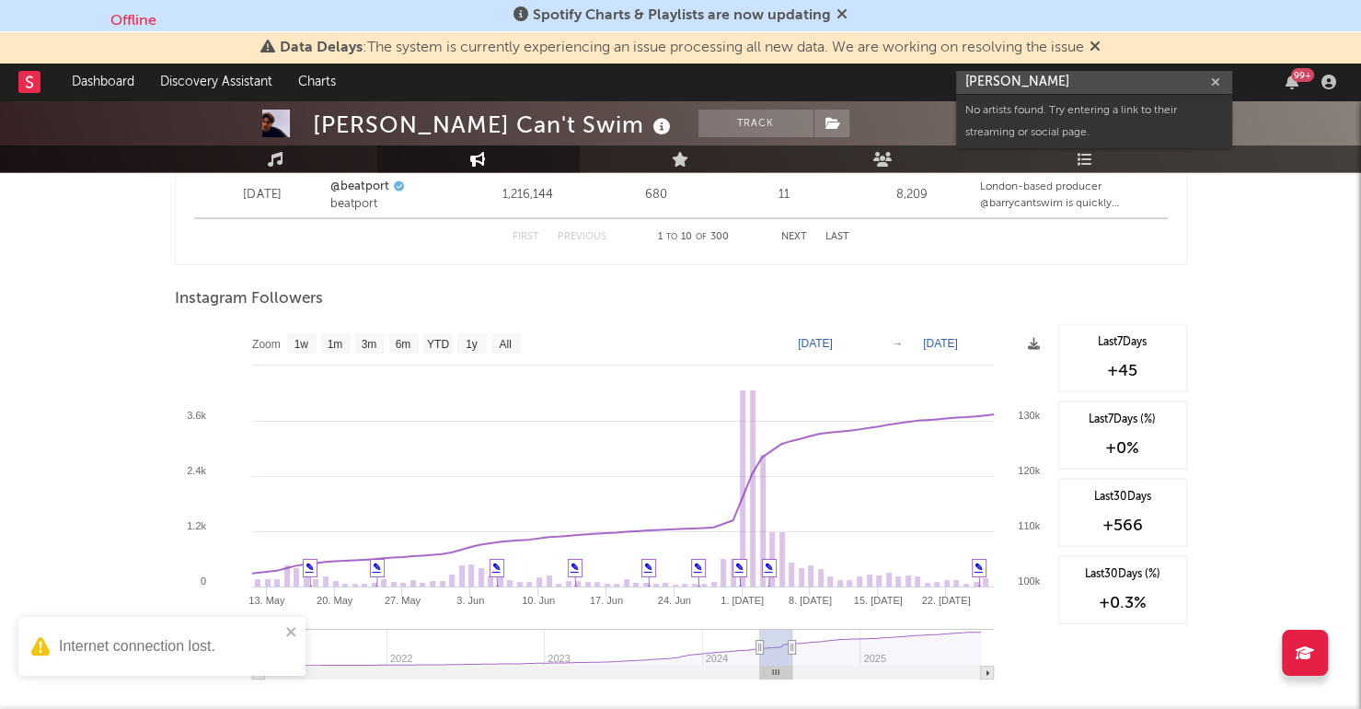
click at [1090, 78] on input "[PERSON_NAME]" at bounding box center [1094, 82] width 276 height 23
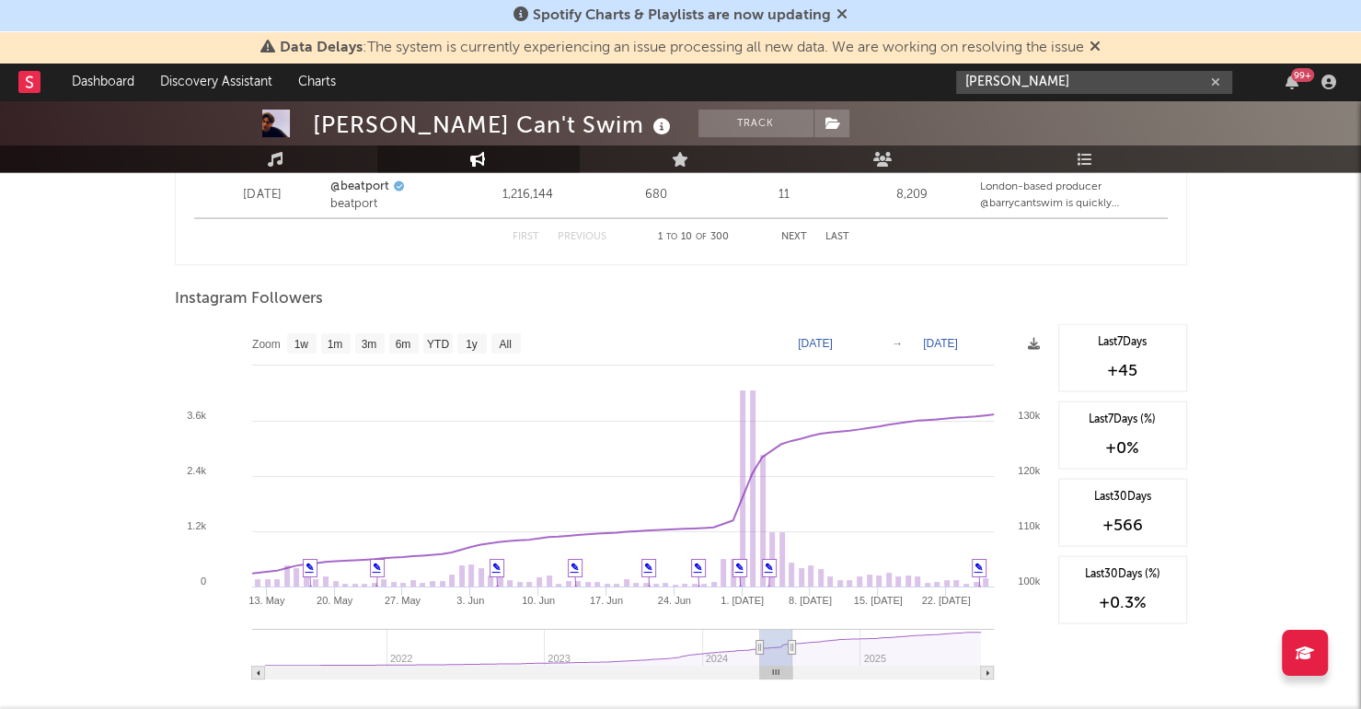
click at [1046, 82] on input "[PERSON_NAME]" at bounding box center [1094, 82] width 276 height 23
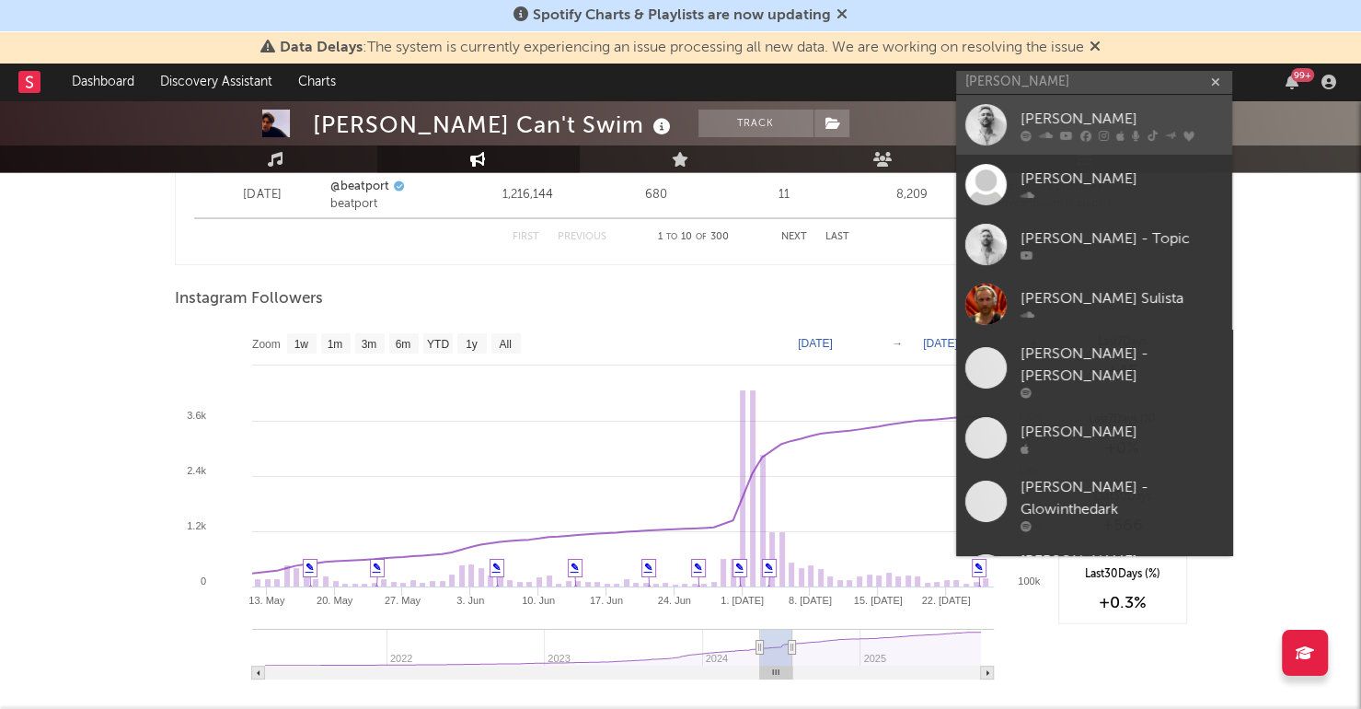
click at [1062, 112] on div "[PERSON_NAME]" at bounding box center [1122, 119] width 202 height 22
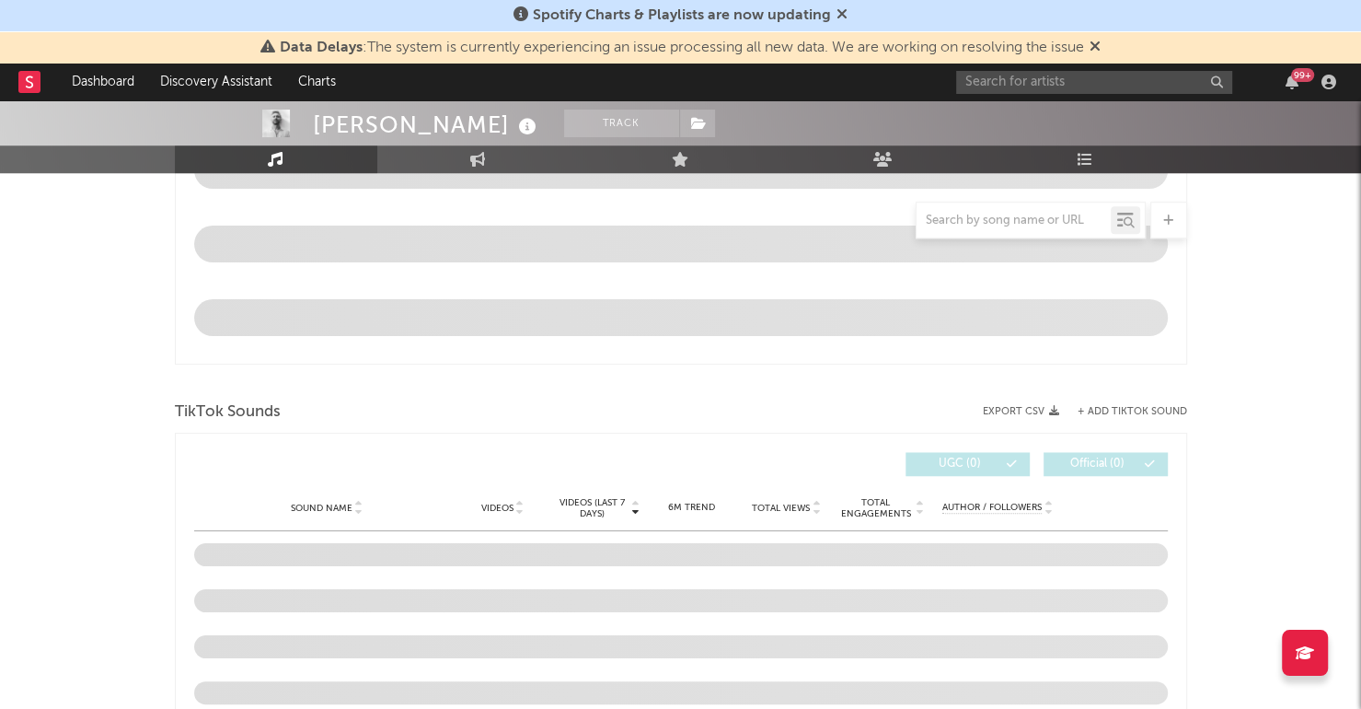
scroll to position [1095, 0]
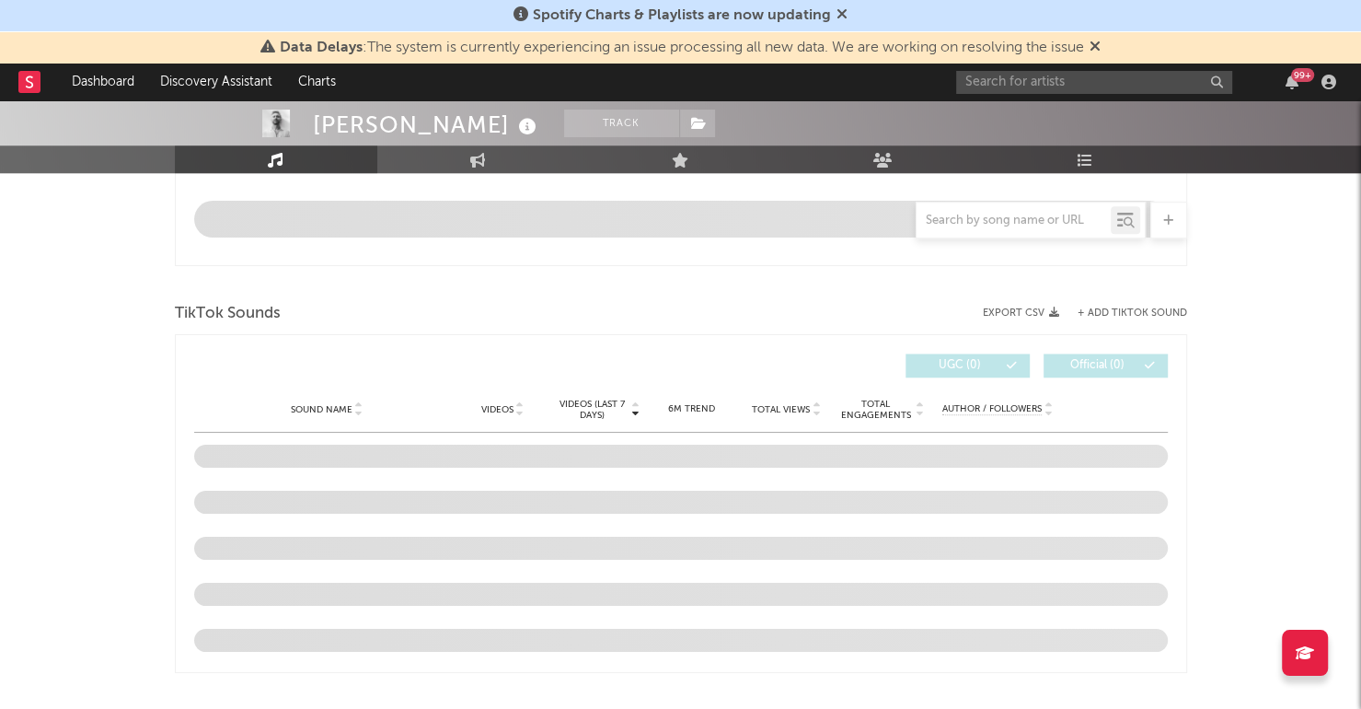
click at [1149, 308] on button "+ Add TikTok Sound" at bounding box center [1133, 313] width 110 height 10
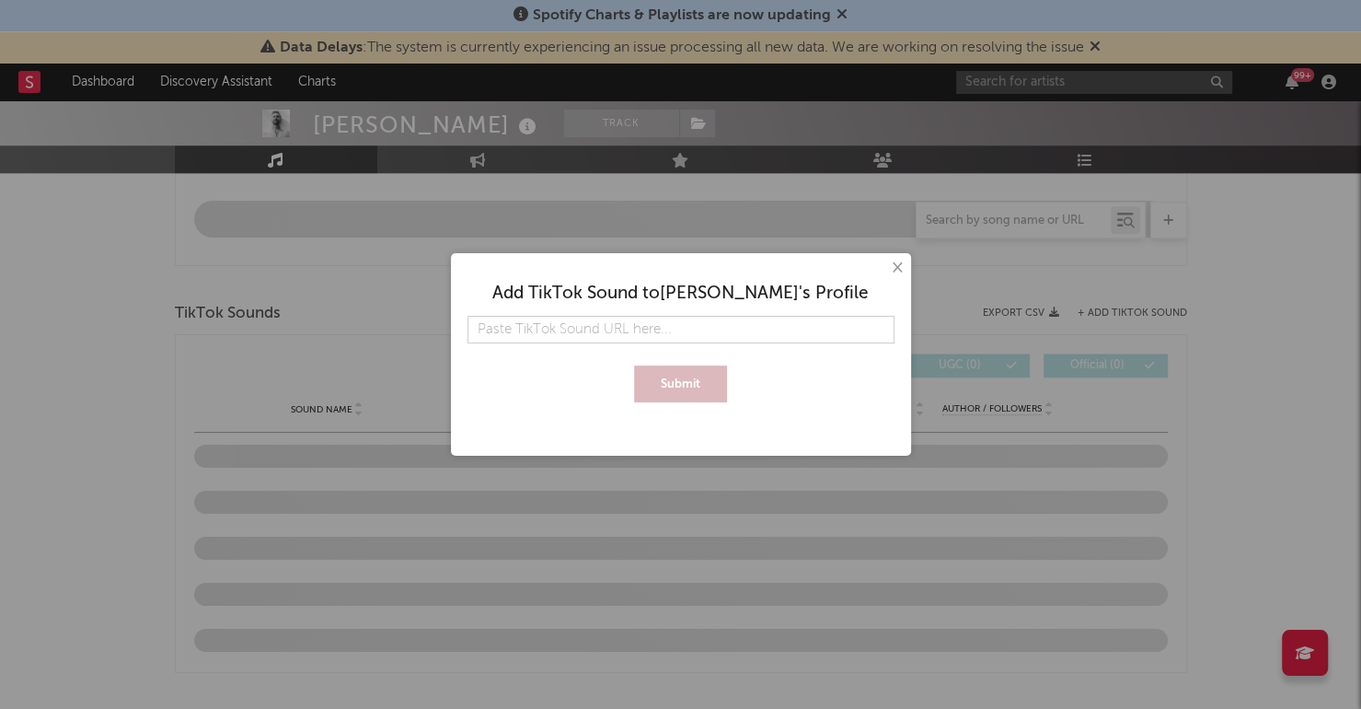
click at [633, 319] on input "text" at bounding box center [680, 330] width 427 height 28
click at [697, 387] on button "Submit" at bounding box center [680, 383] width 93 height 37
click at [896, 258] on button "×" at bounding box center [896, 268] width 20 height 20
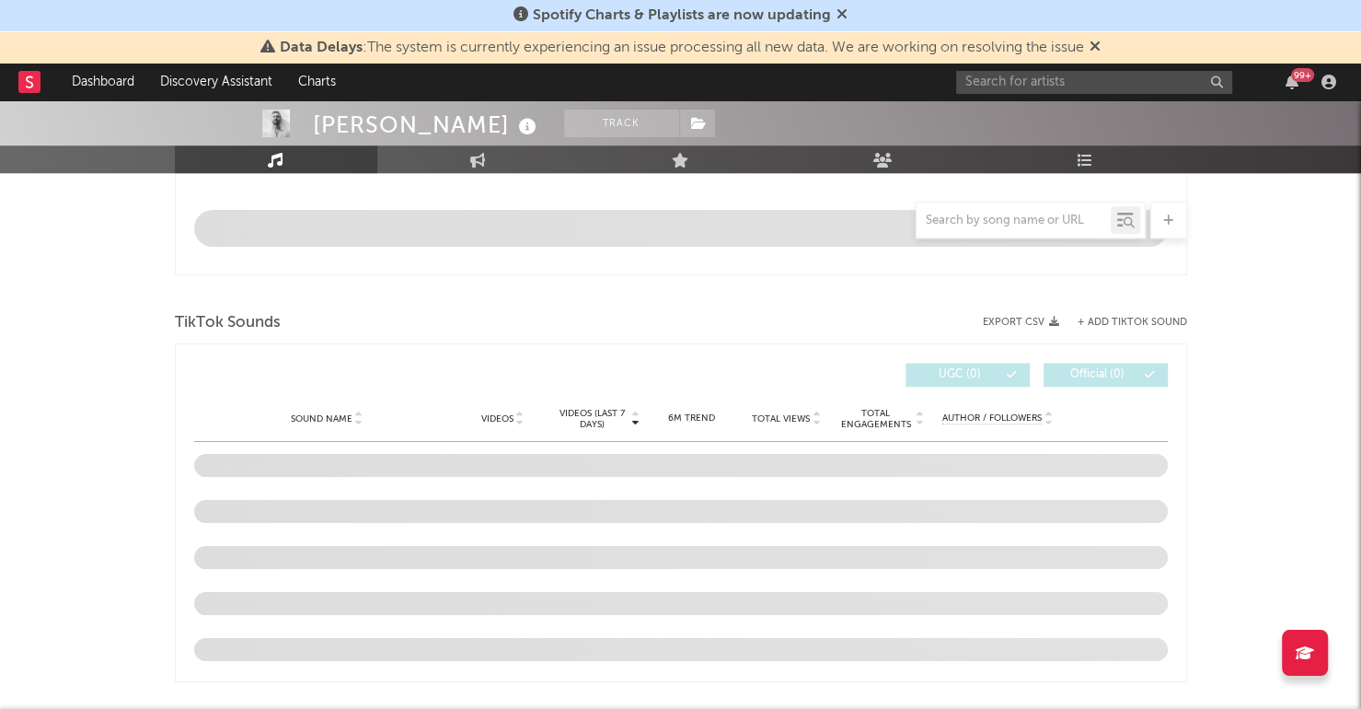
scroll to position [1092, 0]
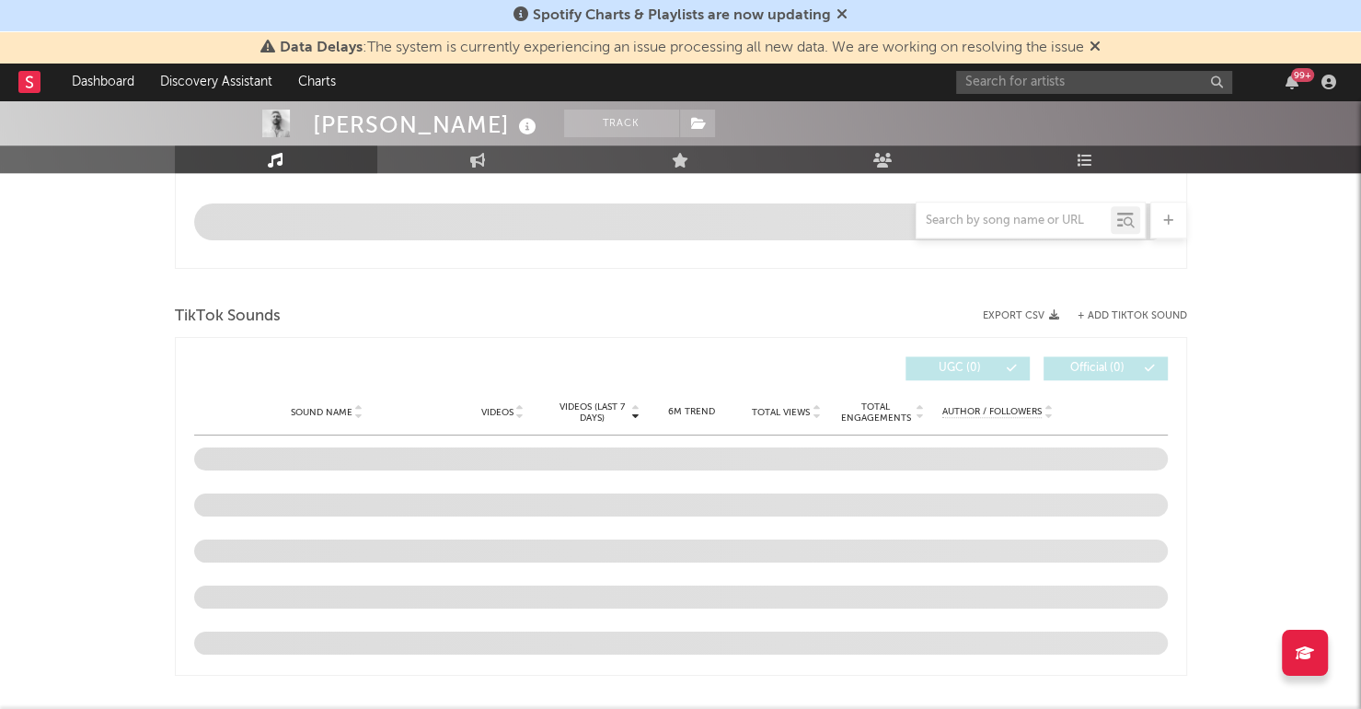
click at [1152, 296] on div at bounding box center [681, 287] width 1012 height 28
click at [1152, 306] on div "TikTok Sounds" at bounding box center [681, 316] width 1012 height 31
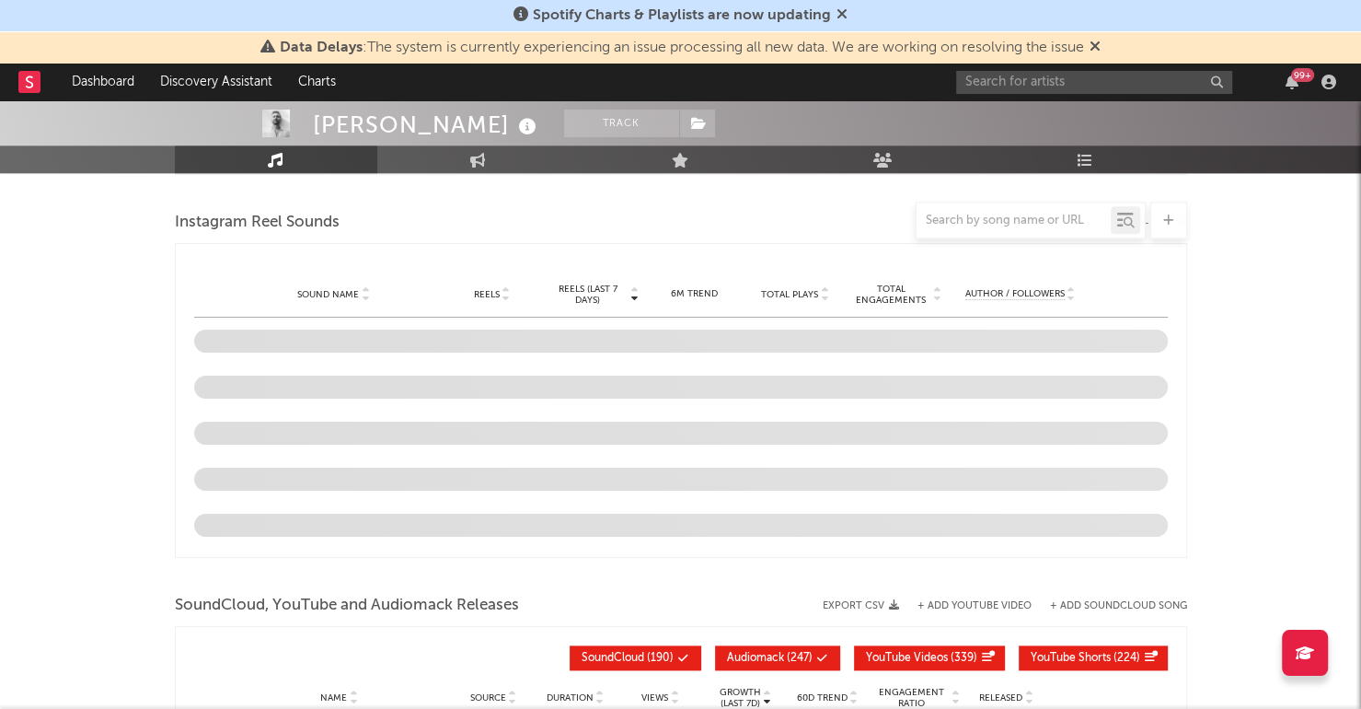
scroll to position [1520, 0]
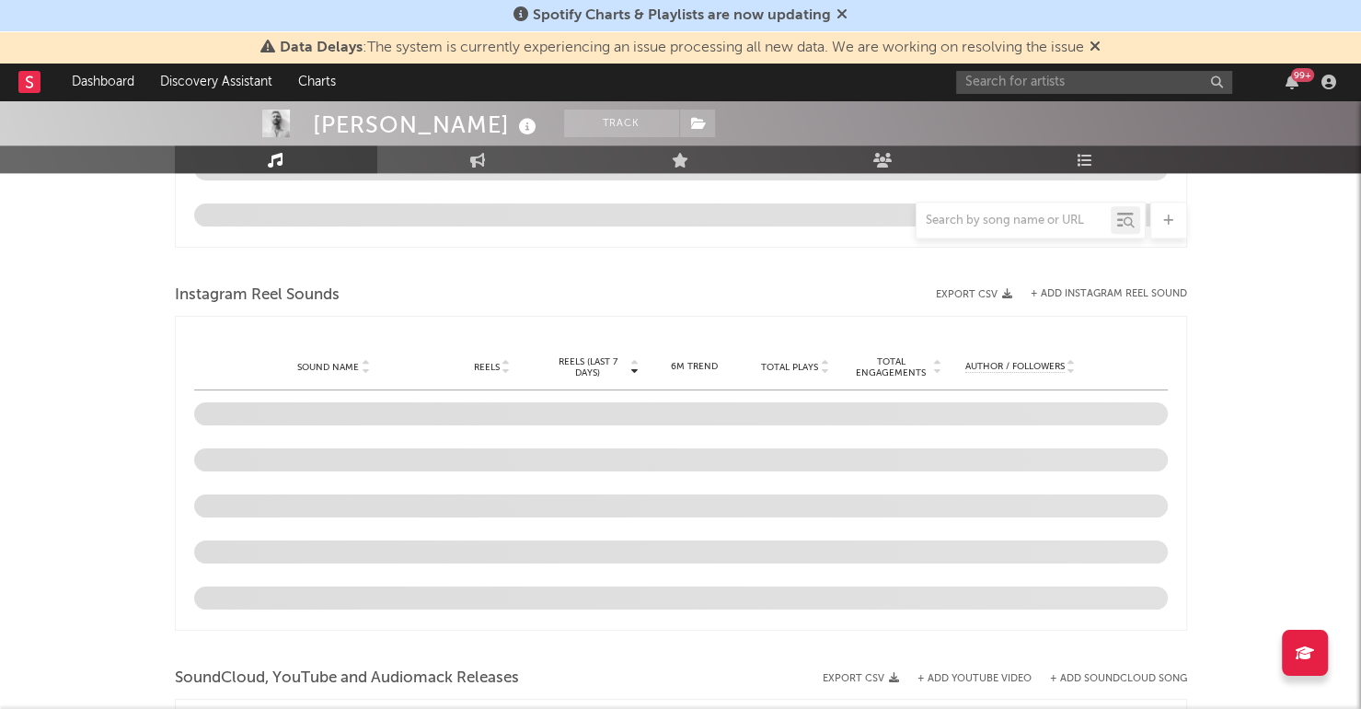
click at [1105, 284] on div "Instagram Reel Sounds" at bounding box center [681, 295] width 1012 height 31
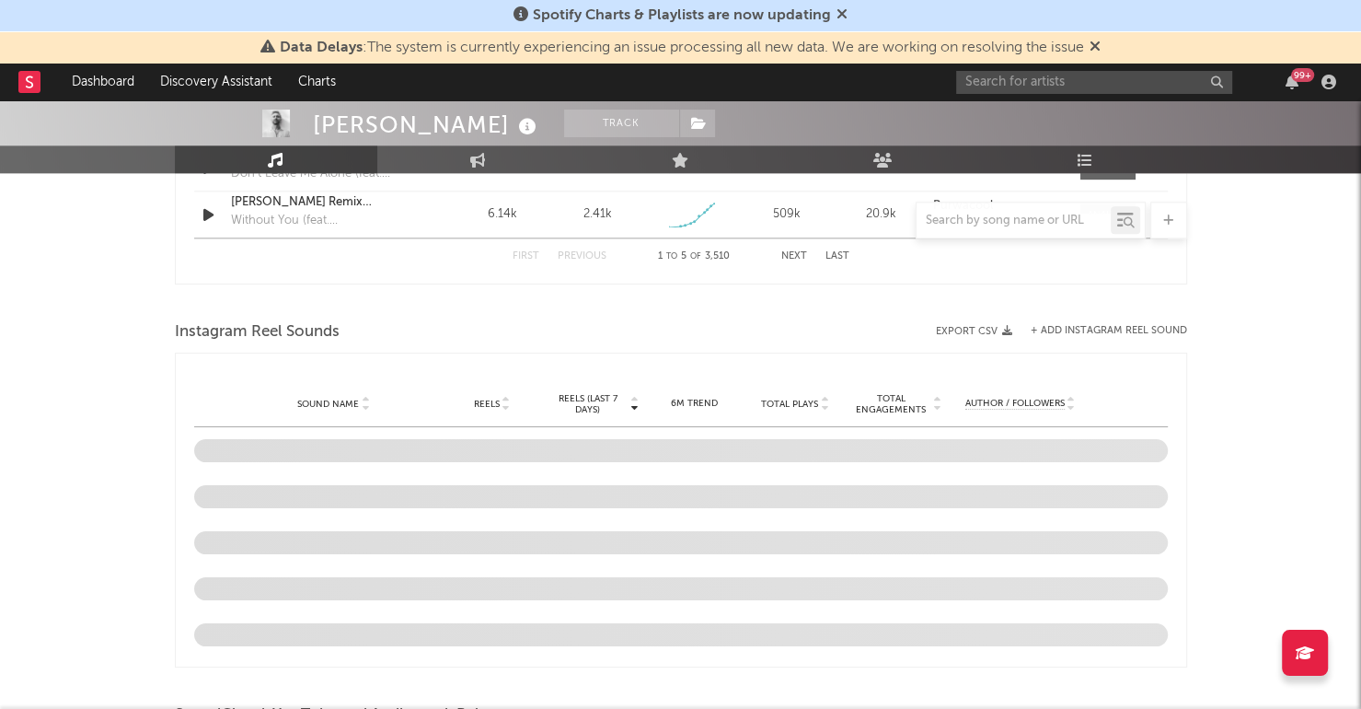
click at [1105, 293] on div at bounding box center [681, 303] width 1012 height 28
click at [1106, 326] on button "+ Add Instagram Reel Sound" at bounding box center [1109, 331] width 156 height 10
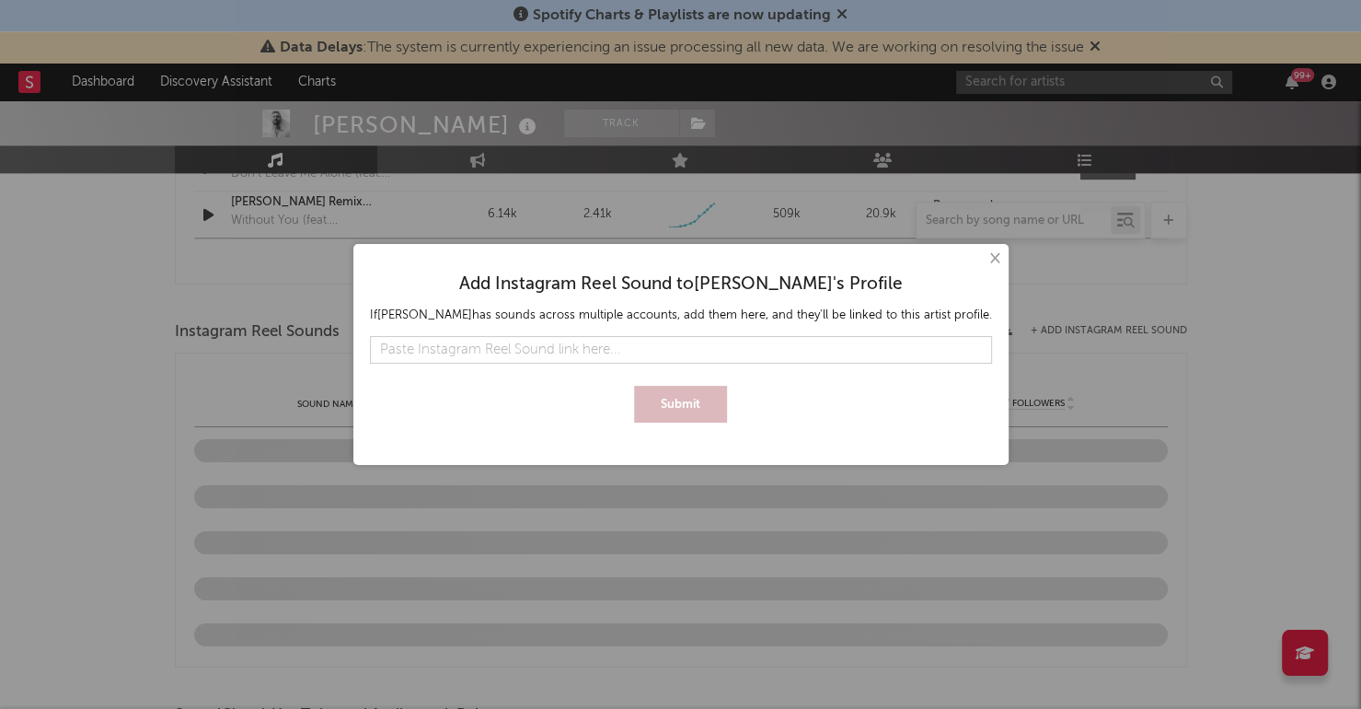
click at [986, 261] on button "×" at bounding box center [994, 258] width 20 height 20
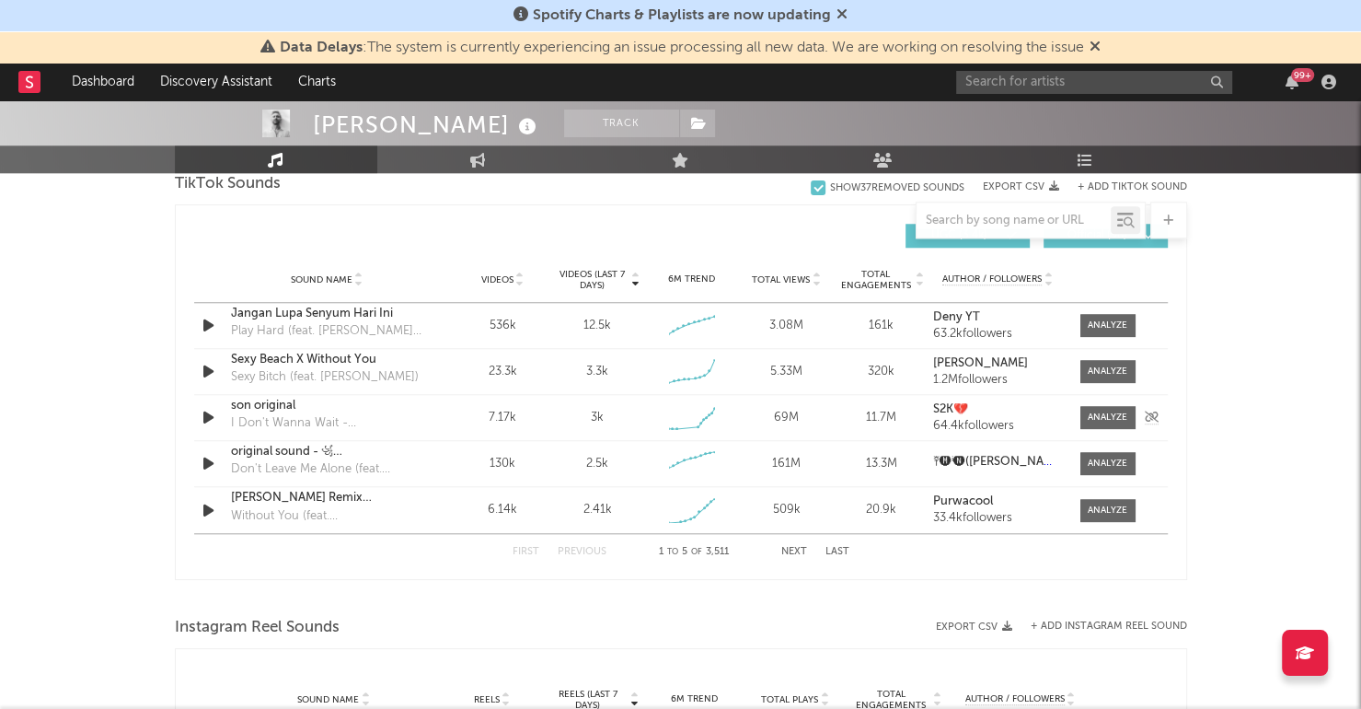
scroll to position [1254, 0]
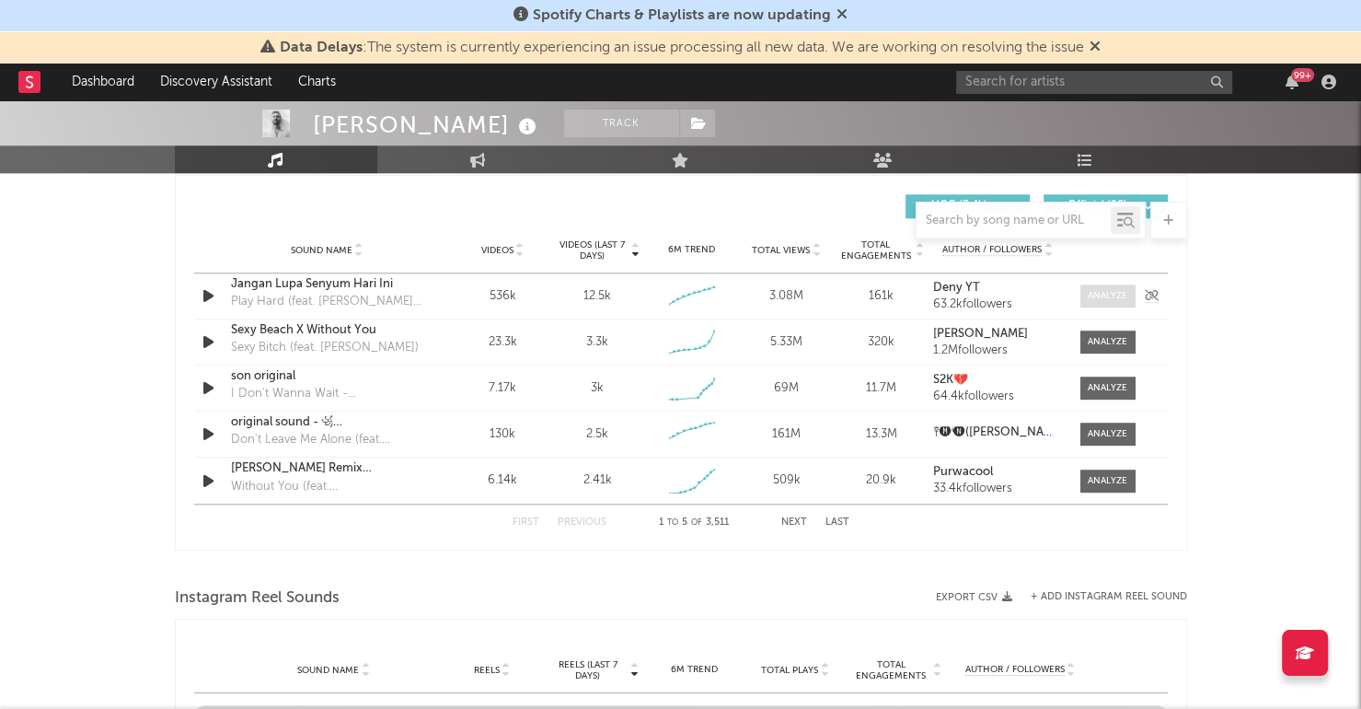
click at [1115, 289] on div at bounding box center [1108, 296] width 40 height 14
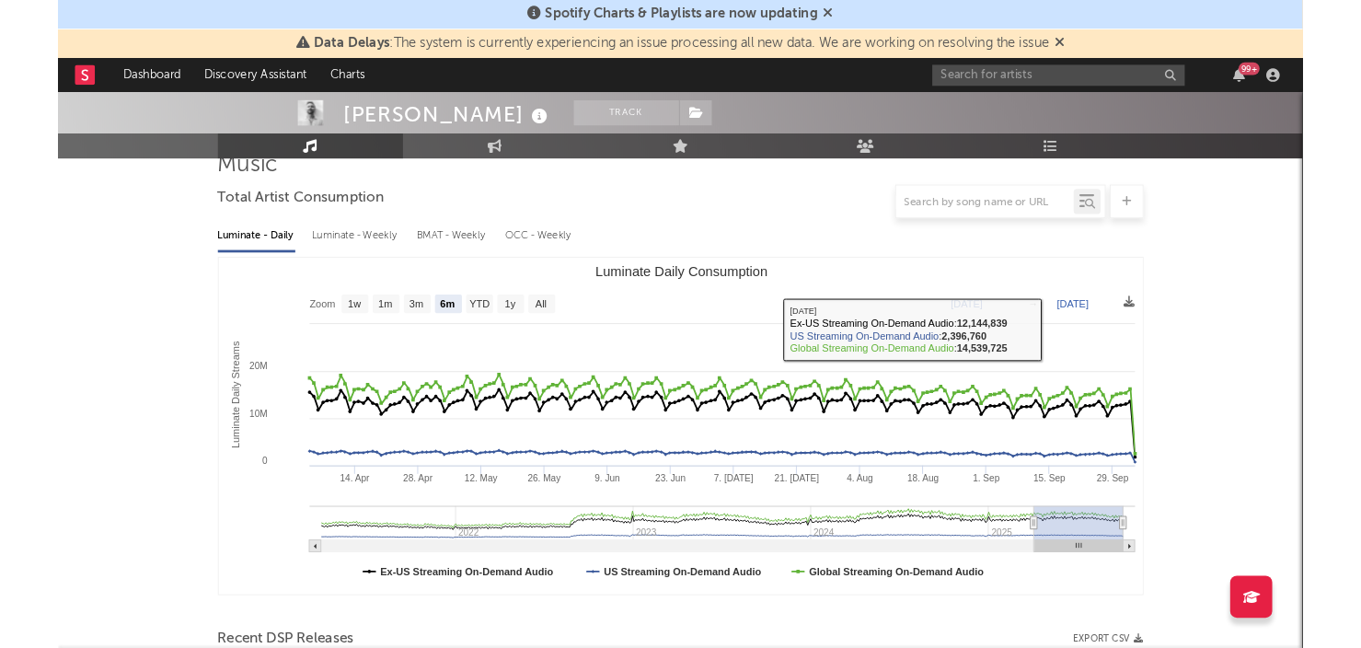
scroll to position [134, 0]
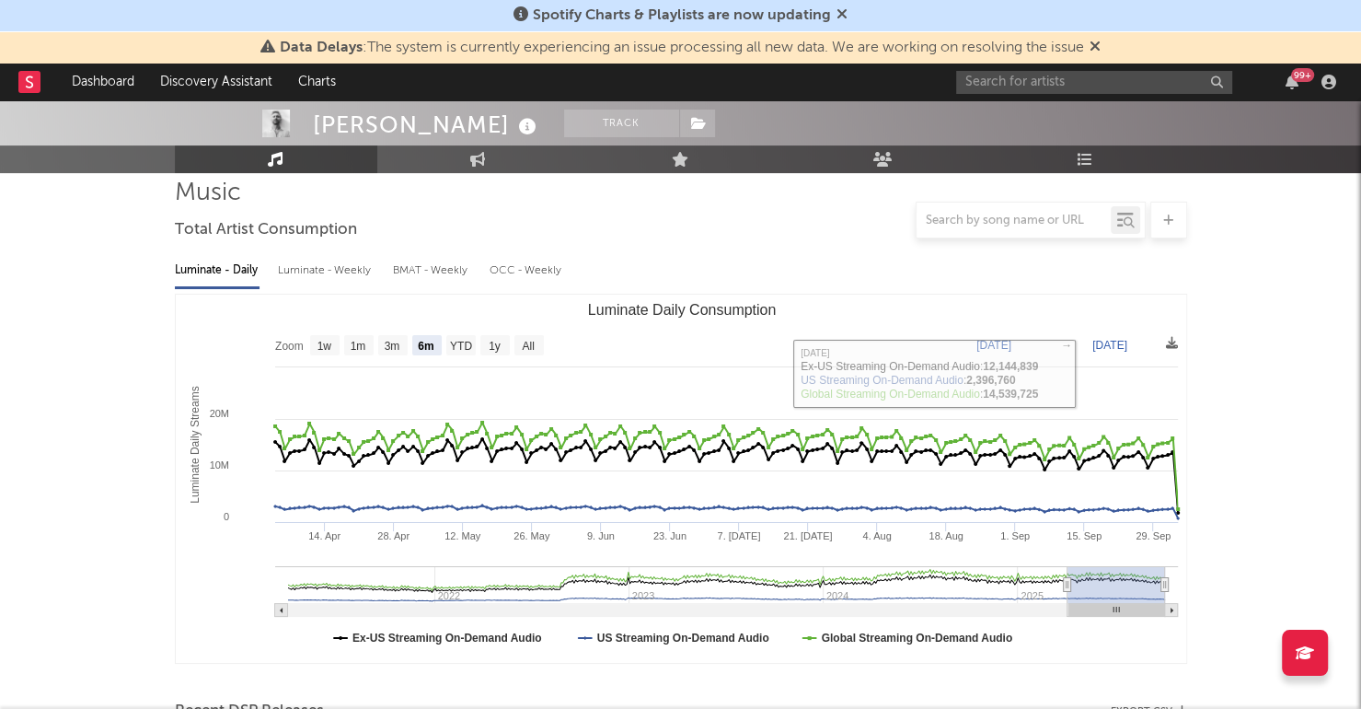
click at [1173, 221] on div at bounding box center [1168, 220] width 37 height 37
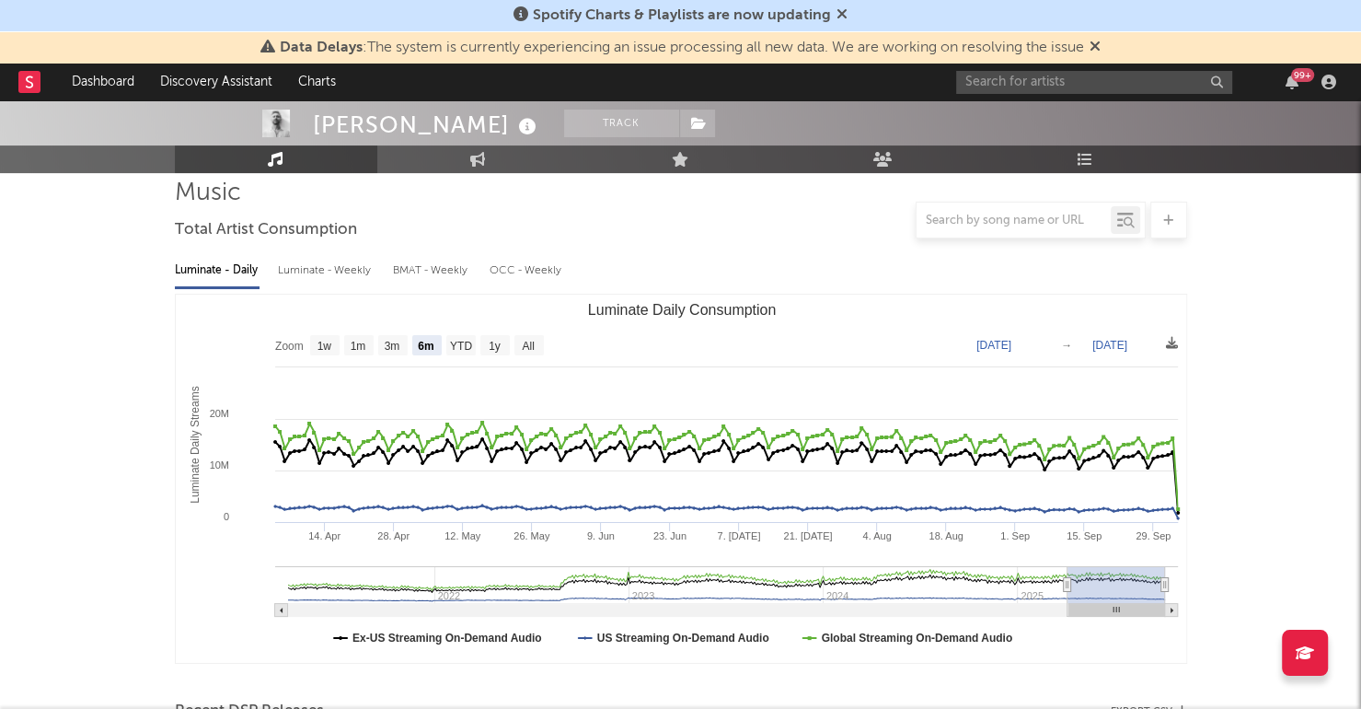
click at [940, 267] on div "Luminate - Daily Luminate - Weekly BMAT - Weekly OCC - Weekly" at bounding box center [681, 270] width 1012 height 31
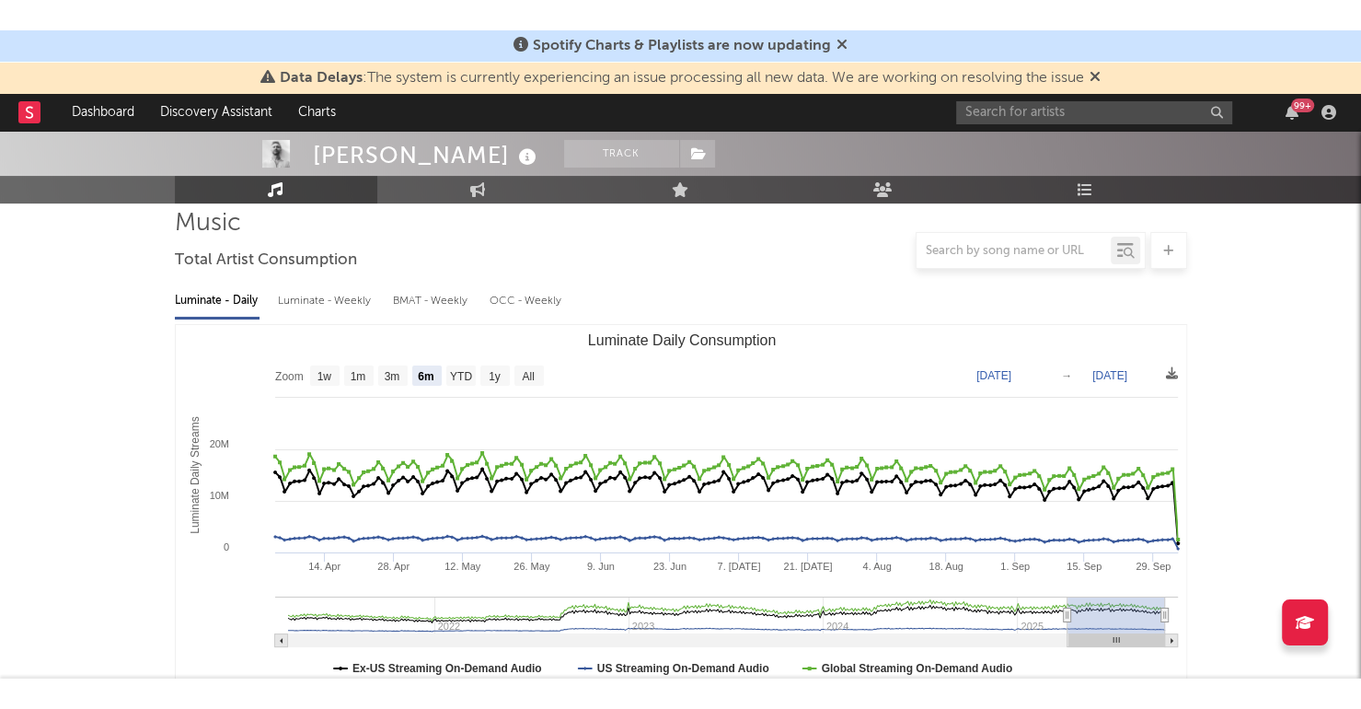
scroll to position [0, 0]
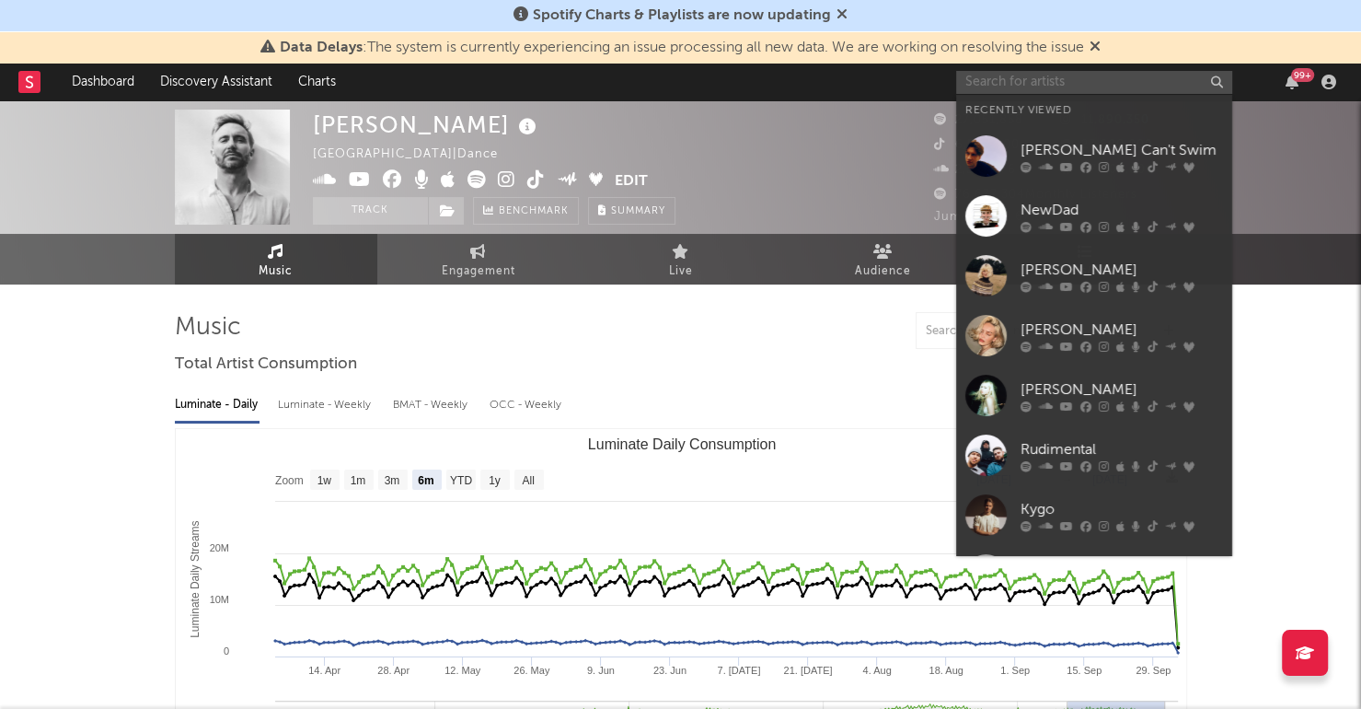
click at [1057, 80] on input "text" at bounding box center [1094, 82] width 276 height 23
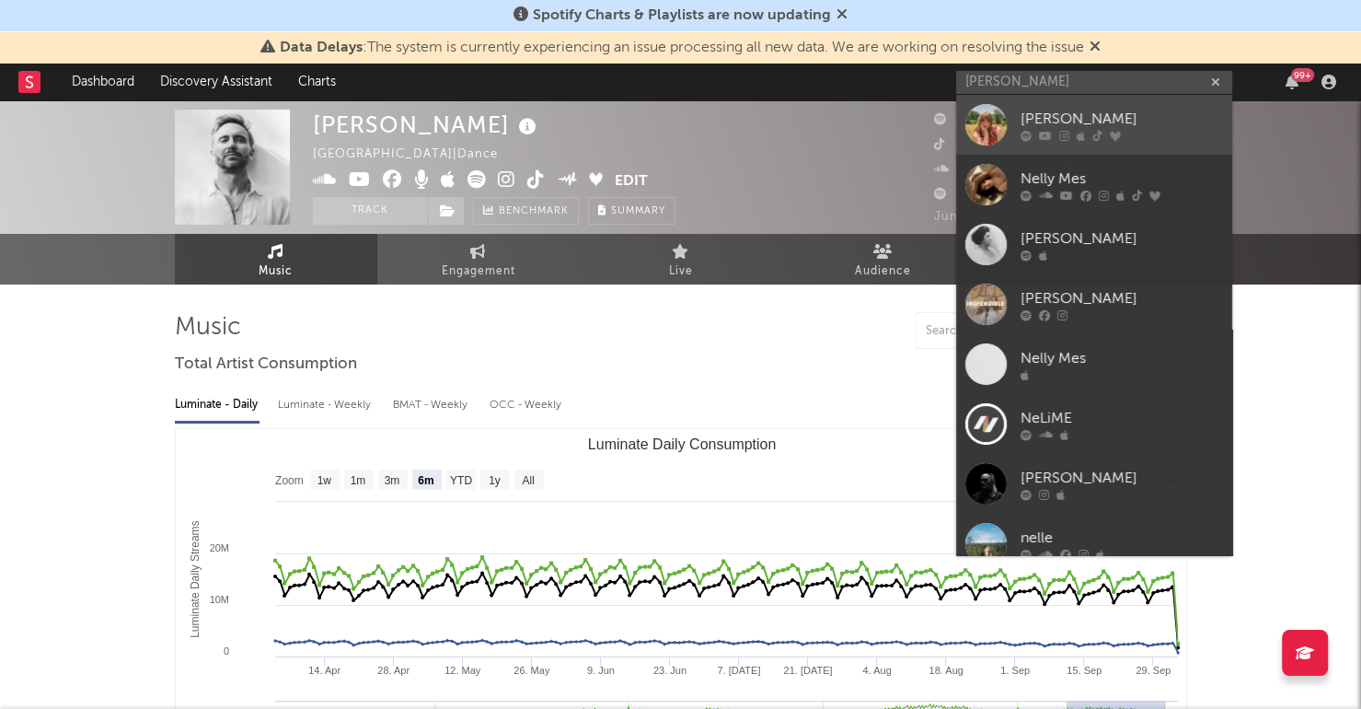
click at [1071, 120] on div "[PERSON_NAME]" at bounding box center [1122, 119] width 202 height 22
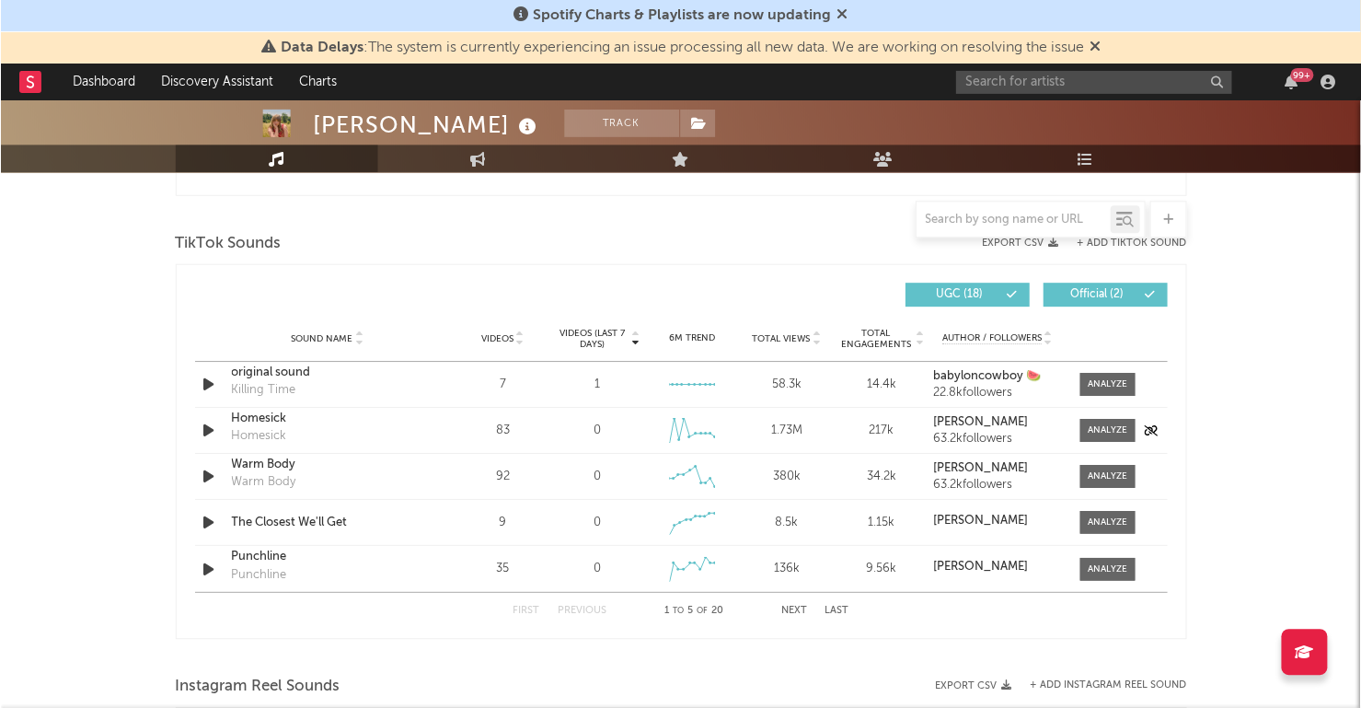
scroll to position [1194, 0]
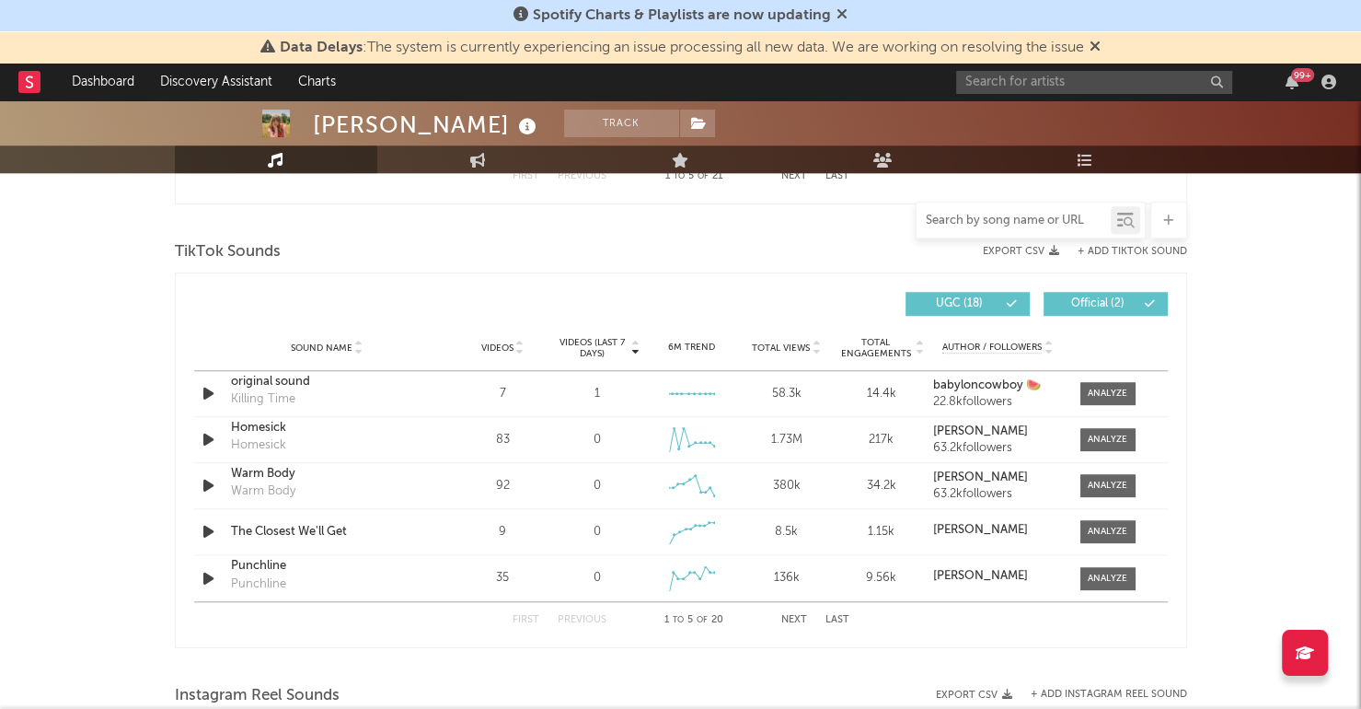
click at [1040, 222] on input "text" at bounding box center [1014, 220] width 194 height 15
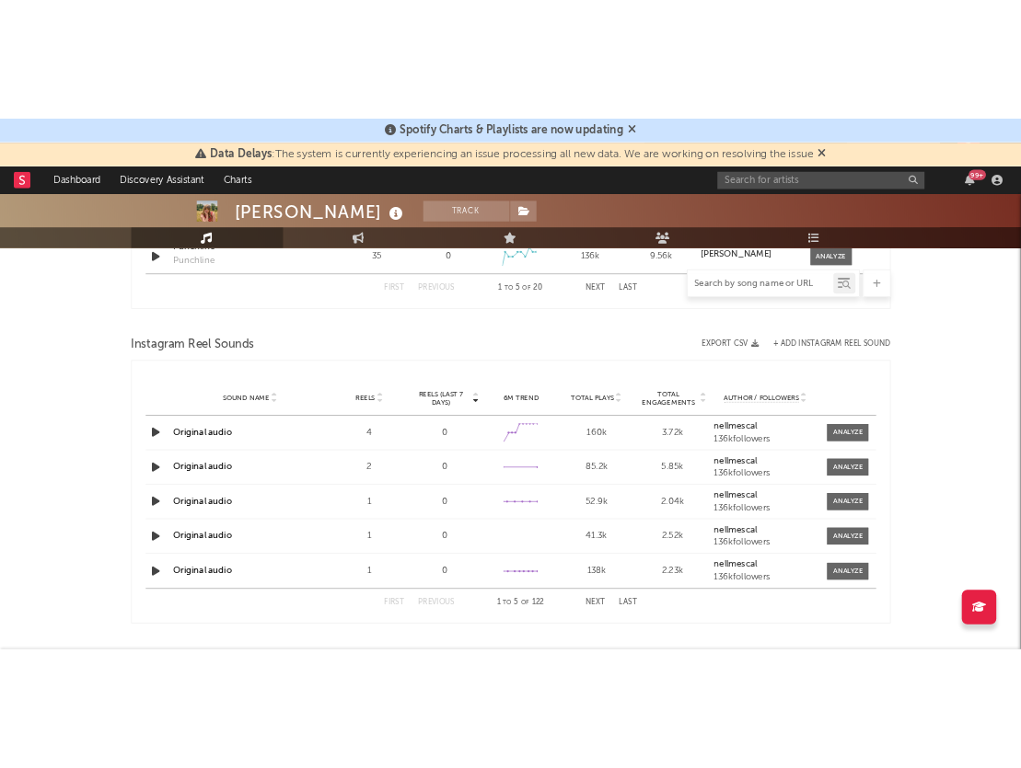
scroll to position [1630, 0]
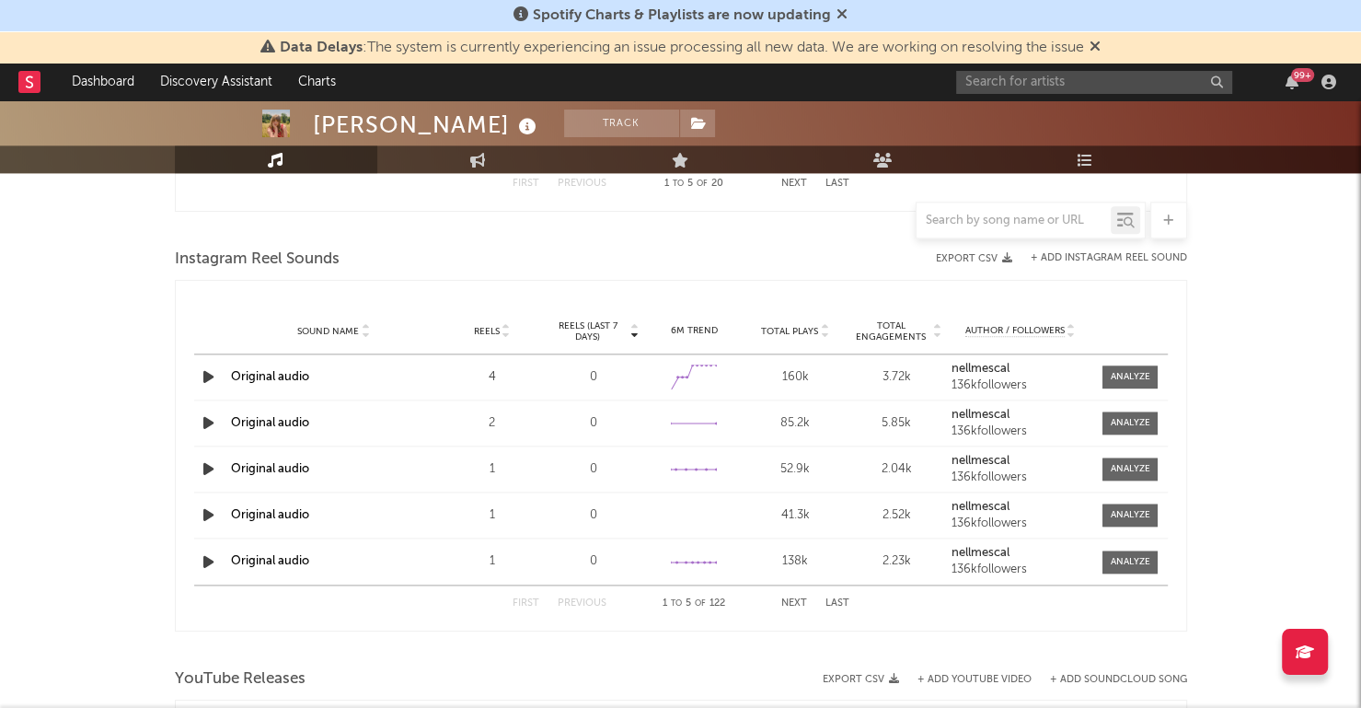
click at [1131, 254] on button "+ Add Instagram Reel Sound" at bounding box center [1109, 258] width 156 height 10
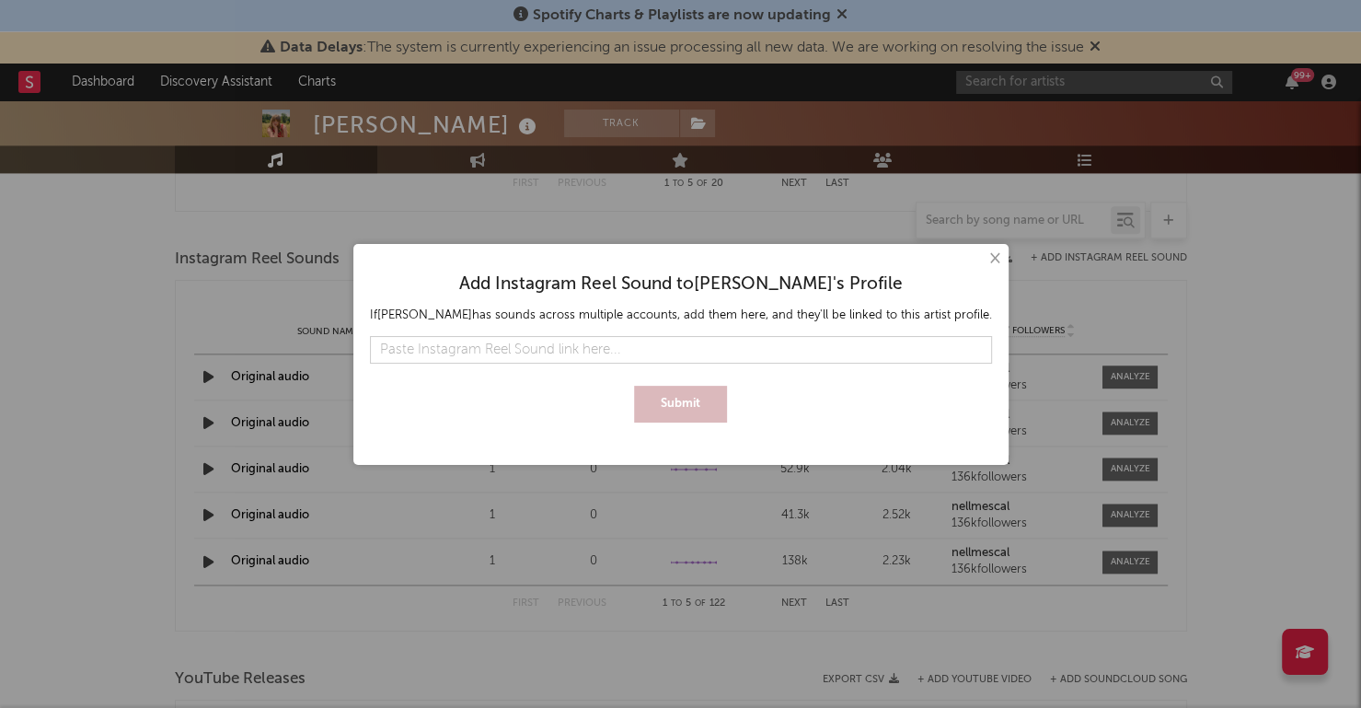
click at [700, 352] on input "text" at bounding box center [681, 350] width 622 height 28
click at [702, 402] on button "Submit" at bounding box center [680, 404] width 93 height 37
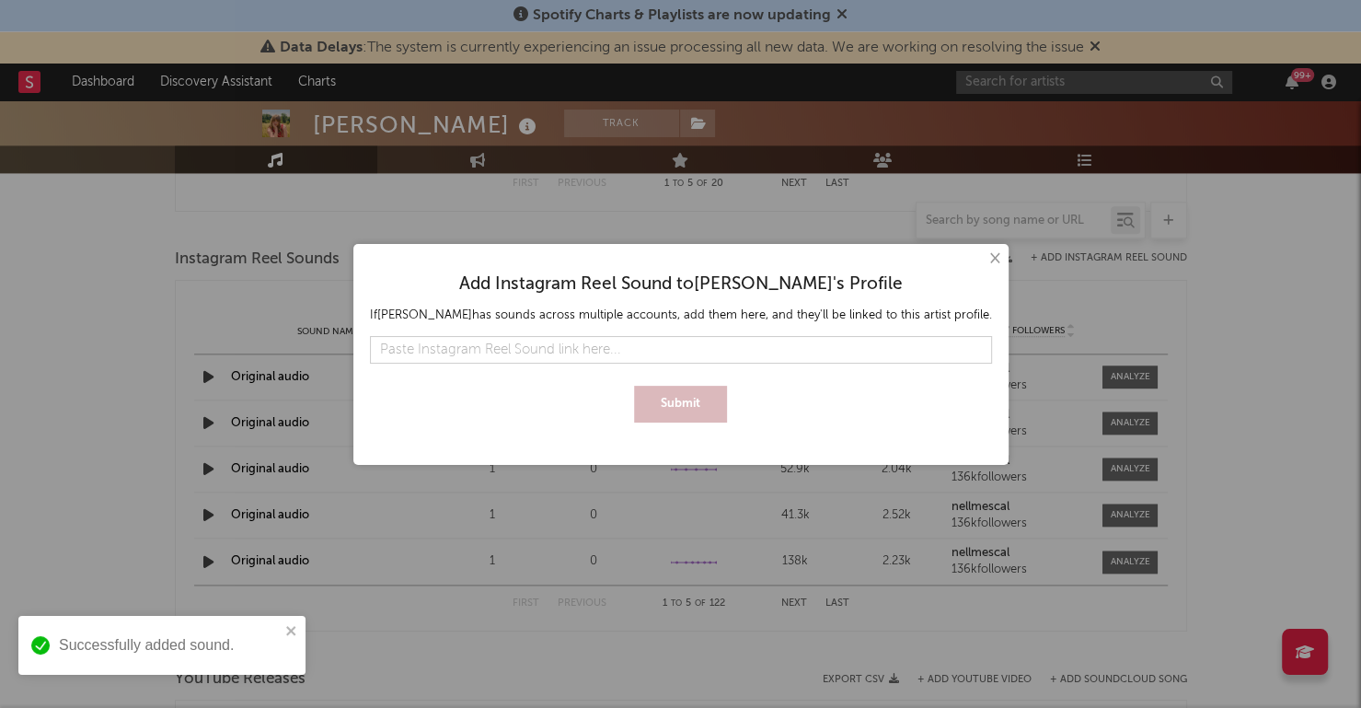
click at [984, 260] on button "×" at bounding box center [994, 258] width 20 height 20
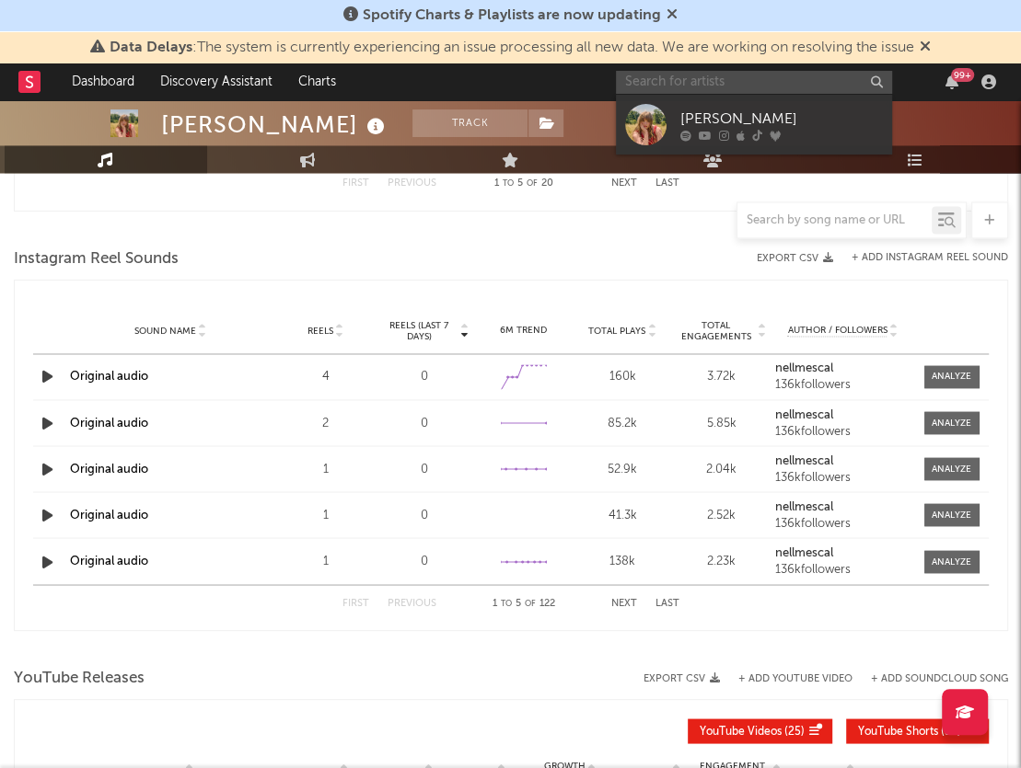
click at [721, 86] on input "text" at bounding box center [754, 82] width 276 height 23
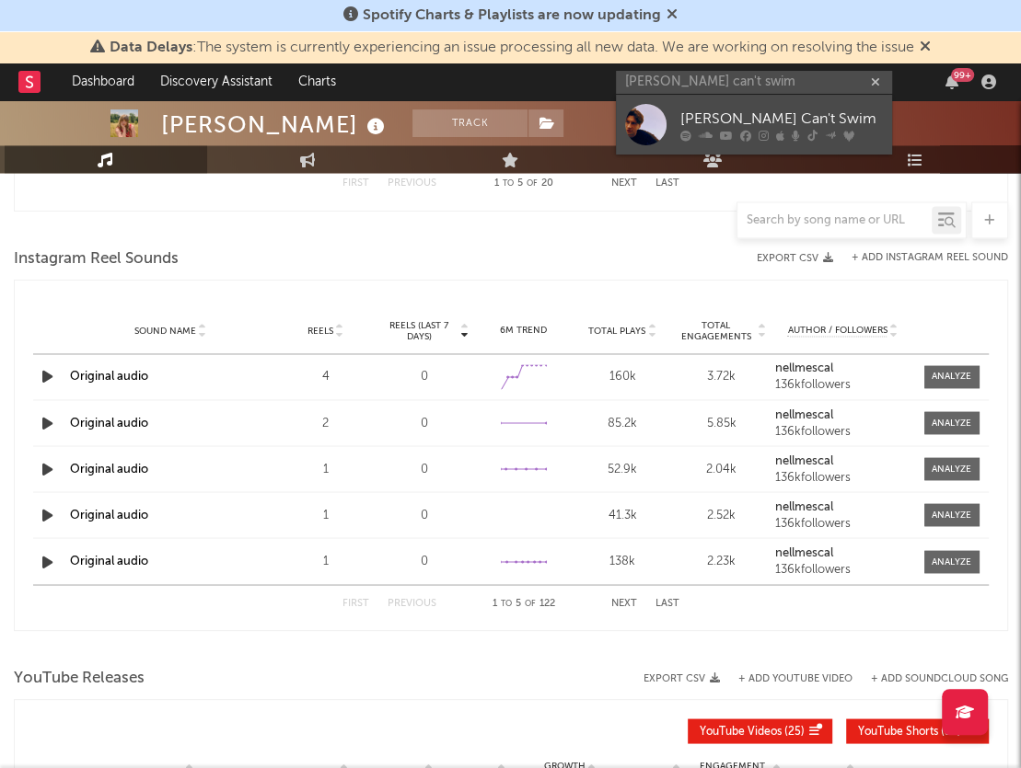
click at [744, 114] on div "[PERSON_NAME] Can't Swim" at bounding box center [781, 119] width 202 height 22
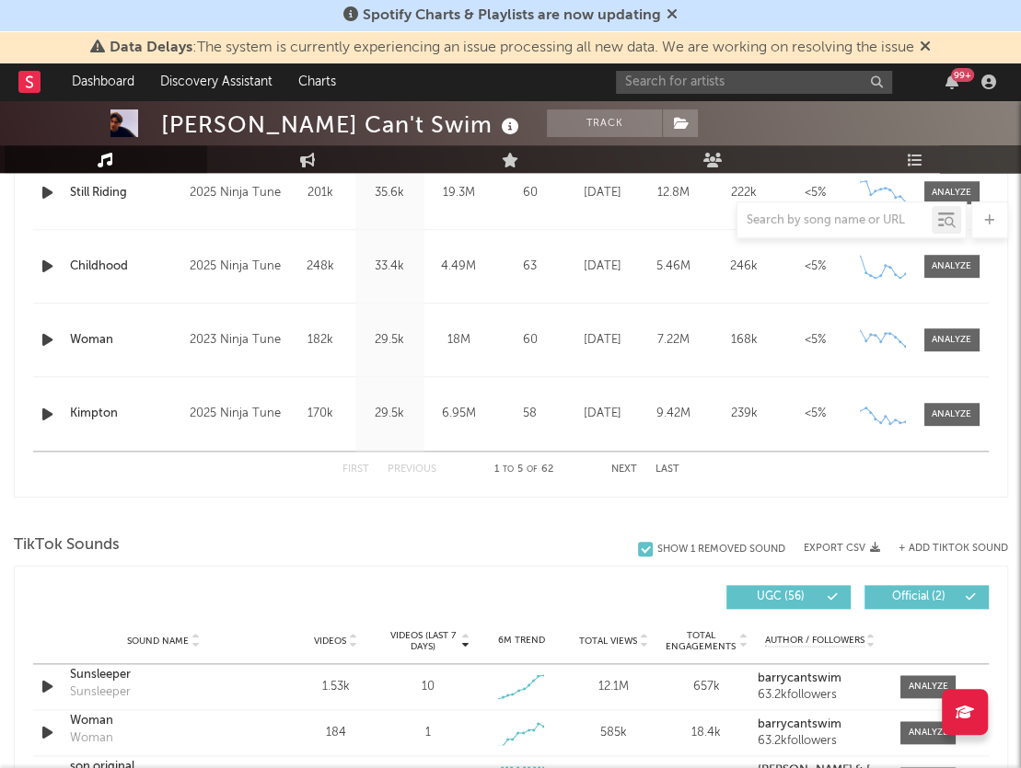
scroll to position [194, 0]
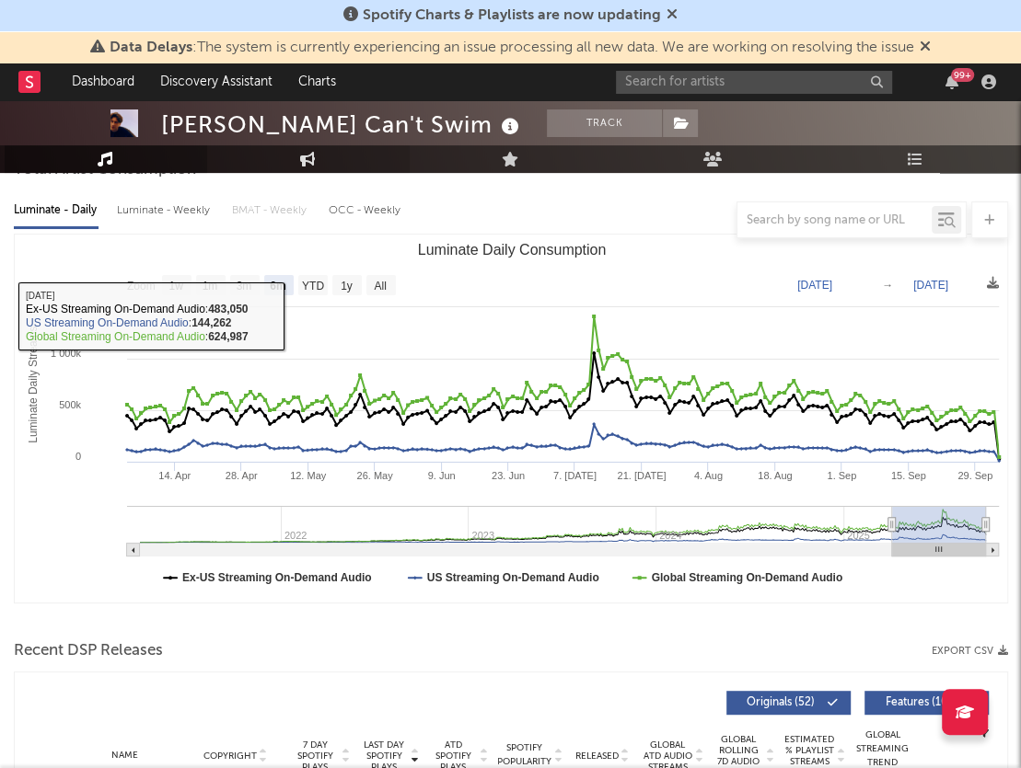
click at [308, 157] on icon at bounding box center [308, 159] width 16 height 15
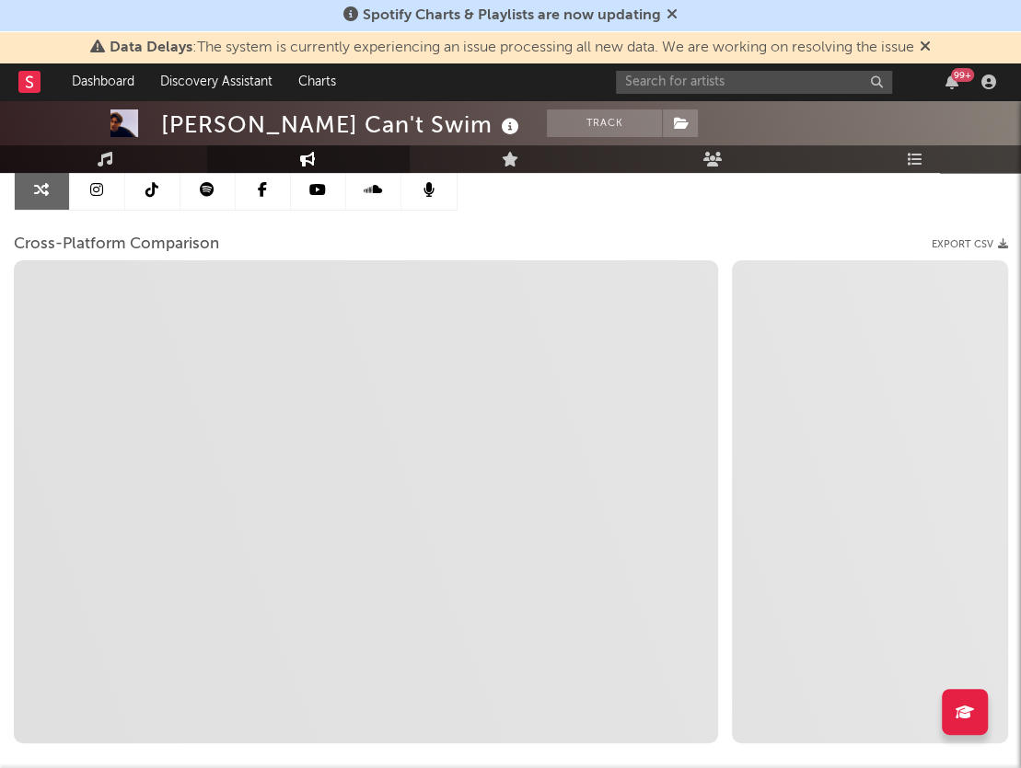
click at [155, 196] on link at bounding box center [152, 188] width 55 height 41
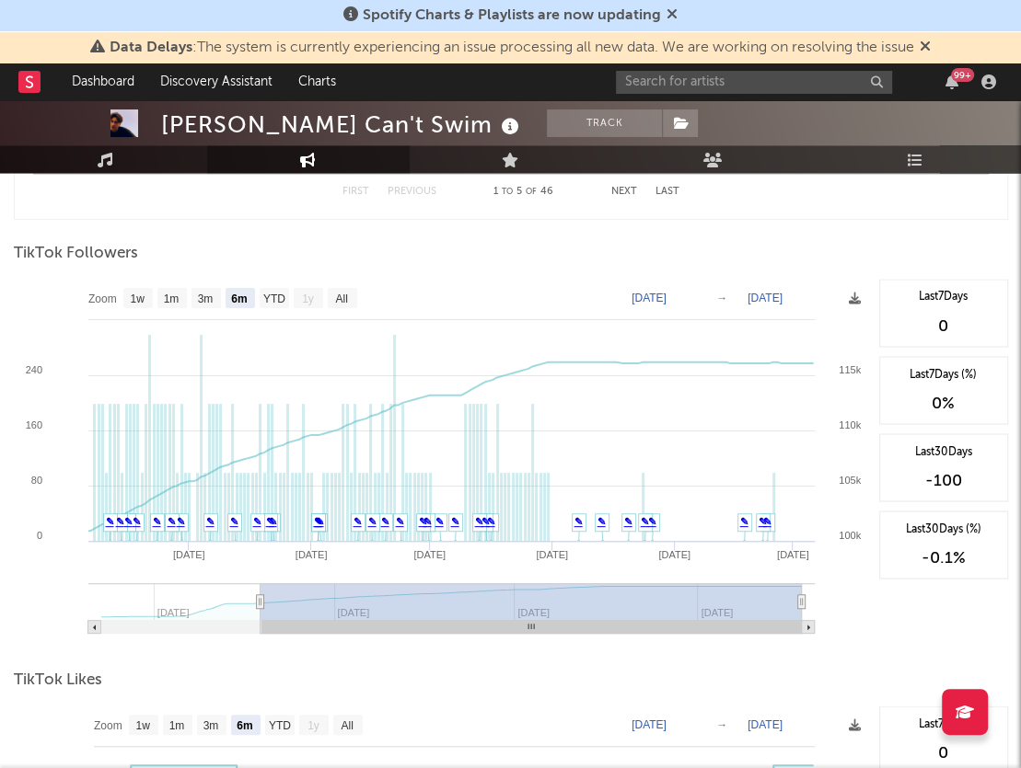
scroll to position [1785, 0]
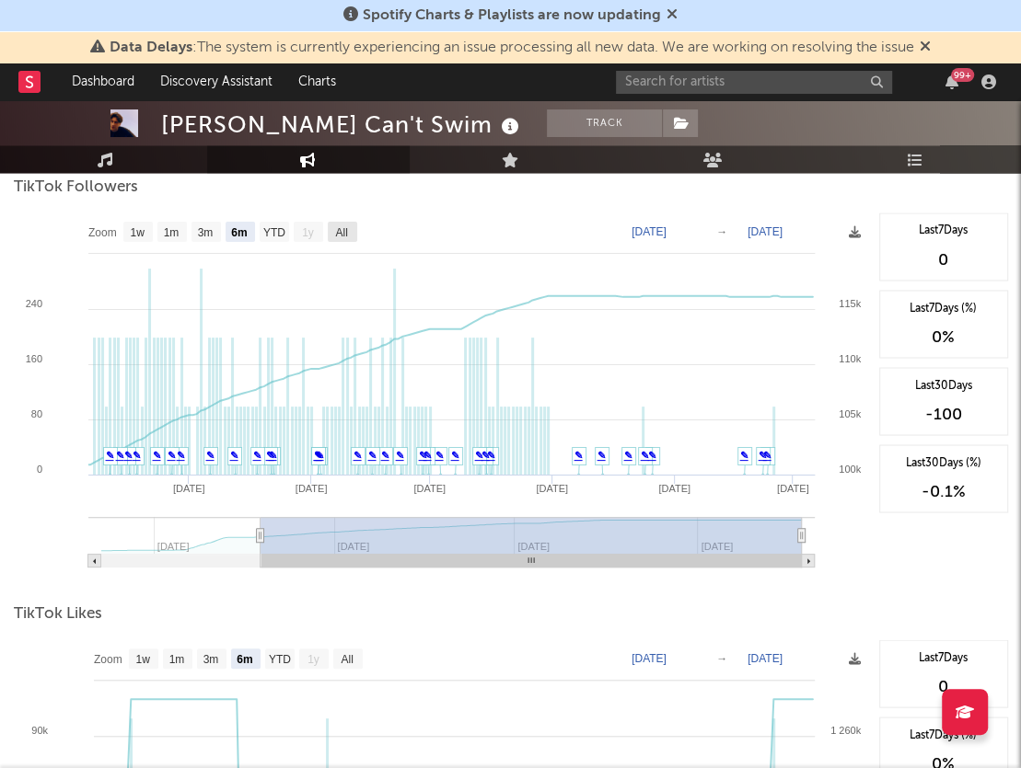
click at [346, 227] on text "All" at bounding box center [341, 232] width 12 height 13
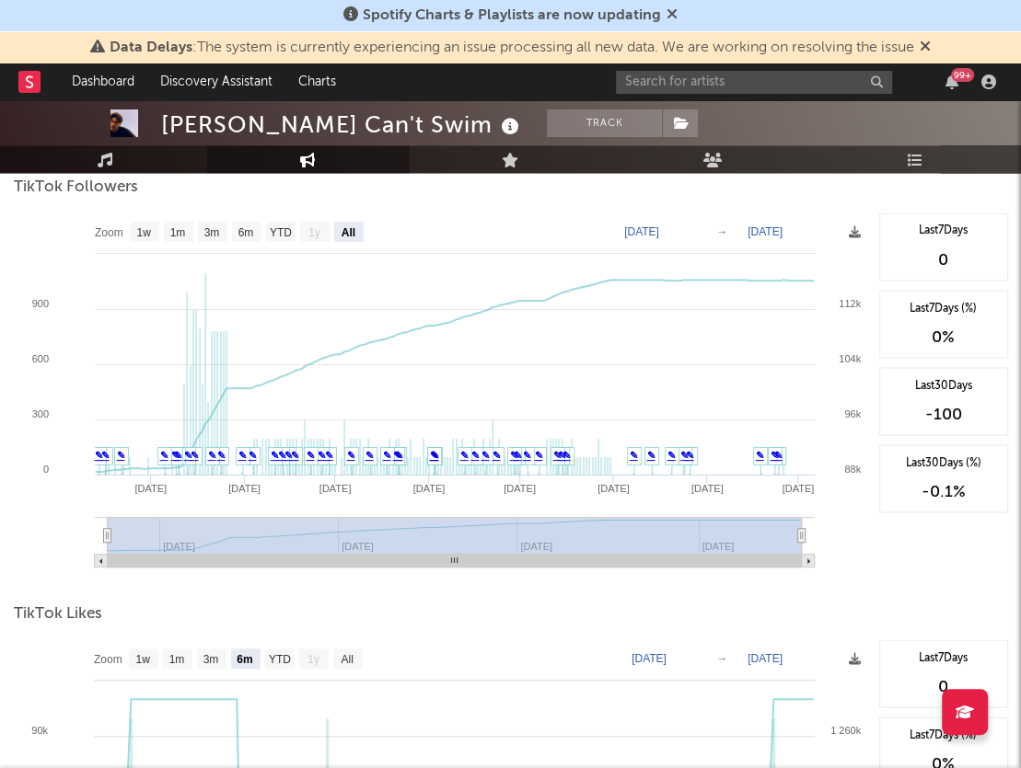
click at [656, 225] on text "[DATE]" at bounding box center [641, 231] width 35 height 13
click at [696, 230] on input "[DATE]" at bounding box center [653, 232] width 86 height 18
click at [662, 198] on div "TikTok Followers" at bounding box center [511, 187] width 994 height 31
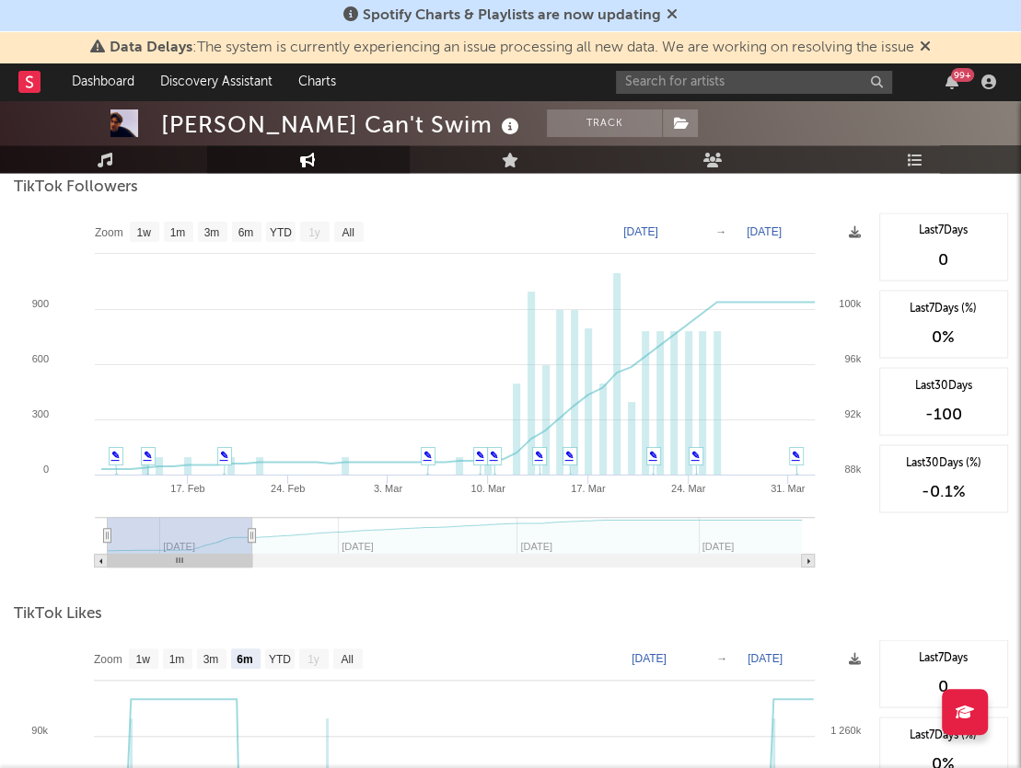
drag, startPoint x: 802, startPoint y: 528, endPoint x: 248, endPoint y: 548, distance: 554.3
click at [248, 548] on g at bounding box center [455, 542] width 720 height 51
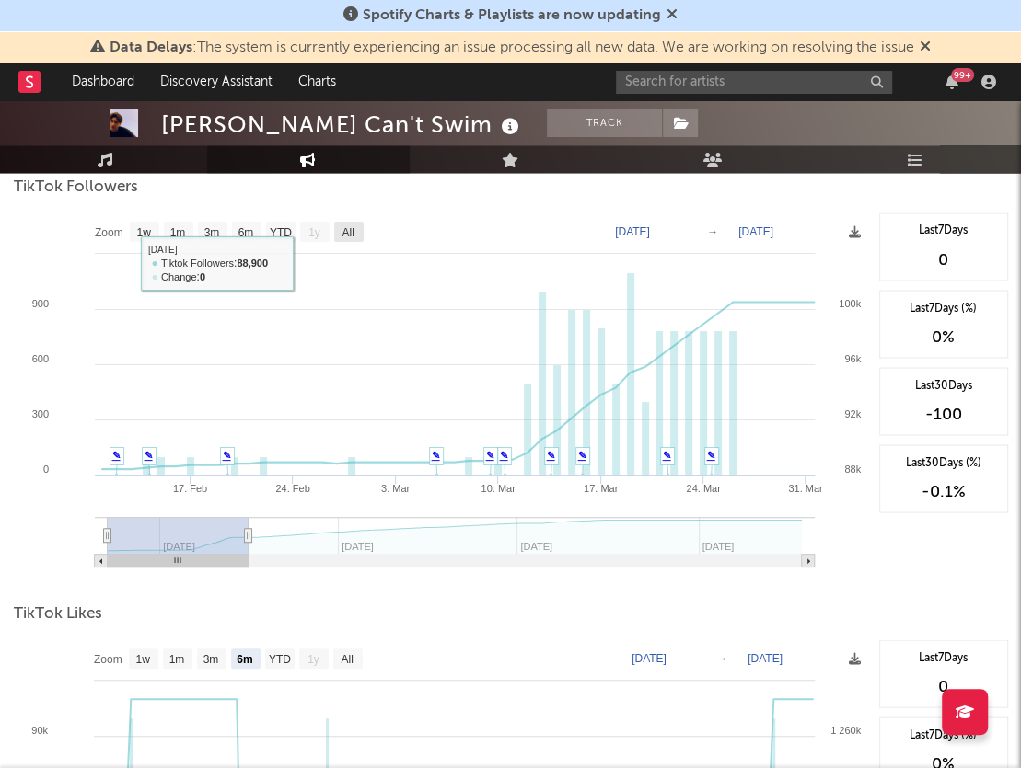
click at [346, 227] on text "All" at bounding box center [347, 232] width 12 height 13
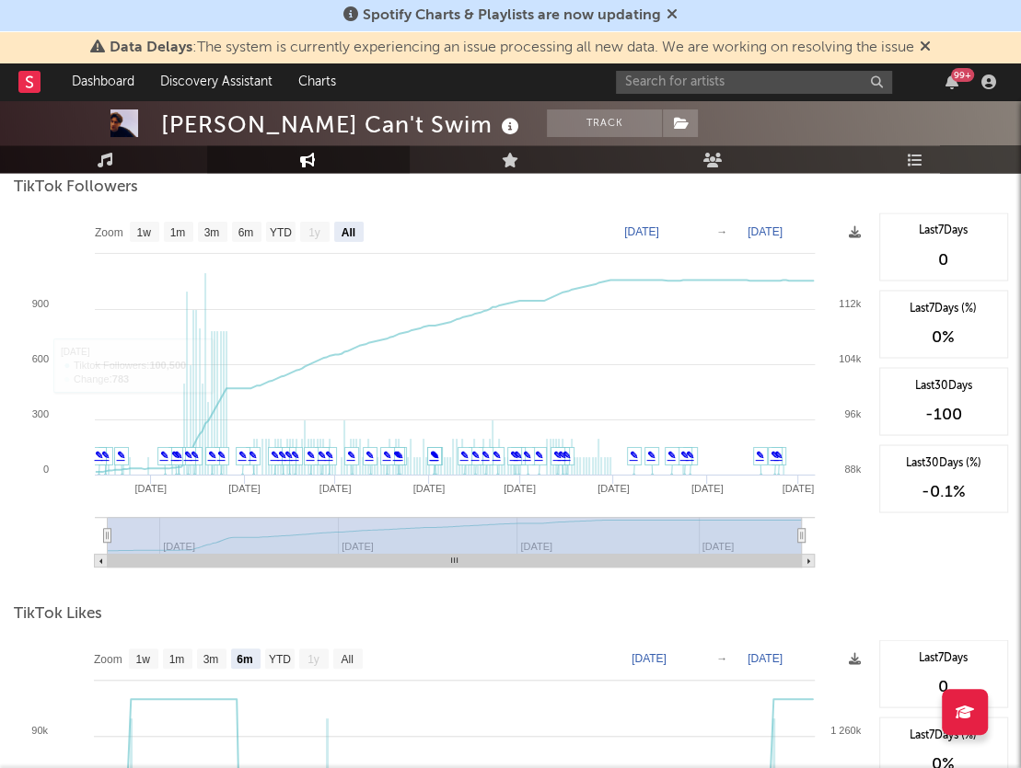
click at [675, 218] on rect at bounding box center [442, 397] width 856 height 368
click at [659, 225] on text "[DATE]" at bounding box center [641, 231] width 35 height 13
click at [696, 234] on input "[DATE]" at bounding box center [653, 232] width 86 height 18
click at [775, 203] on div at bounding box center [511, 207] width 994 height 9
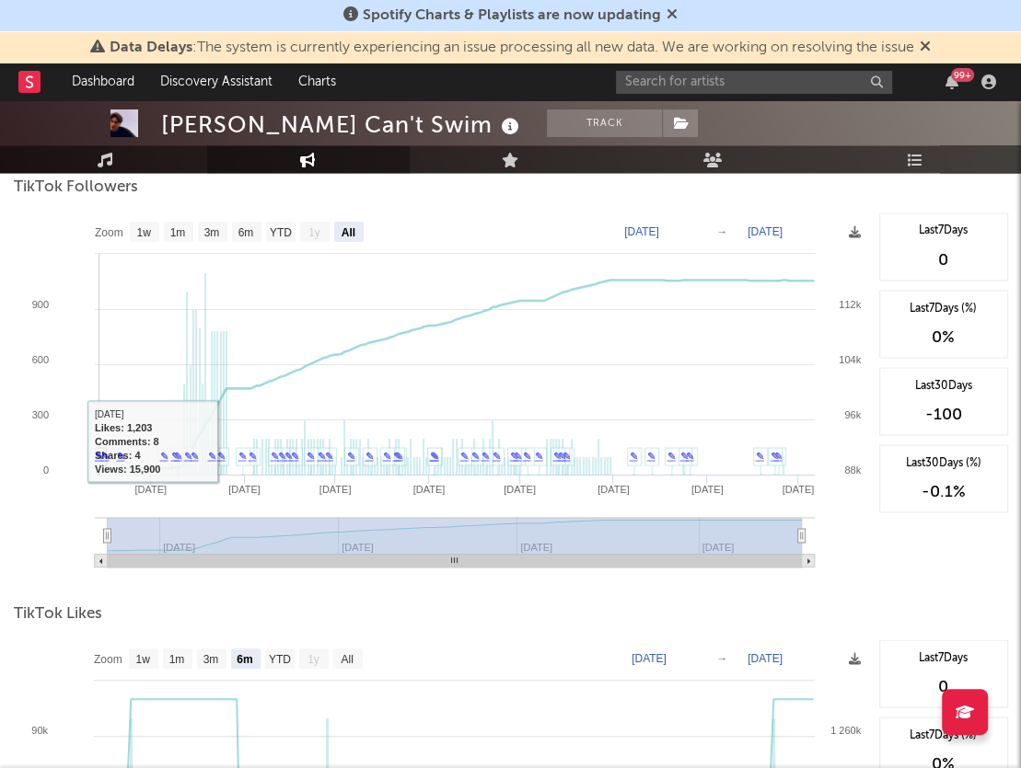
click at [108, 460] on icon at bounding box center [105, 462] width 14 height 29
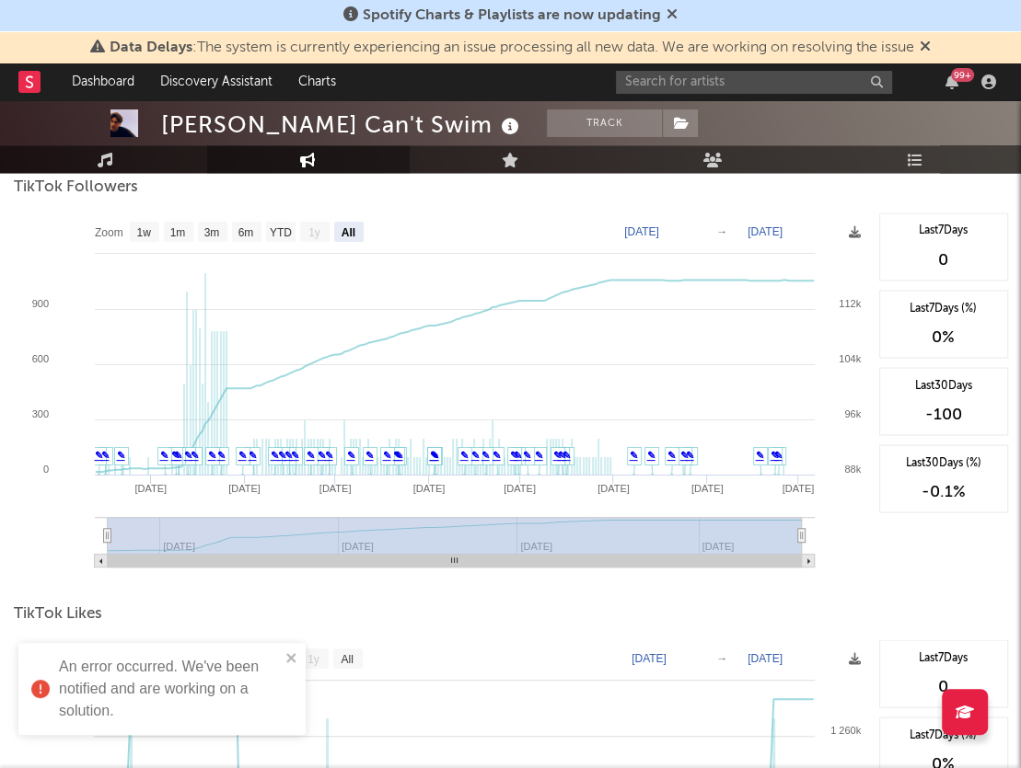
click at [412, 333] on icon at bounding box center [415, 329] width 7 height 7
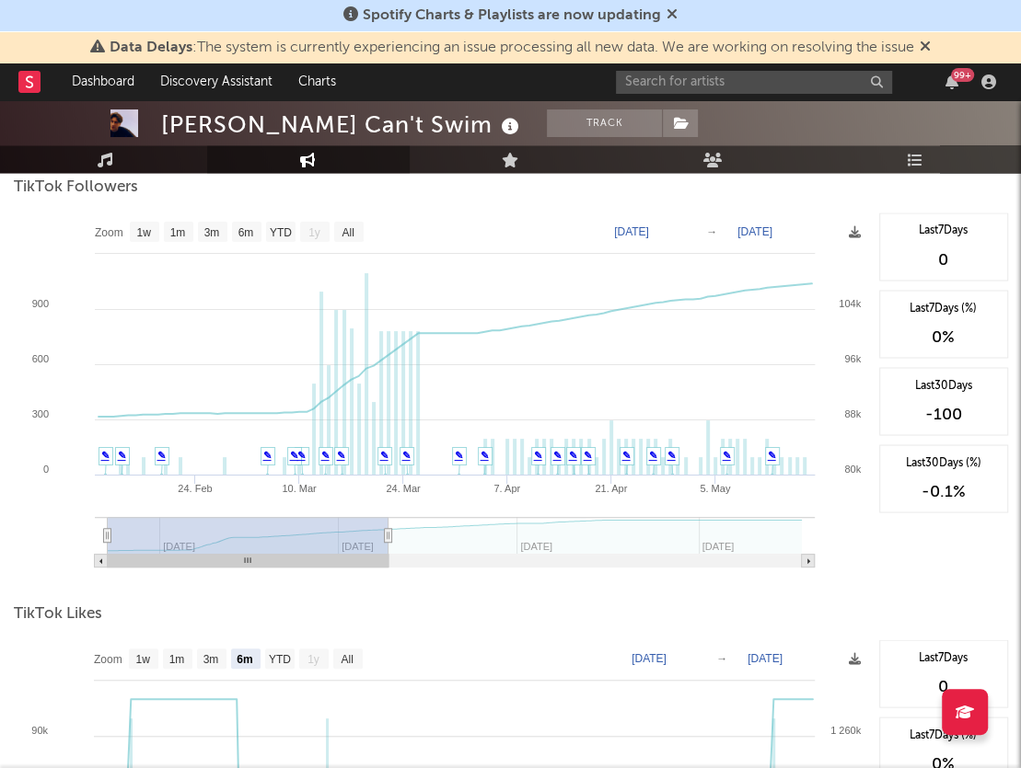
drag, startPoint x: 801, startPoint y: 535, endPoint x: 390, endPoint y: 537, distance: 410.4
click at [388, 537] on icon at bounding box center [387, 536] width 7 height 14
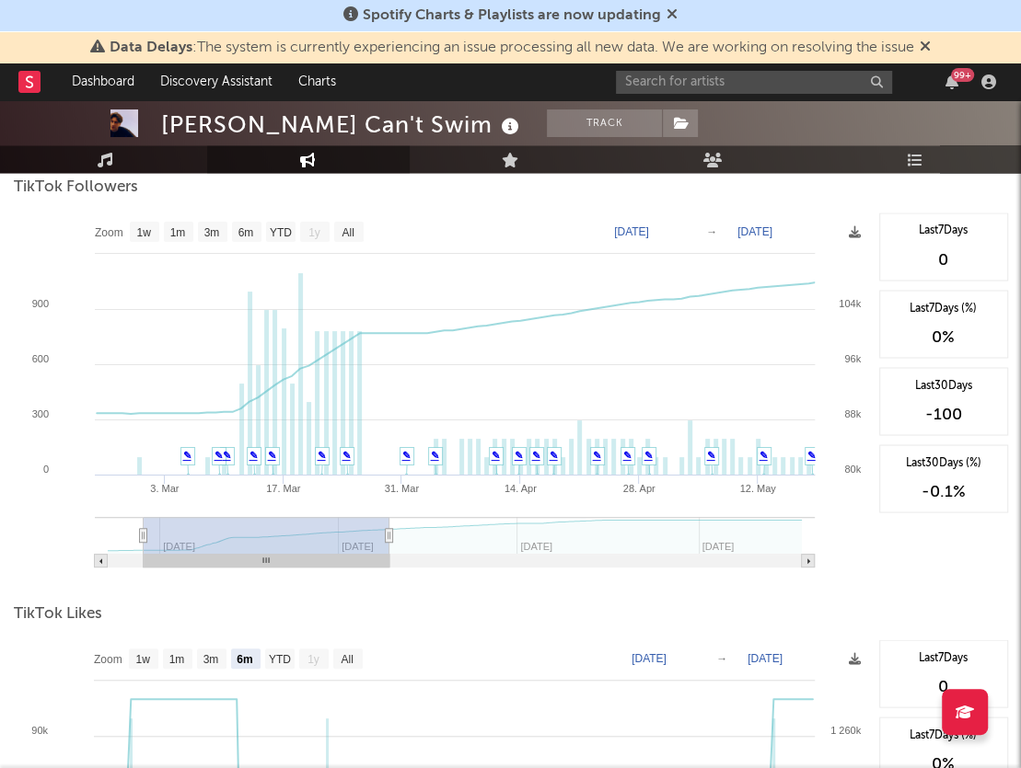
drag, startPoint x: 109, startPoint y: 534, endPoint x: 143, endPoint y: 547, distance: 36.4
click at [143, 547] on g at bounding box center [455, 542] width 720 height 51
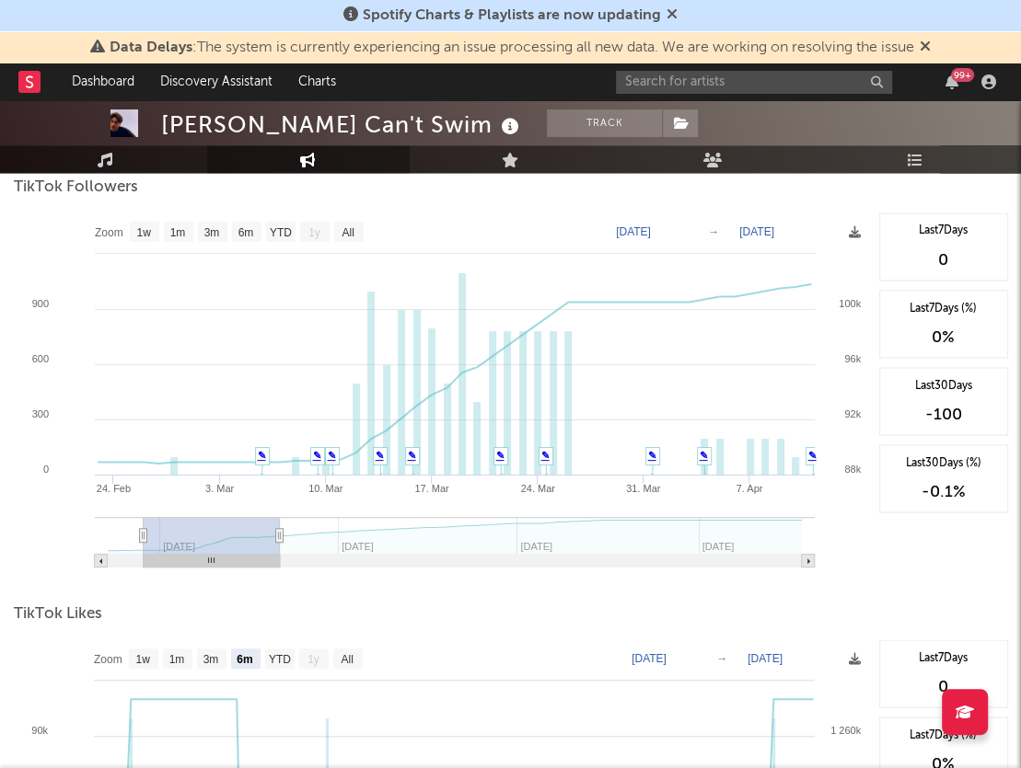
drag, startPoint x: 388, startPoint y: 535, endPoint x: 265, endPoint y: 541, distance: 123.5
click at [265, 541] on g at bounding box center [455, 542] width 720 height 51
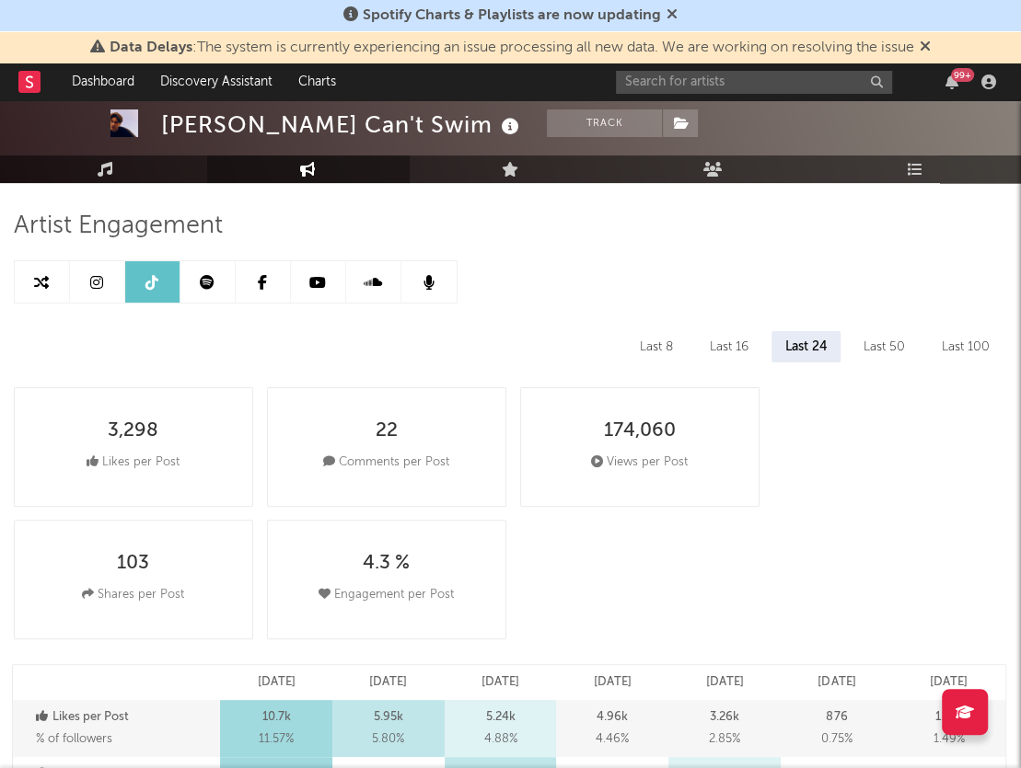
scroll to position [0, 0]
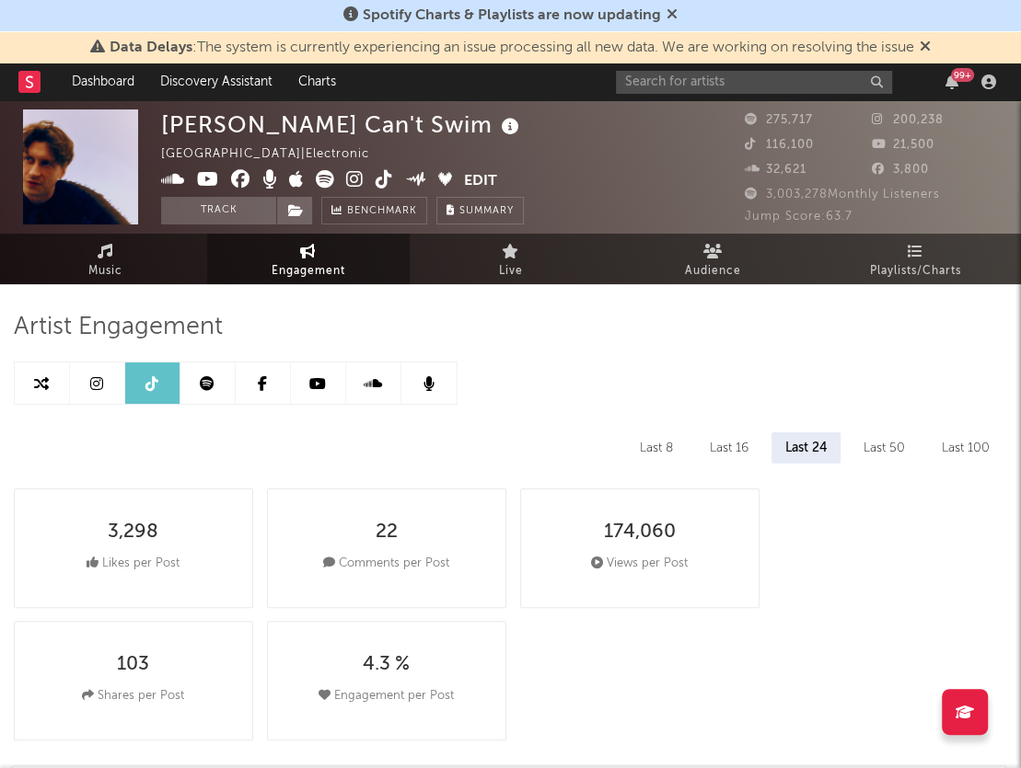
click at [101, 387] on icon at bounding box center [96, 383] width 13 height 15
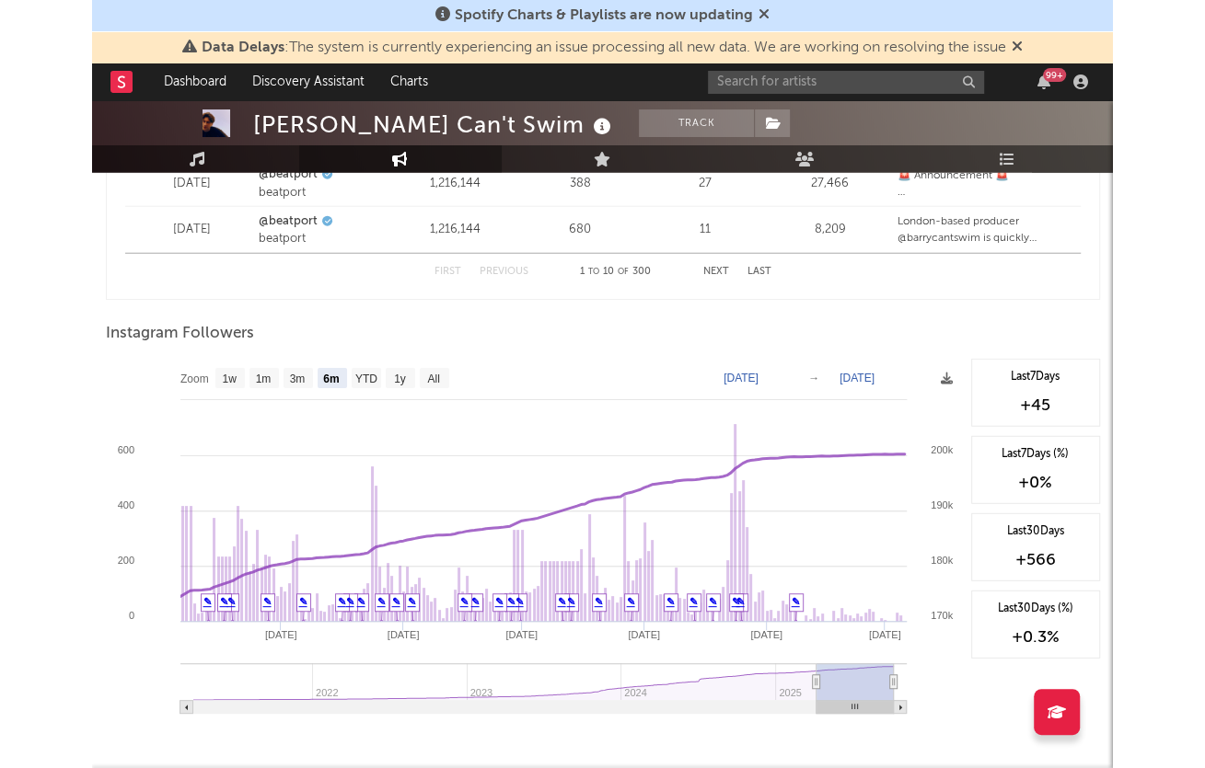
scroll to position [2786, 0]
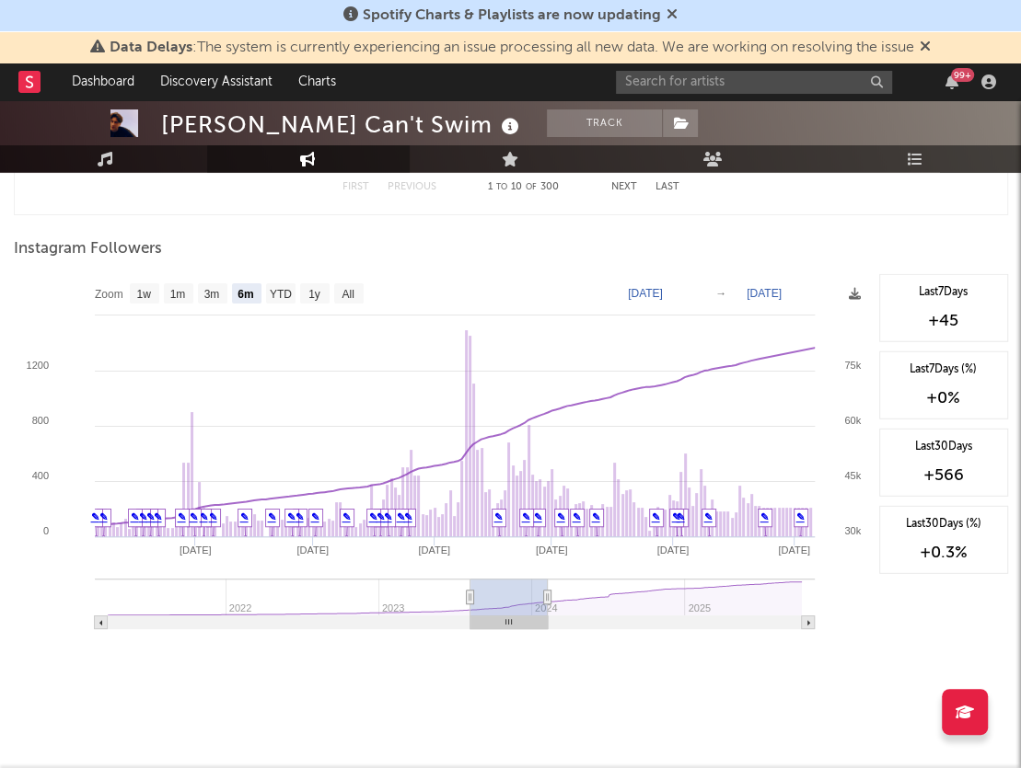
drag, startPoint x: 774, startPoint y: 597, endPoint x: 510, endPoint y: 595, distance: 264.1
click at [509, 595] on rect at bounding box center [508, 597] width 77 height 37
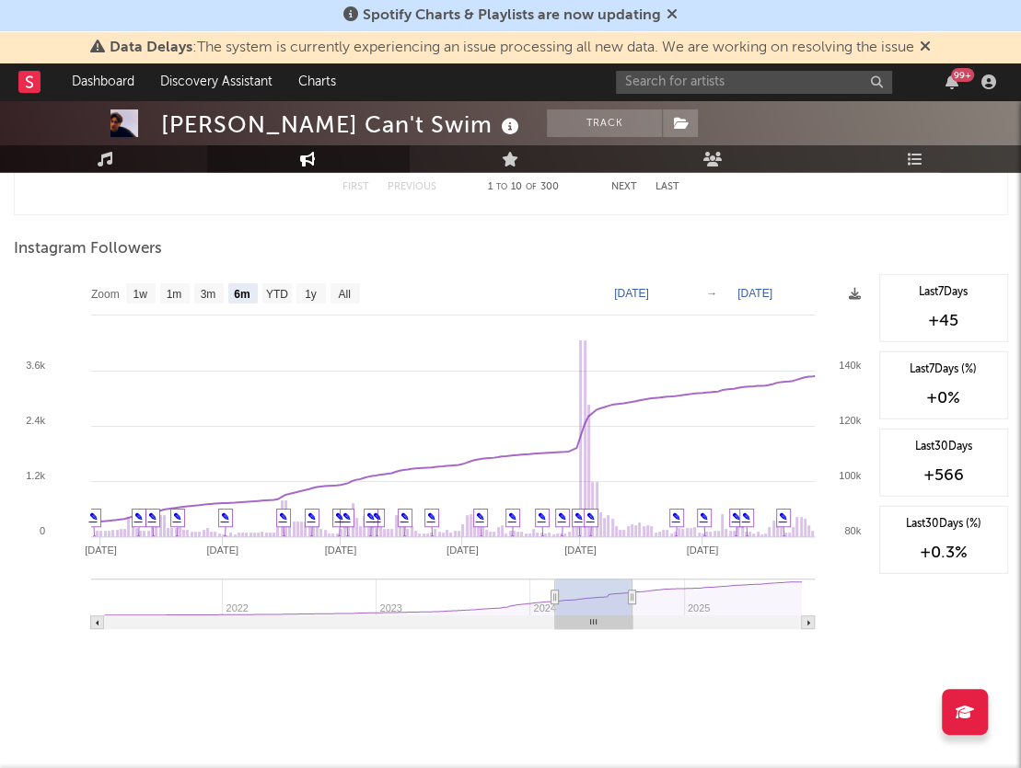
drag, startPoint x: 524, startPoint y: 602, endPoint x: 614, endPoint y: 611, distance: 90.7
click at [615, 610] on rect at bounding box center [593, 597] width 77 height 37
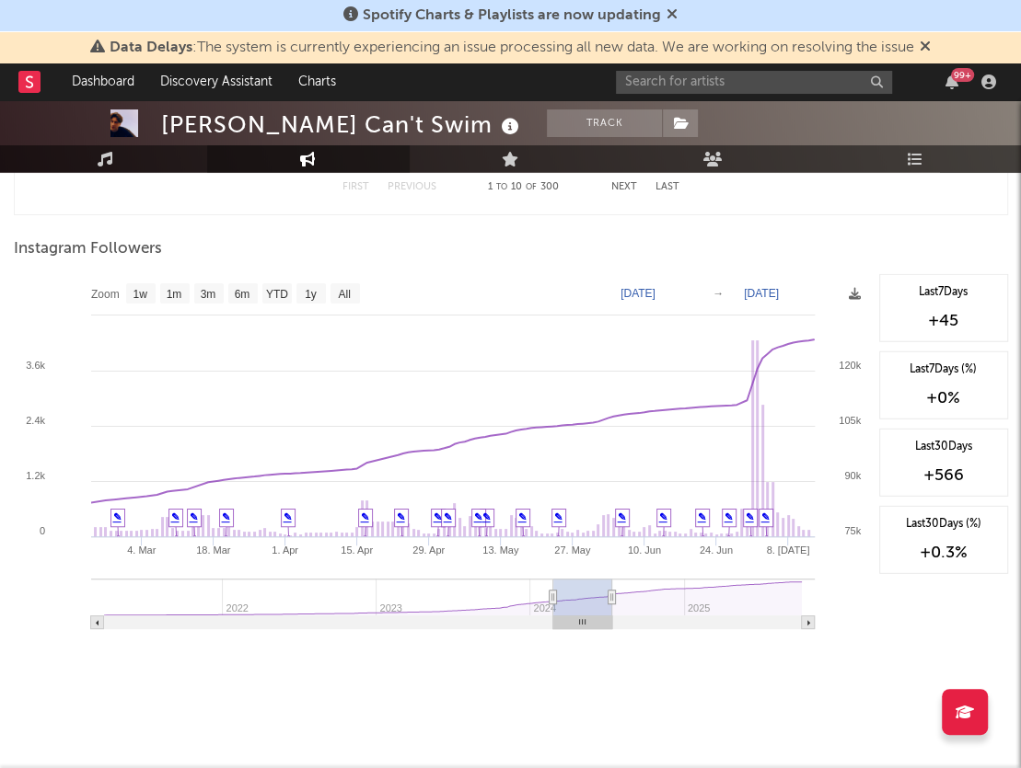
drag, startPoint x: 631, startPoint y: 597, endPoint x: 611, endPoint y: 600, distance: 20.4
click at [611, 600] on icon at bounding box center [610, 598] width 7 height 14
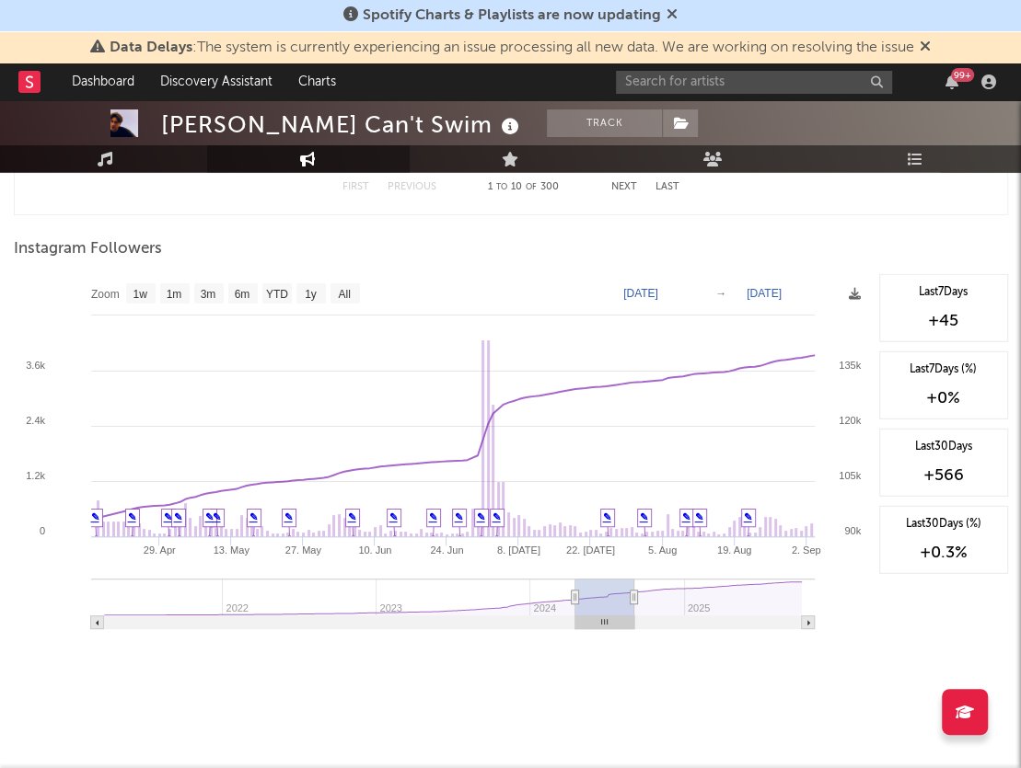
drag, startPoint x: 577, startPoint y: 602, endPoint x: 599, endPoint y: 605, distance: 22.3
click at [599, 605] on rect at bounding box center [604, 597] width 59 height 37
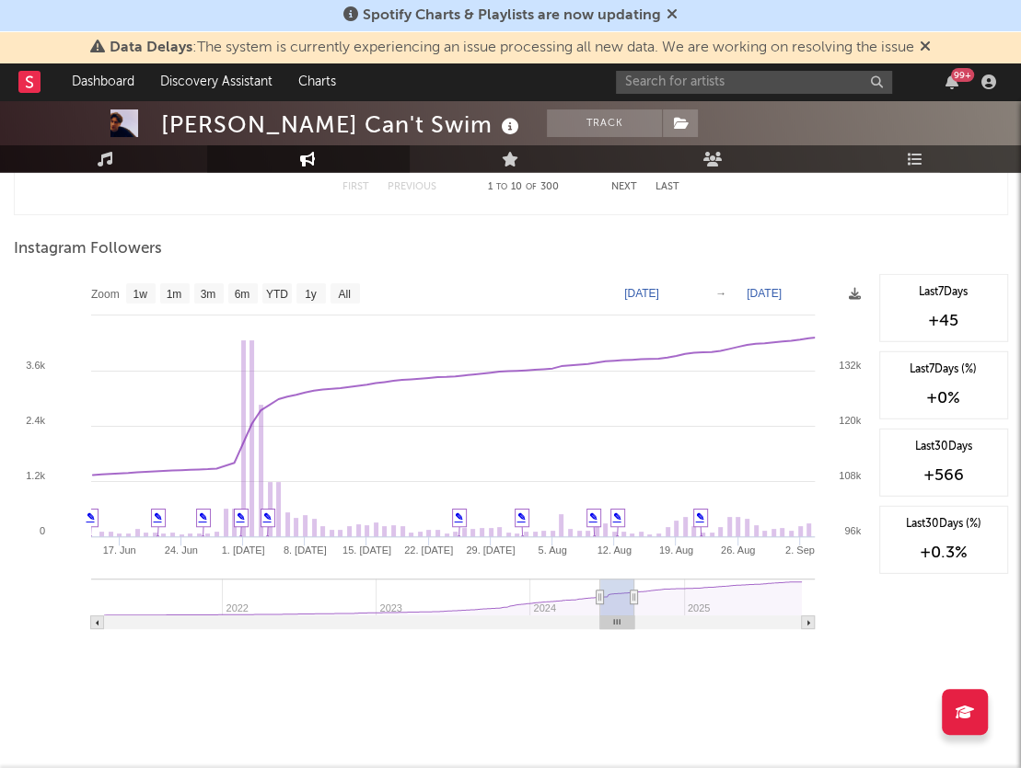
drag, startPoint x: 572, startPoint y: 598, endPoint x: 602, endPoint y: 606, distance: 30.6
click at [602, 606] on g at bounding box center [452, 604] width 723 height 51
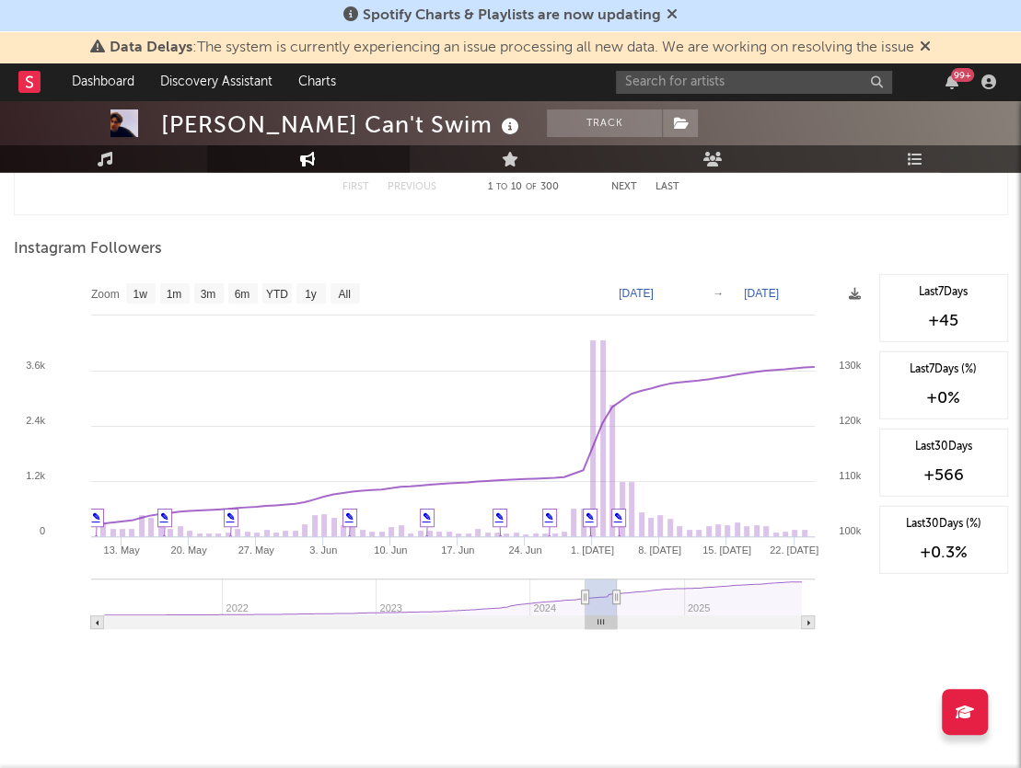
drag, startPoint x: 622, startPoint y: 606, endPoint x: 605, endPoint y: 610, distance: 18.1
click at [605, 610] on rect at bounding box center [600, 597] width 31 height 37
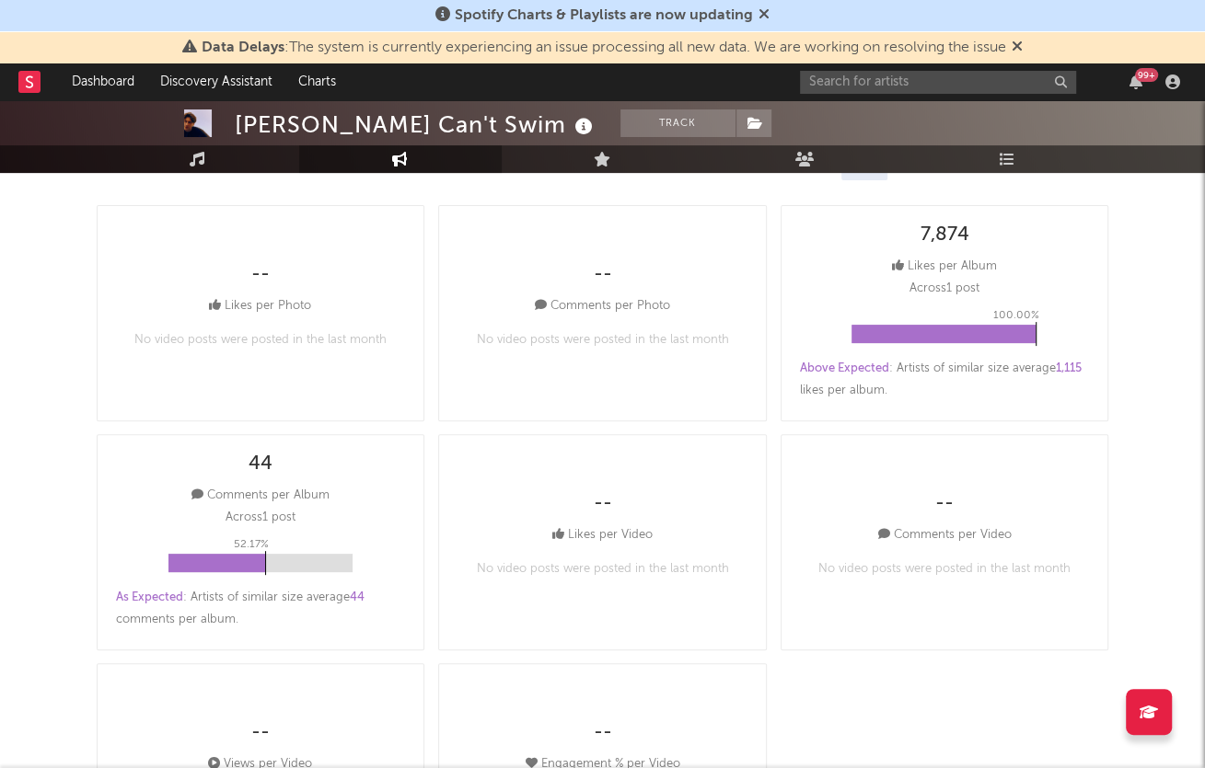
scroll to position [0, 0]
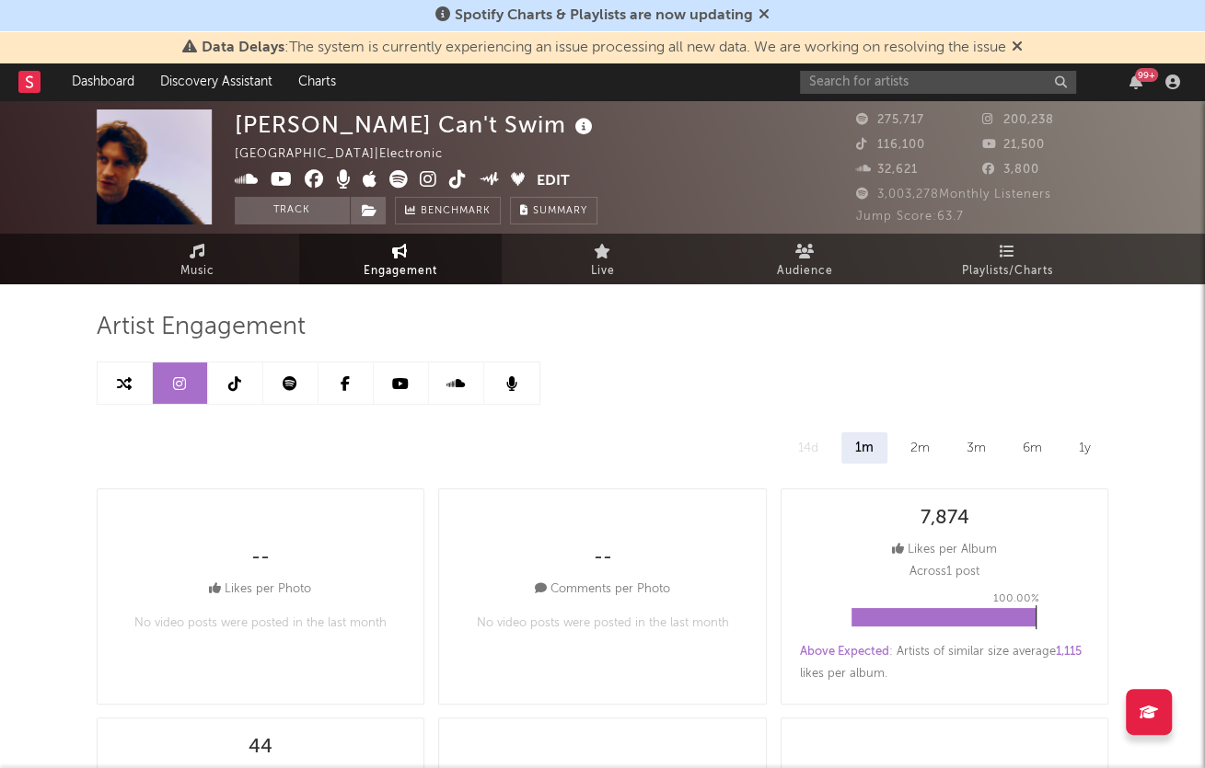
click at [283, 387] on icon at bounding box center [290, 383] width 15 height 15
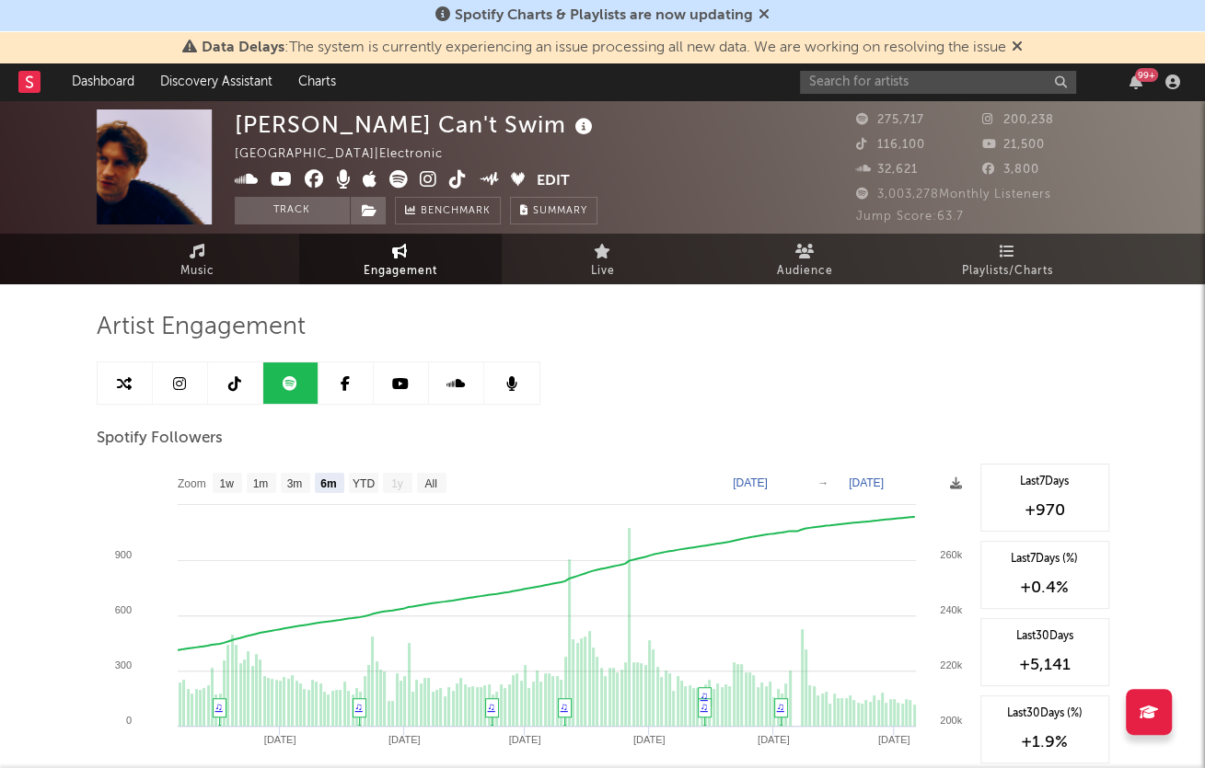
click at [398, 384] on icon at bounding box center [400, 383] width 17 height 15
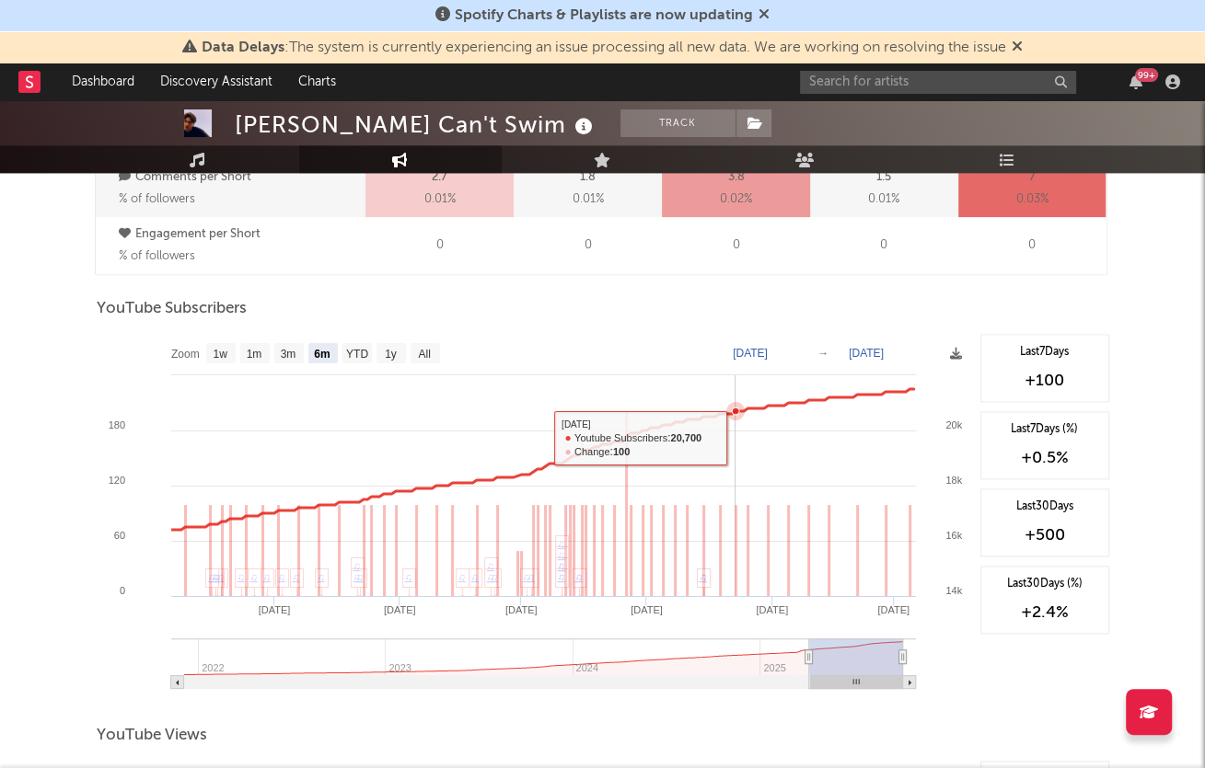
scroll to position [647, 0]
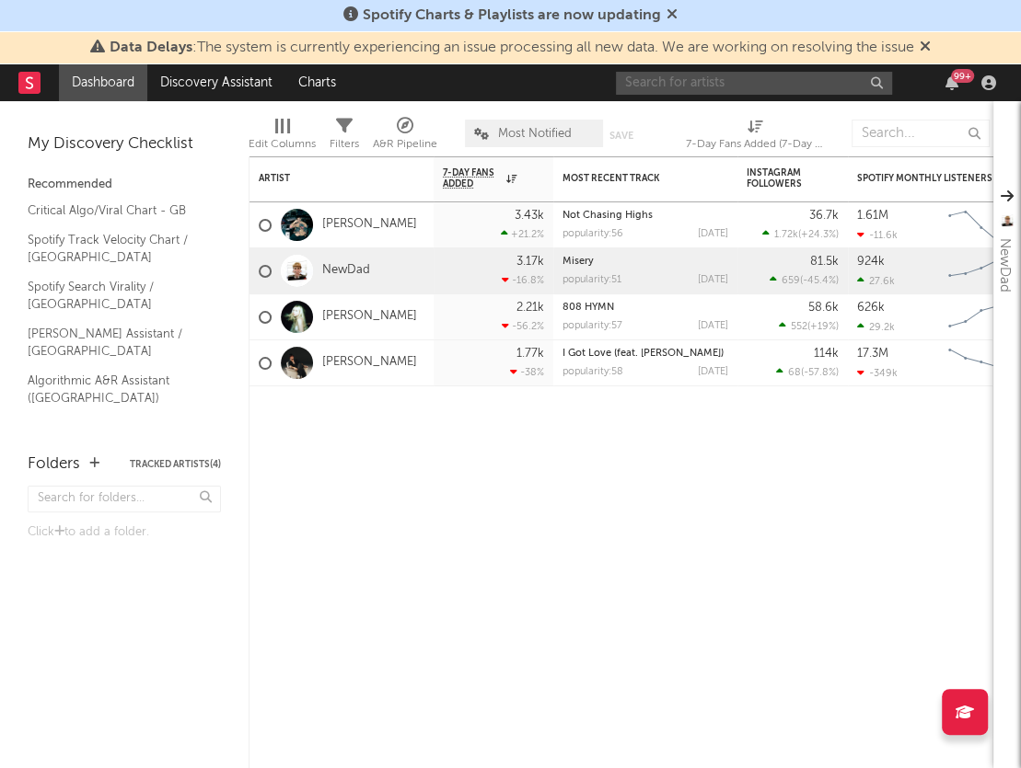
click at [802, 79] on input "text" at bounding box center [754, 83] width 276 height 23
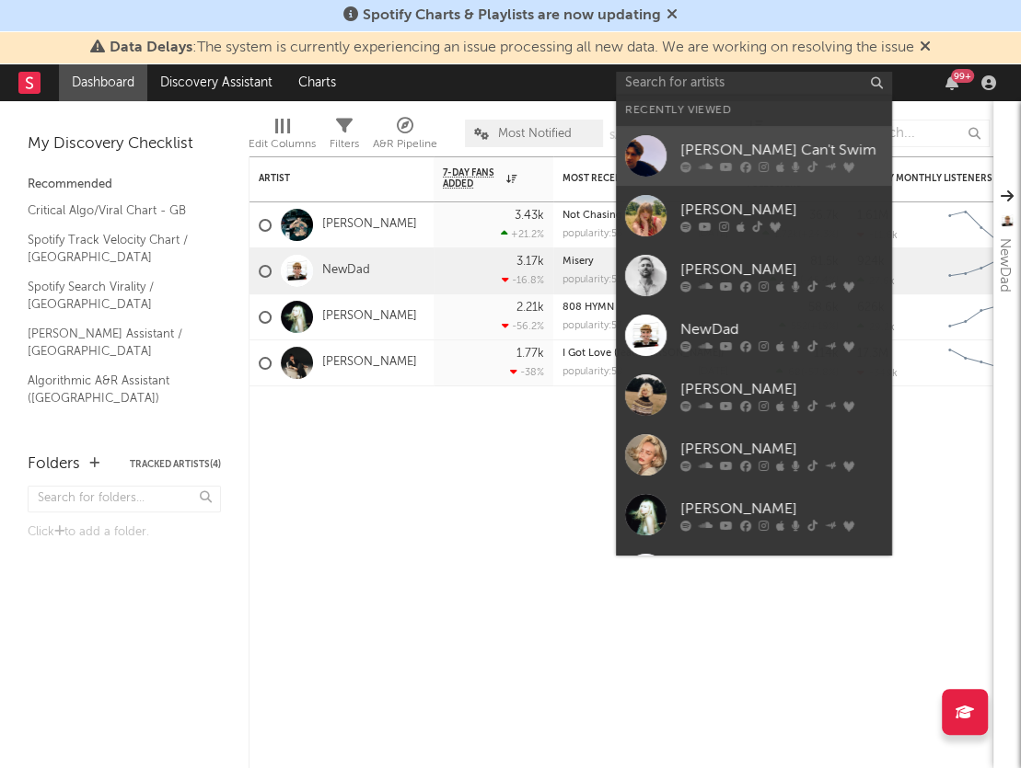
click at [697, 144] on div "[PERSON_NAME] Can't Swim" at bounding box center [781, 150] width 202 height 22
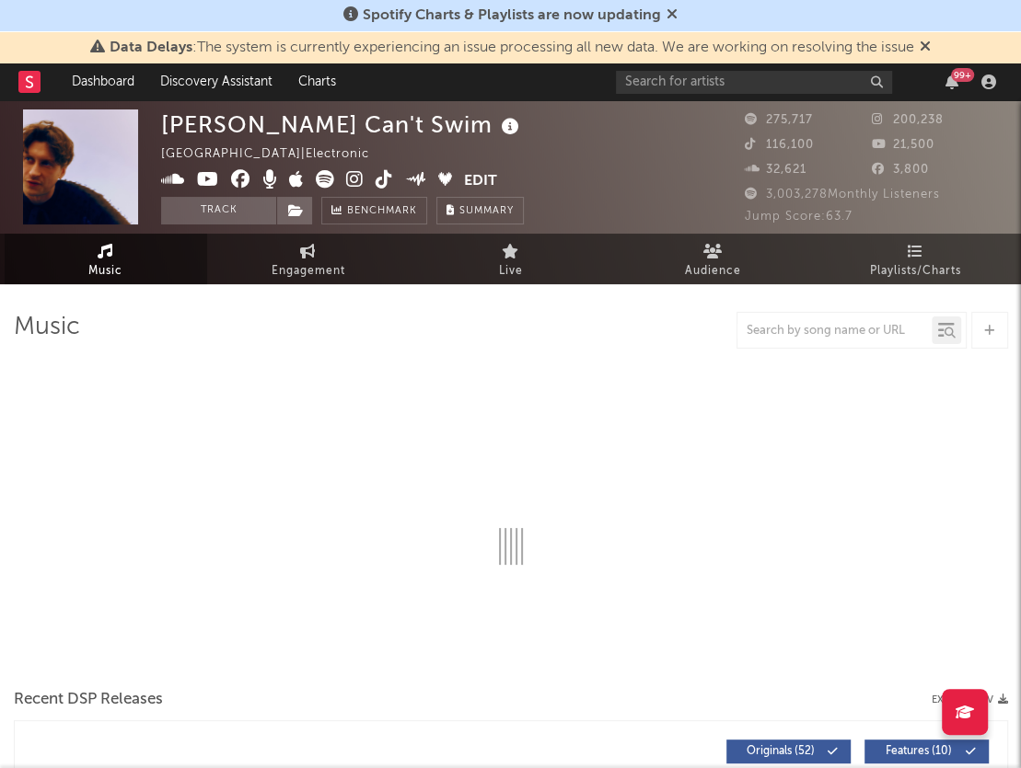
select select "6m"
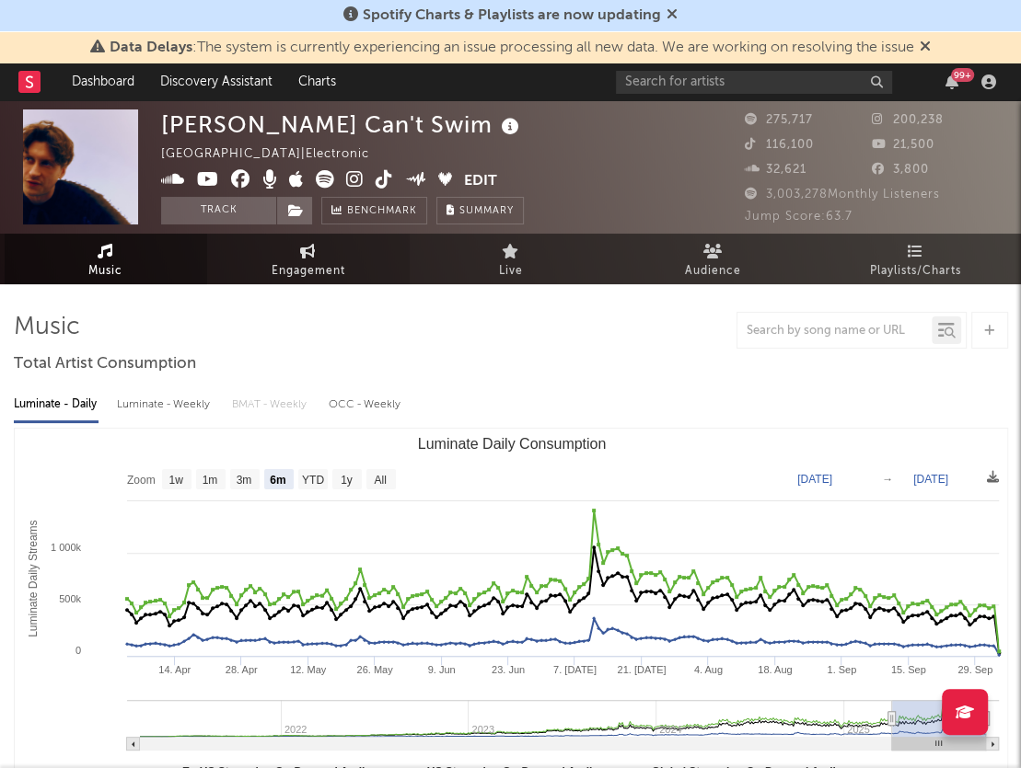
click at [314, 264] on span "Engagement" at bounding box center [308, 271] width 74 height 22
select select "1w"
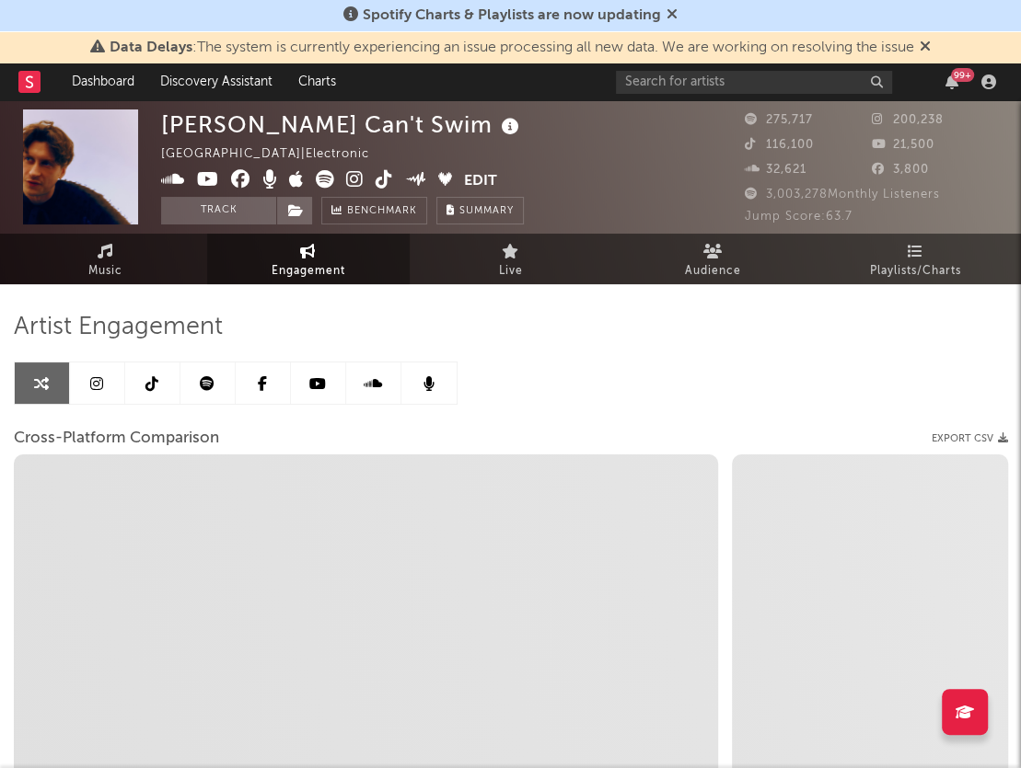
select select "1m"
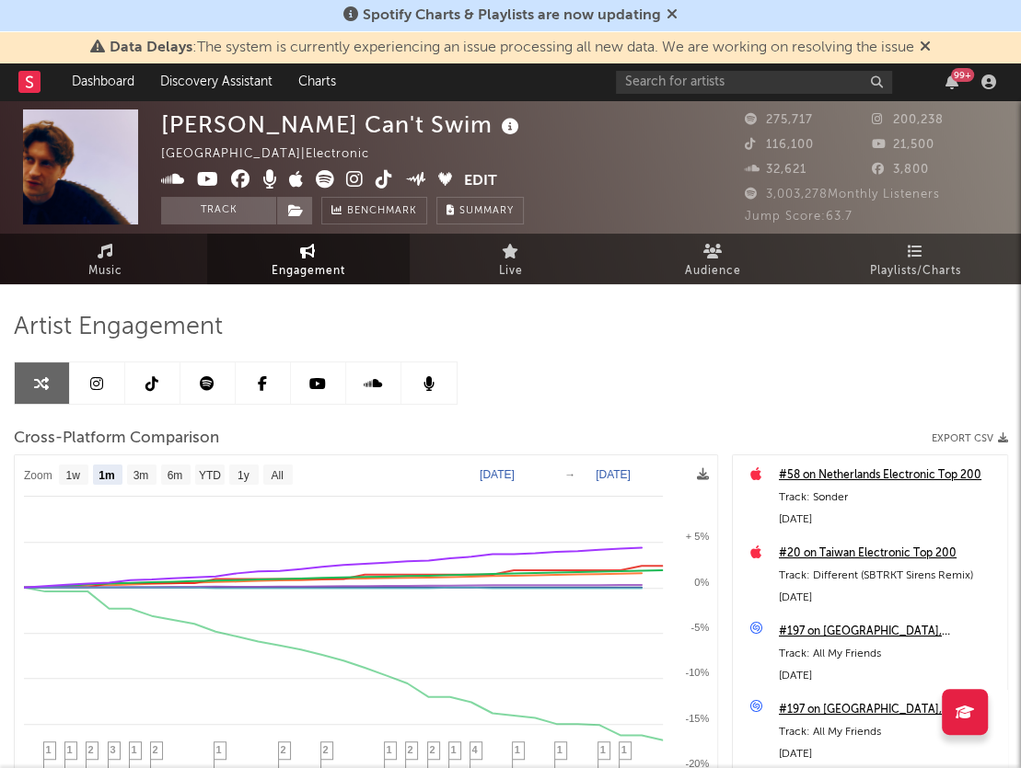
click at [303, 386] on link at bounding box center [318, 383] width 55 height 41
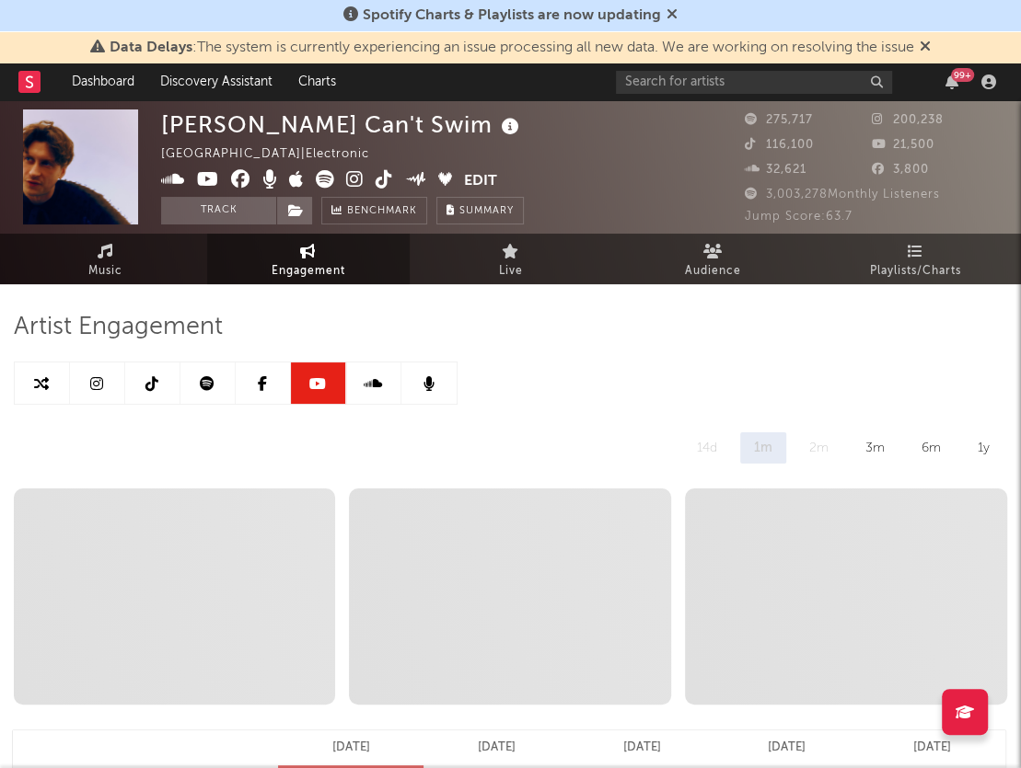
select select "6m"
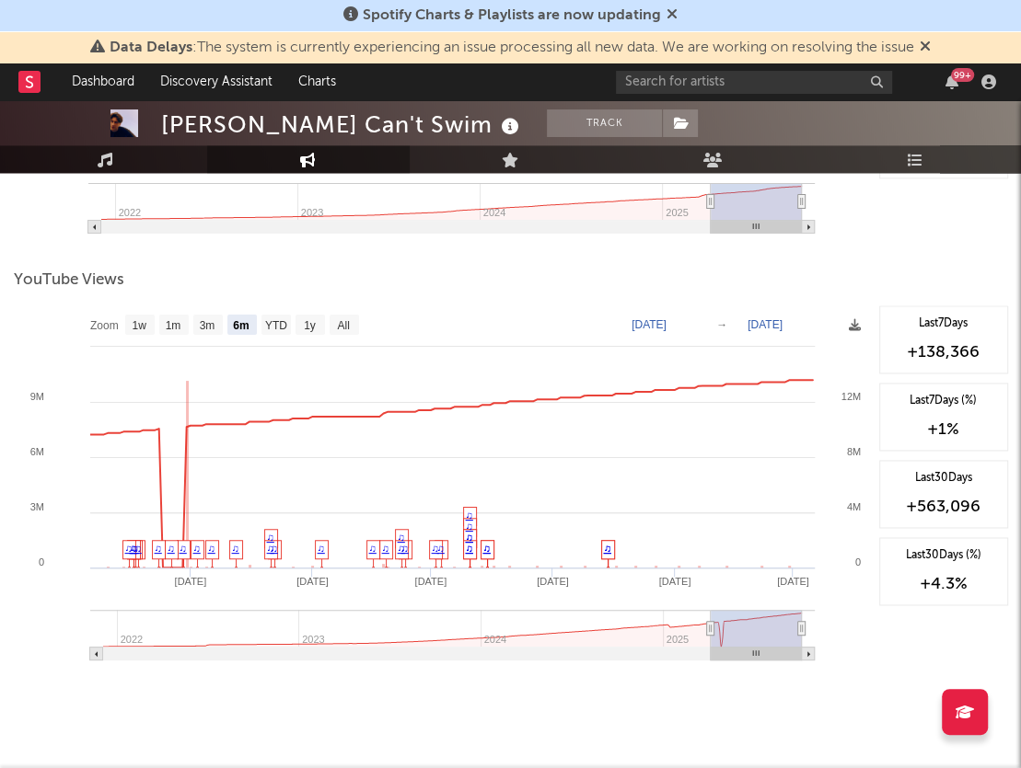
scroll to position [1436, 0]
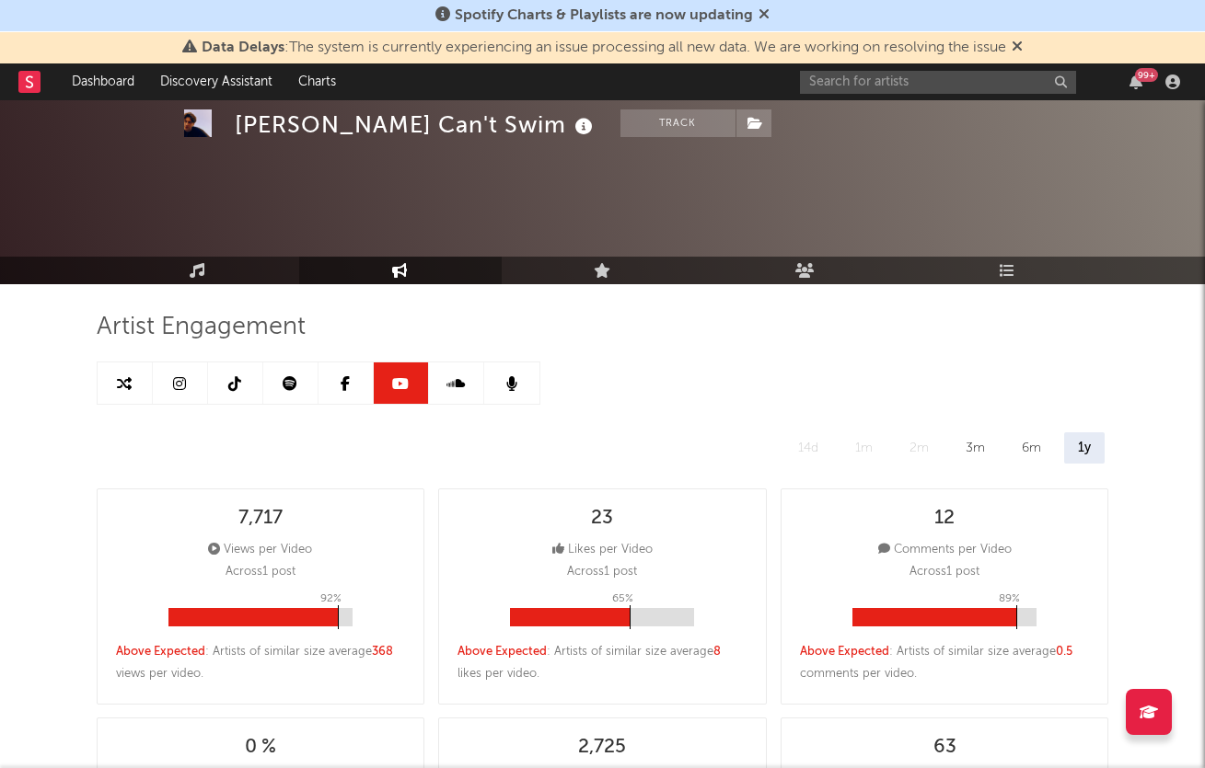
select select "6m"
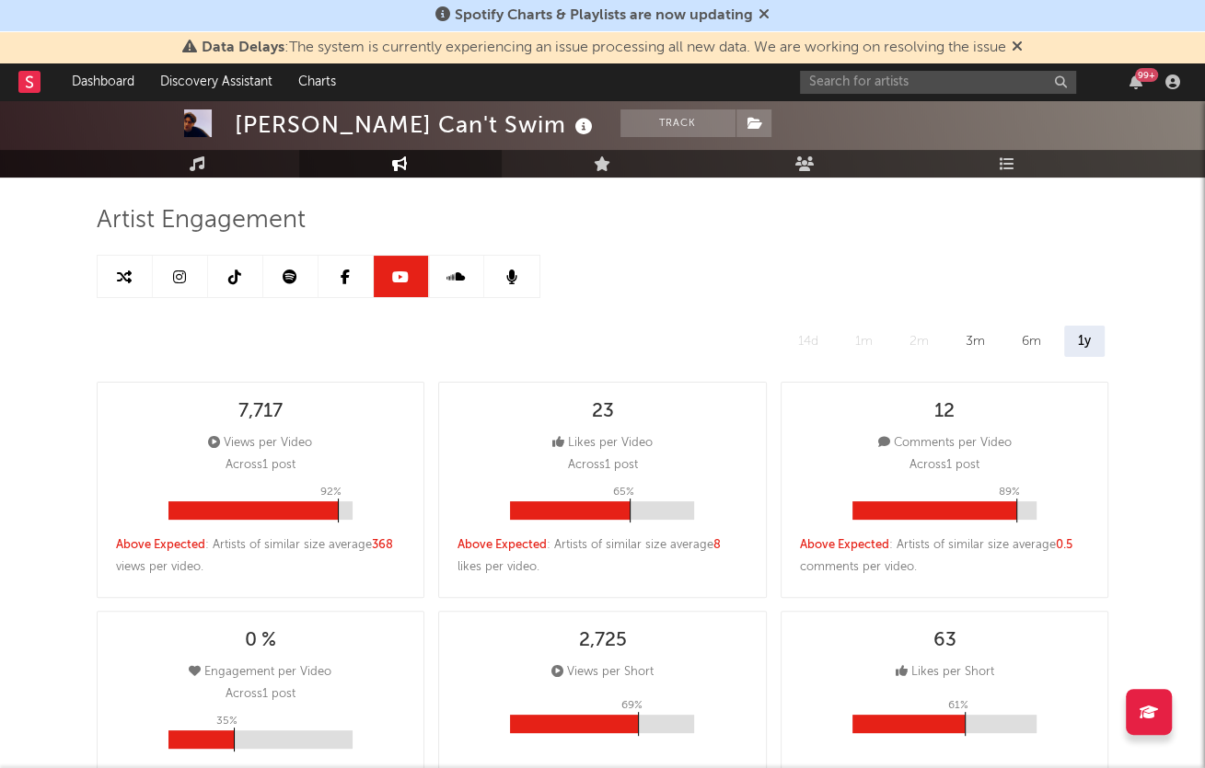
click at [462, 280] on icon at bounding box center [455, 277] width 18 height 15
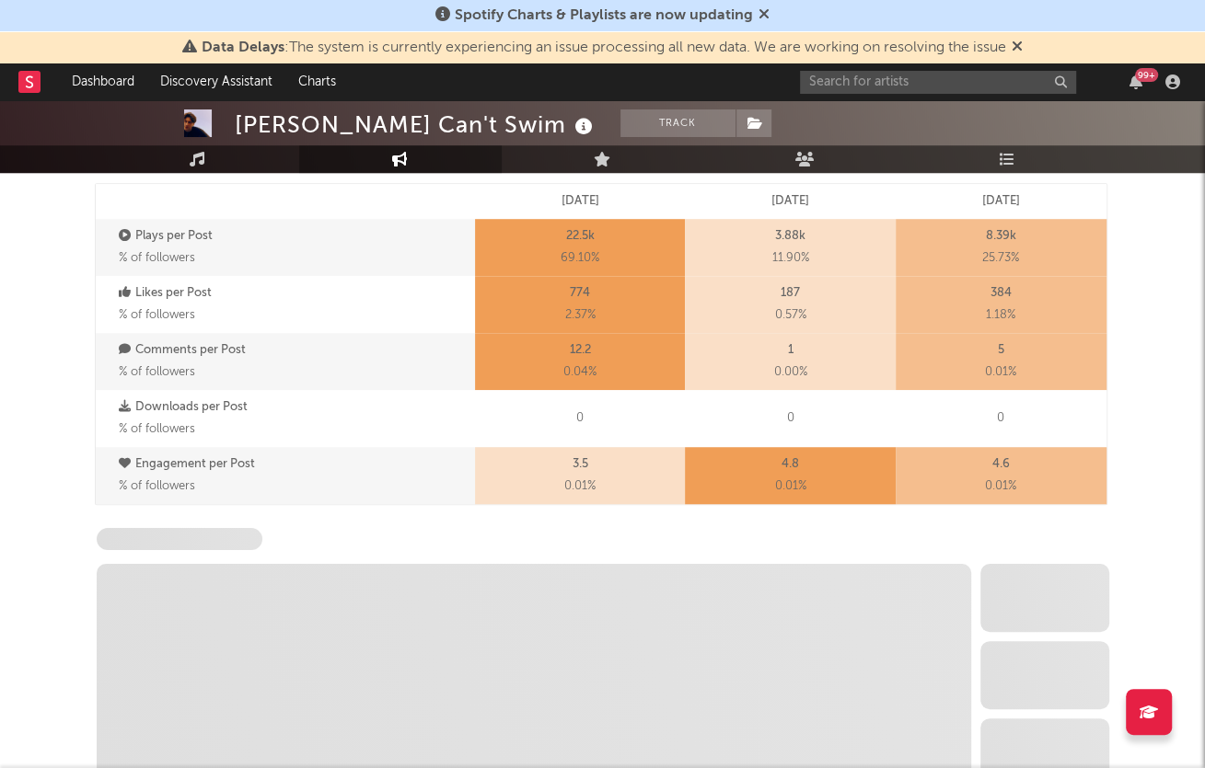
scroll to position [1018, 0]
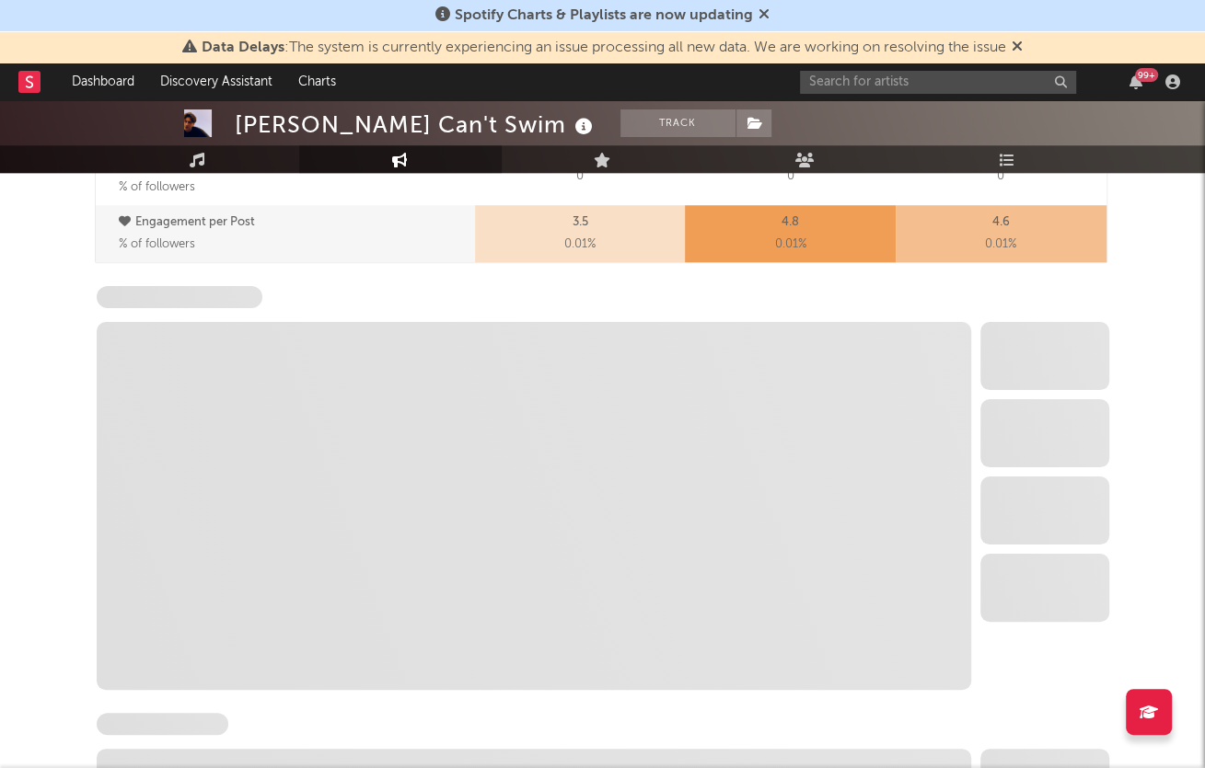
select select "6m"
